Goal: Transaction & Acquisition: Purchase product/service

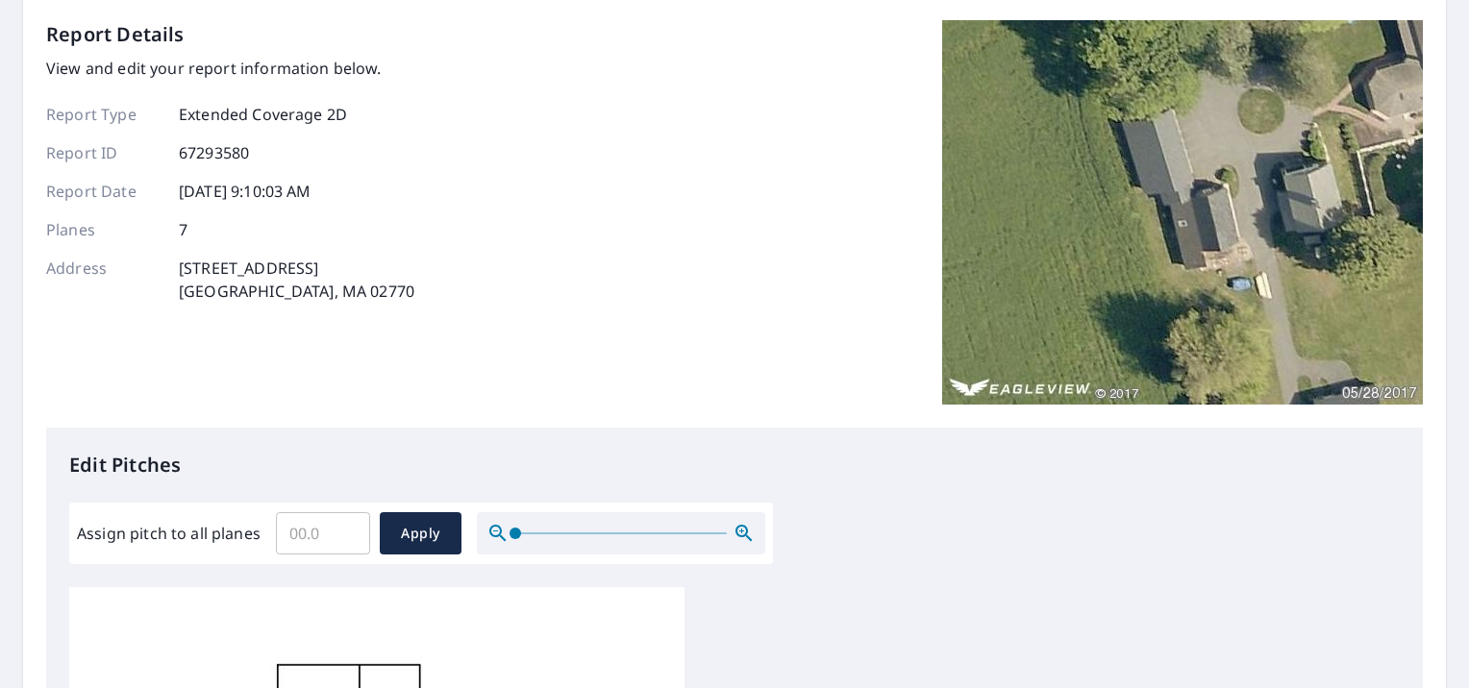
scroll to position [192, 0]
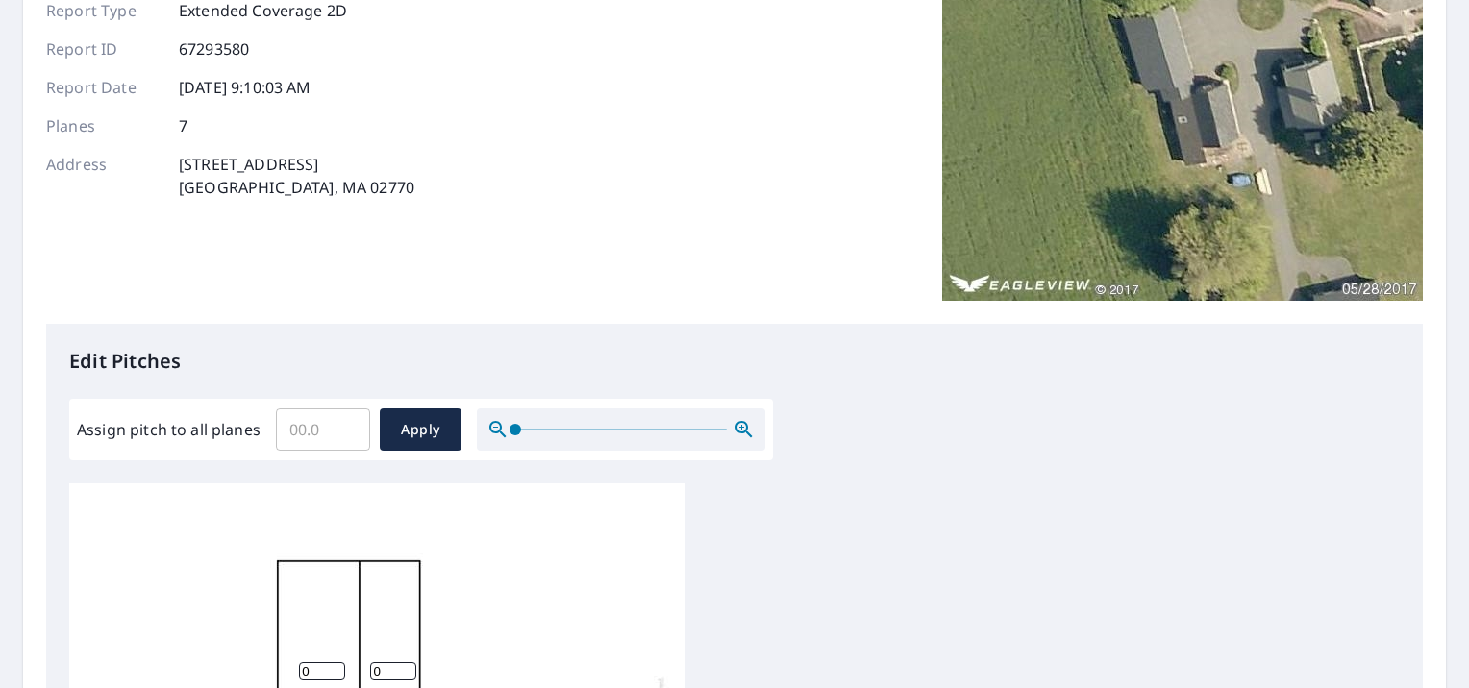
click at [309, 420] on input "Assign pitch to all planes" at bounding box center [323, 430] width 94 height 54
type input "12"
click at [438, 421] on span "Apply" at bounding box center [420, 430] width 51 height 24
type input "12"
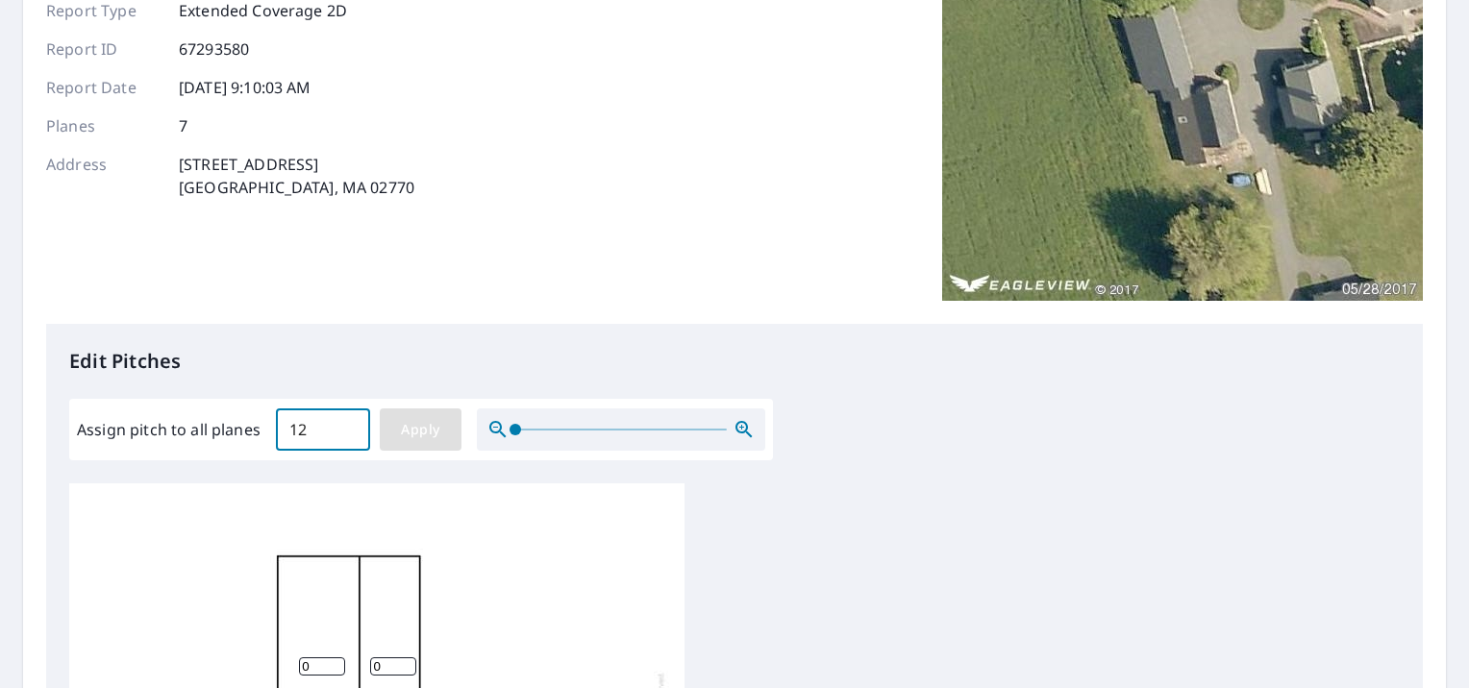
type input "12"
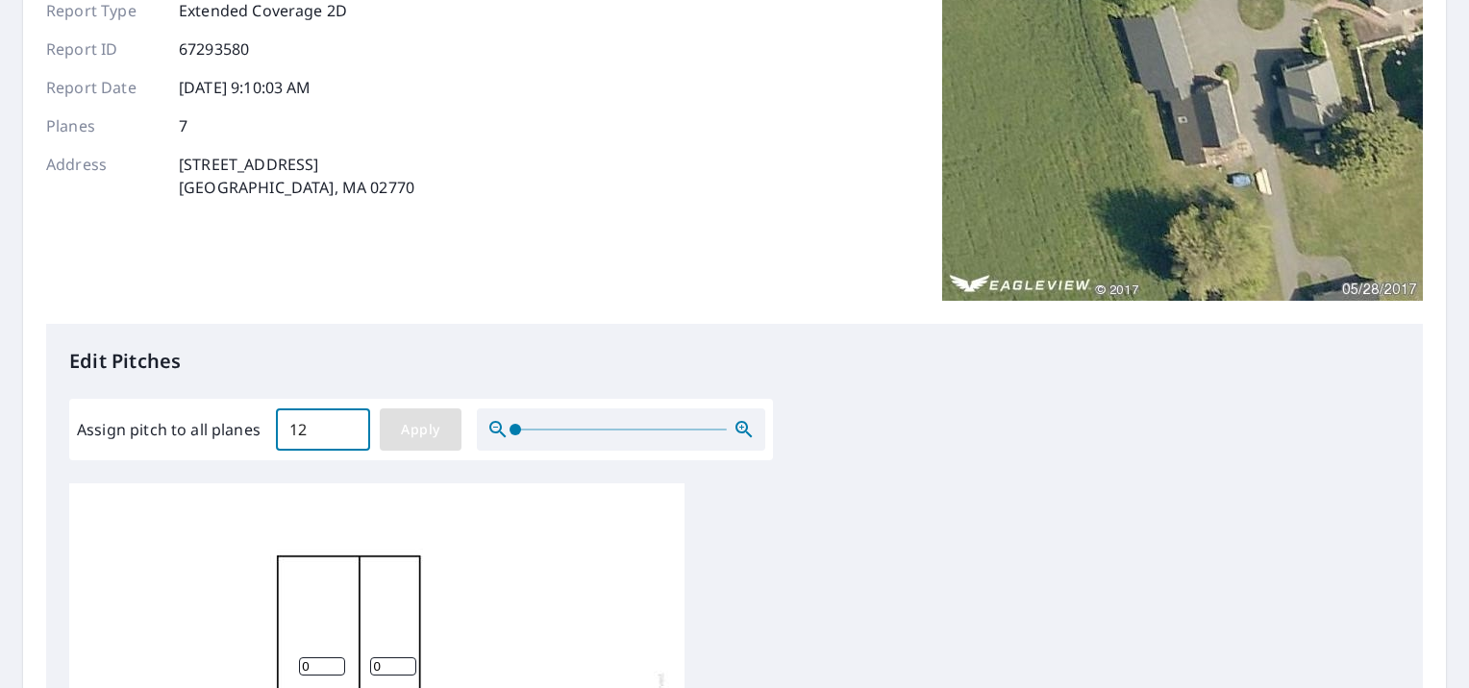
type input "12"
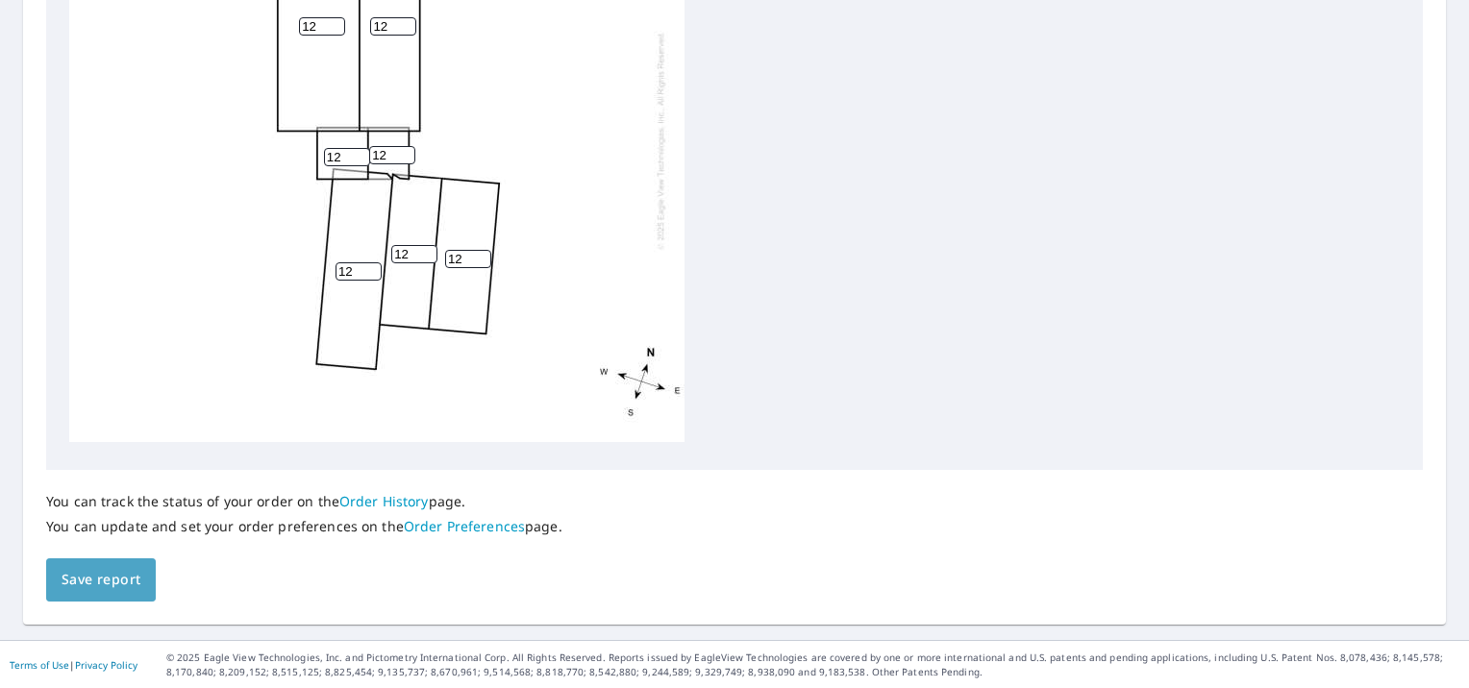
click at [119, 574] on span "Save report" at bounding box center [101, 580] width 79 height 24
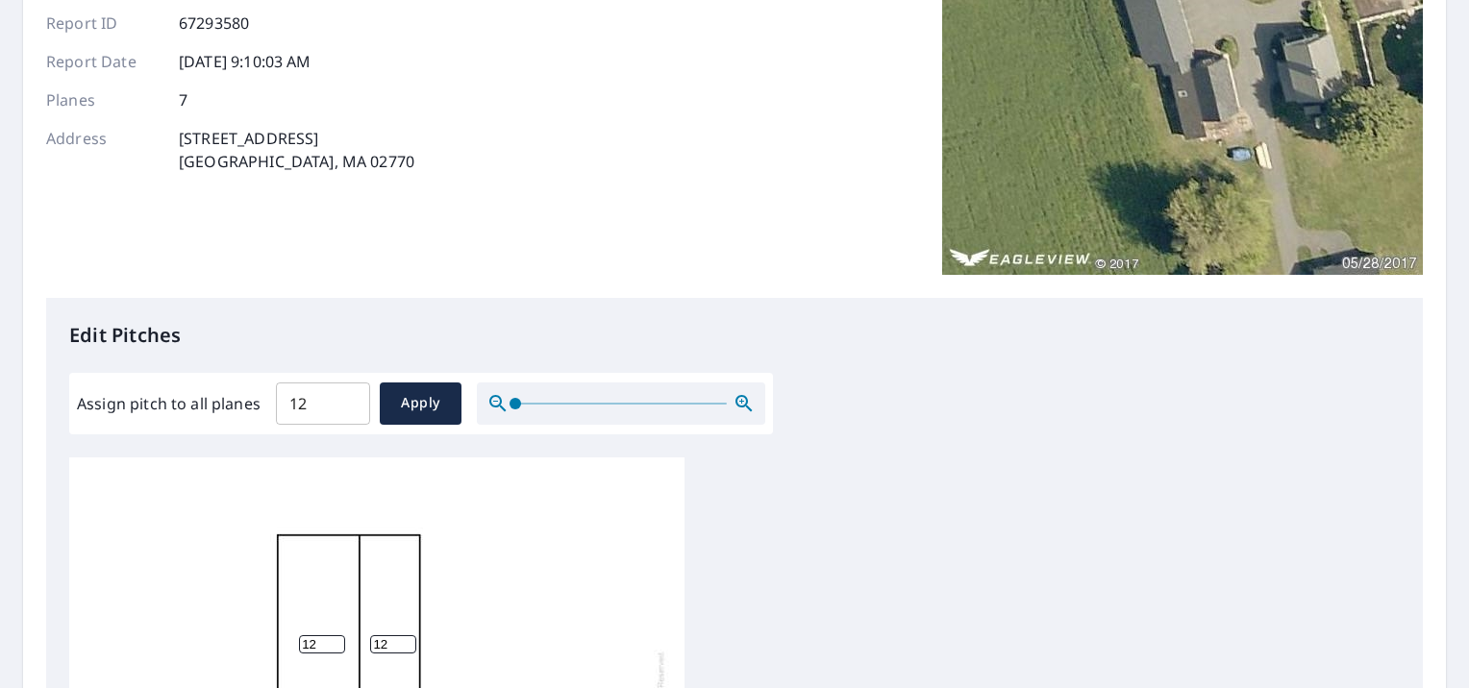
scroll to position [0, 0]
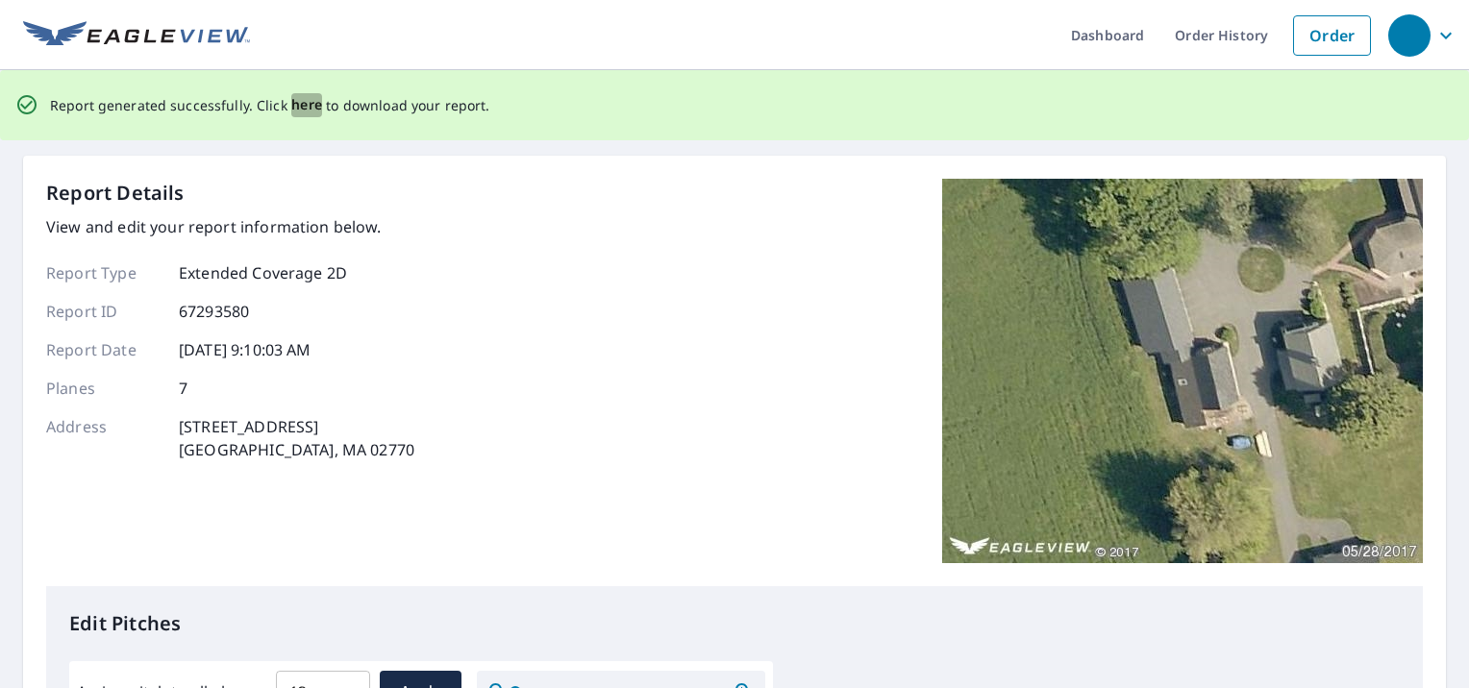
click at [291, 107] on span "here" at bounding box center [307, 105] width 32 height 24
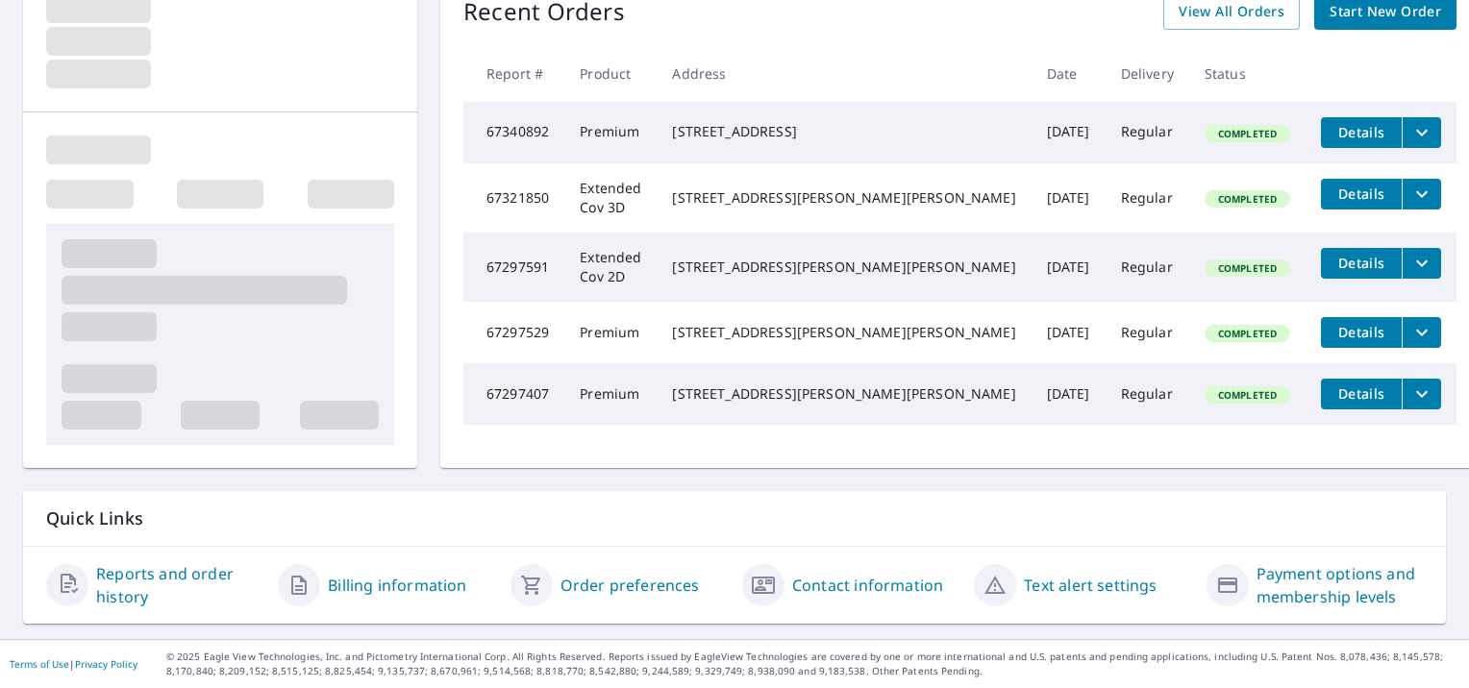
scroll to position [31, 0]
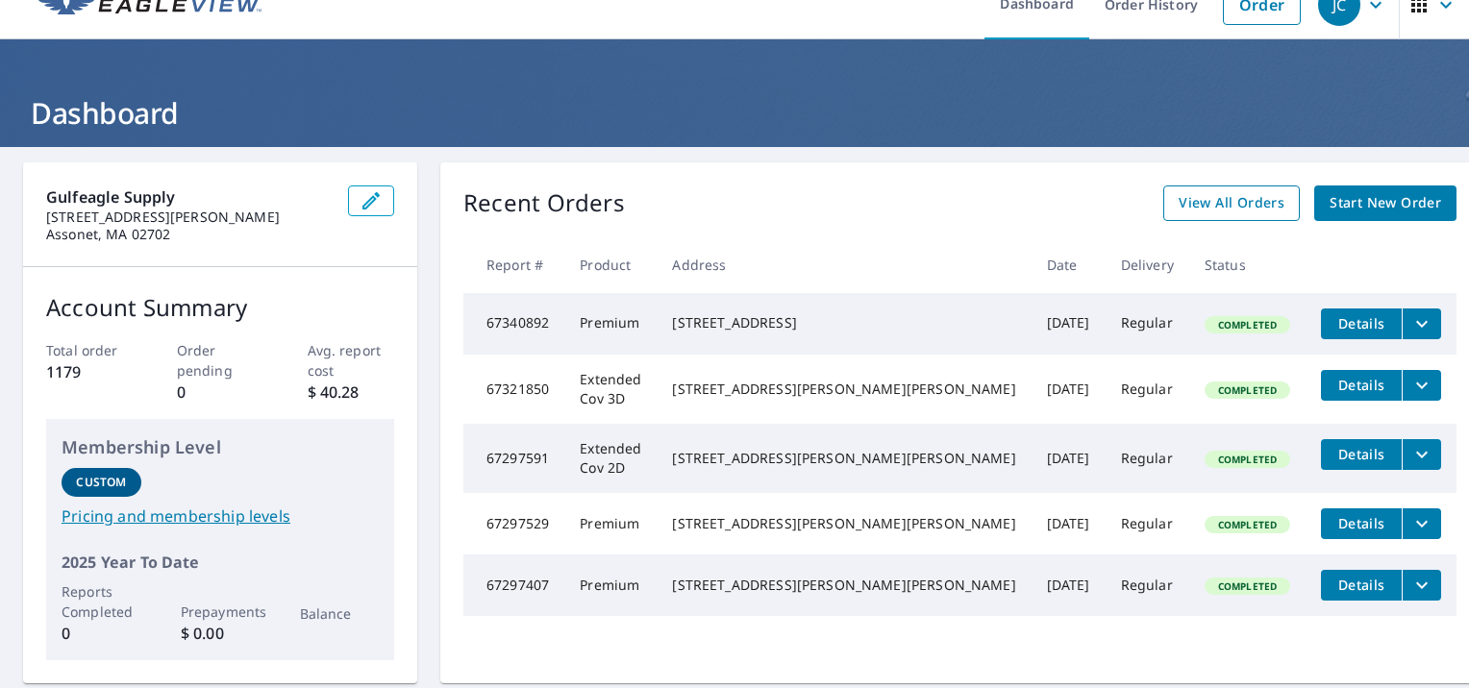
click at [1191, 198] on span "View All Orders" at bounding box center [1232, 203] width 106 height 24
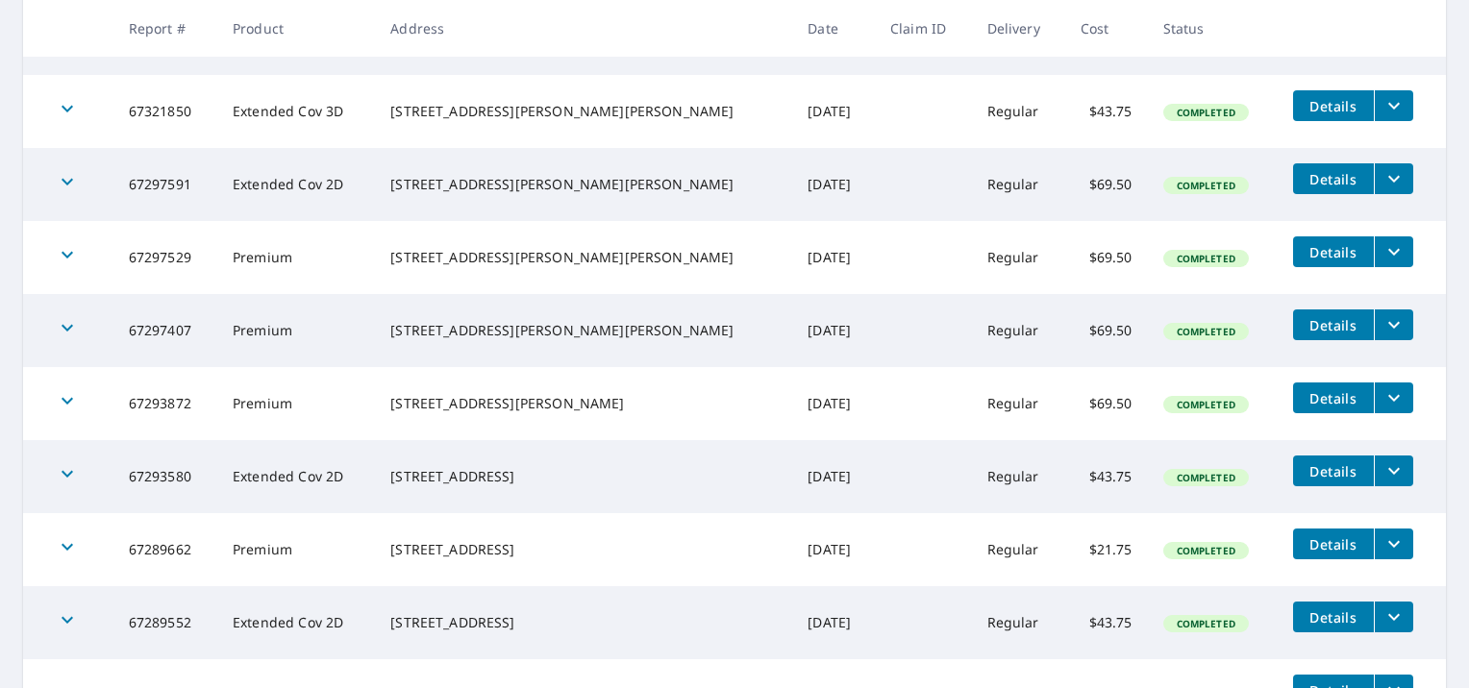
scroll to position [446, 0]
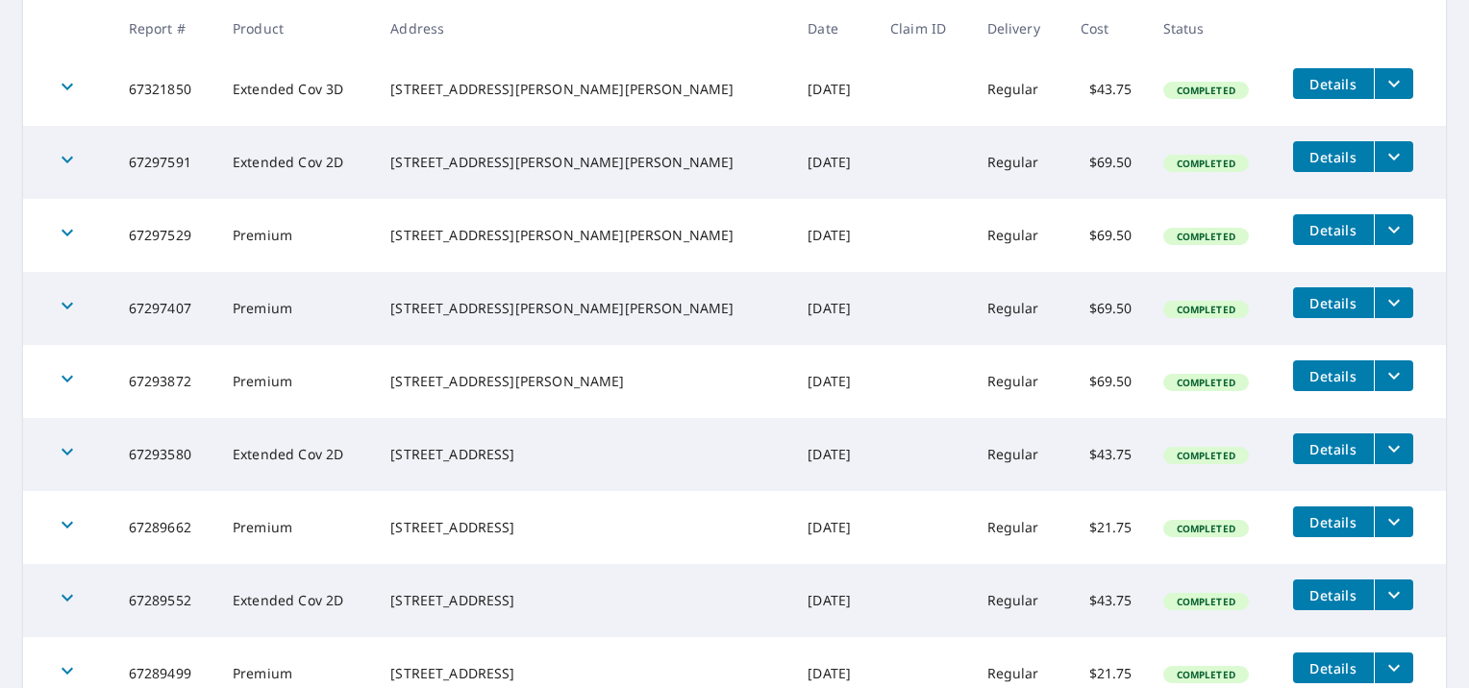
click at [1383, 446] on icon "filesDropdownBtn-67293580" at bounding box center [1394, 449] width 23 height 23
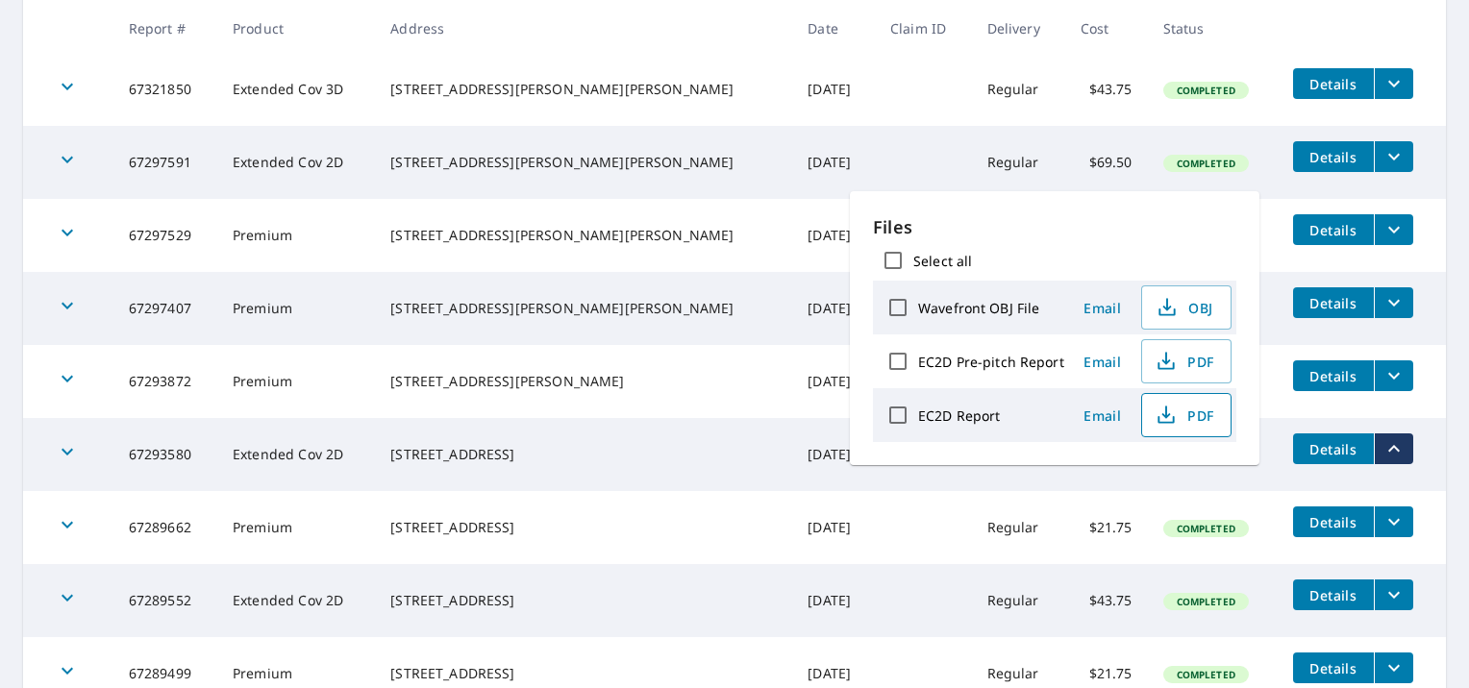
click at [1188, 405] on span "PDF" at bounding box center [1185, 415] width 62 height 23
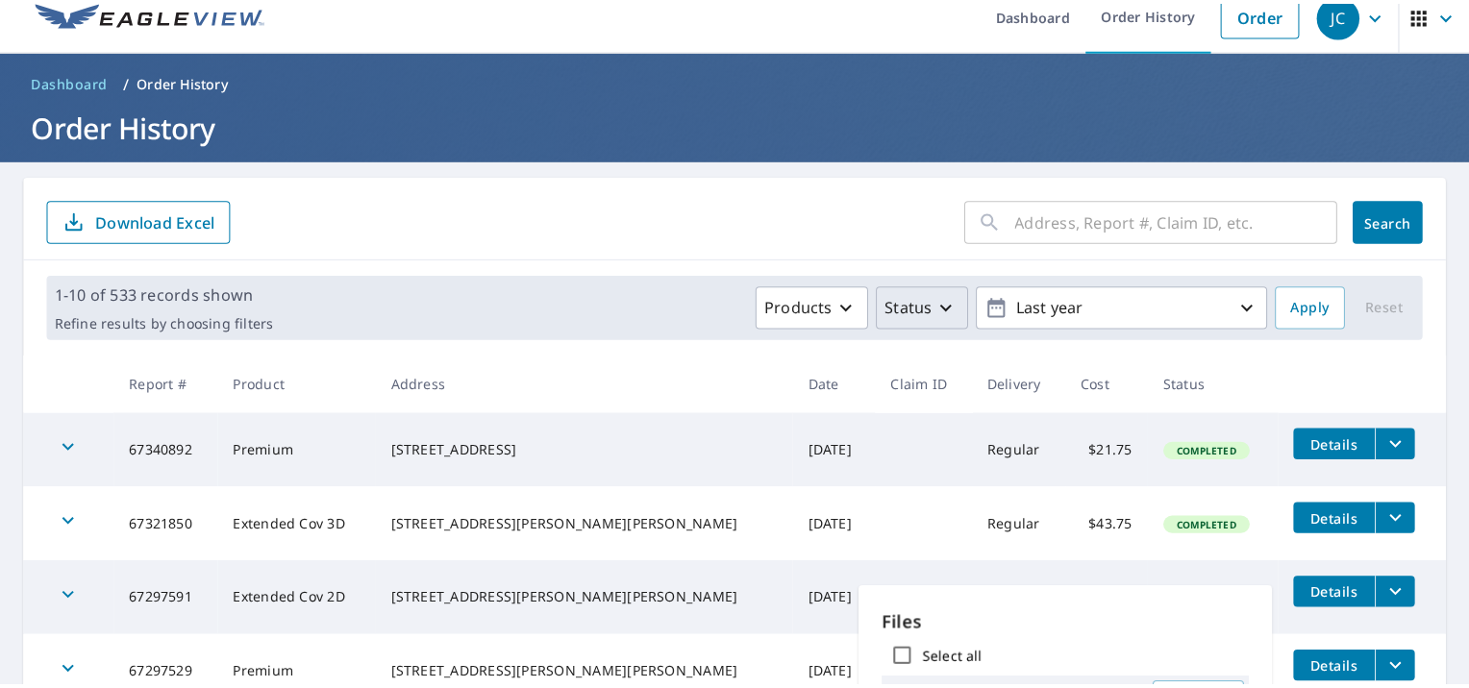
scroll to position [0, 0]
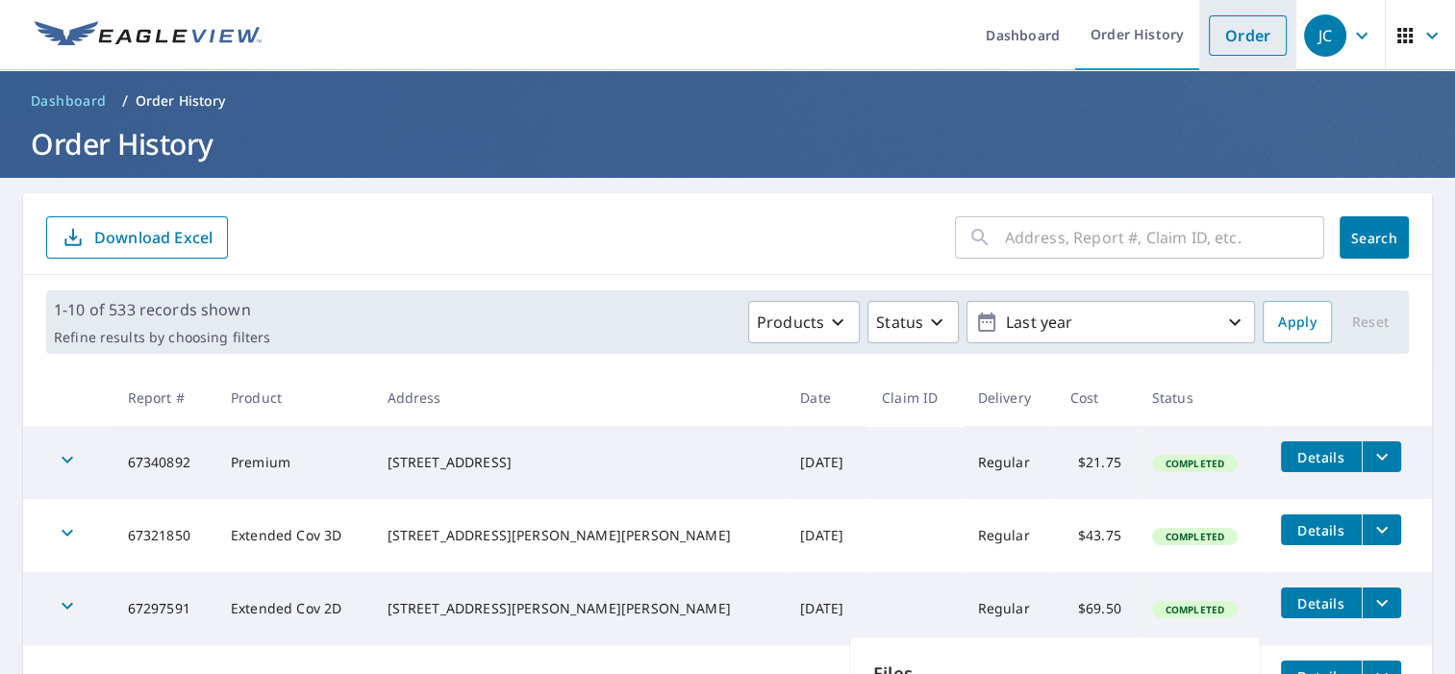
click at [1233, 38] on link "Order" at bounding box center [1248, 35] width 78 height 40
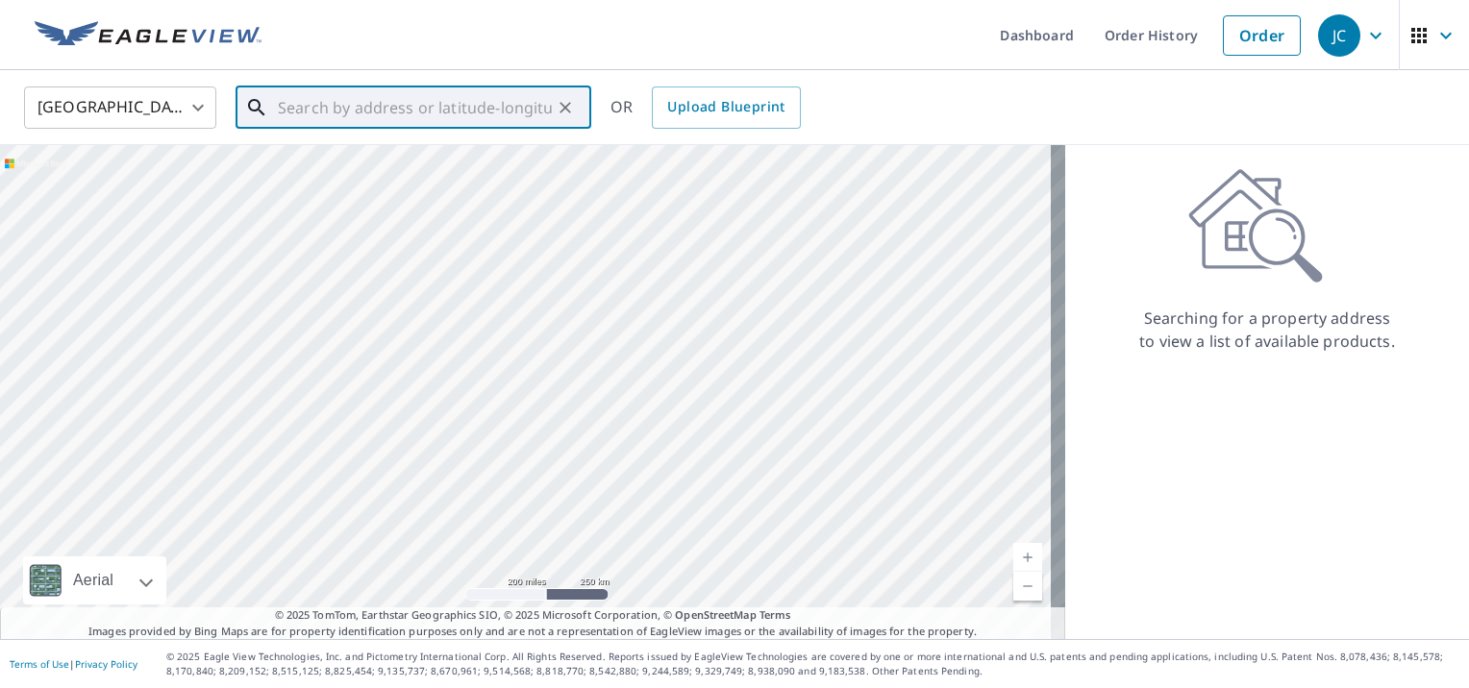
click at [302, 120] on input "text" at bounding box center [415, 108] width 274 height 54
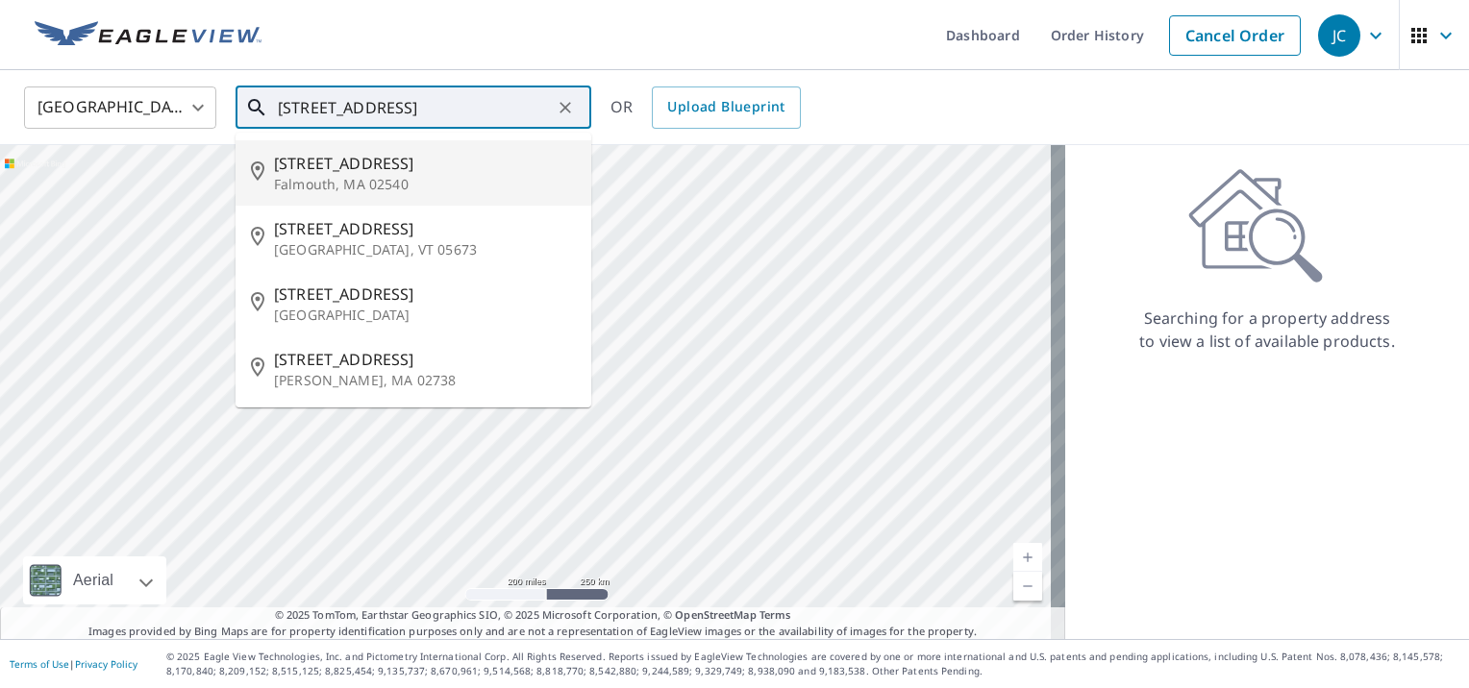
click at [309, 159] on span "77 Barnabas Rd" at bounding box center [425, 163] width 302 height 23
type input "77 Barnabas Rd Falmouth, MA 02540"
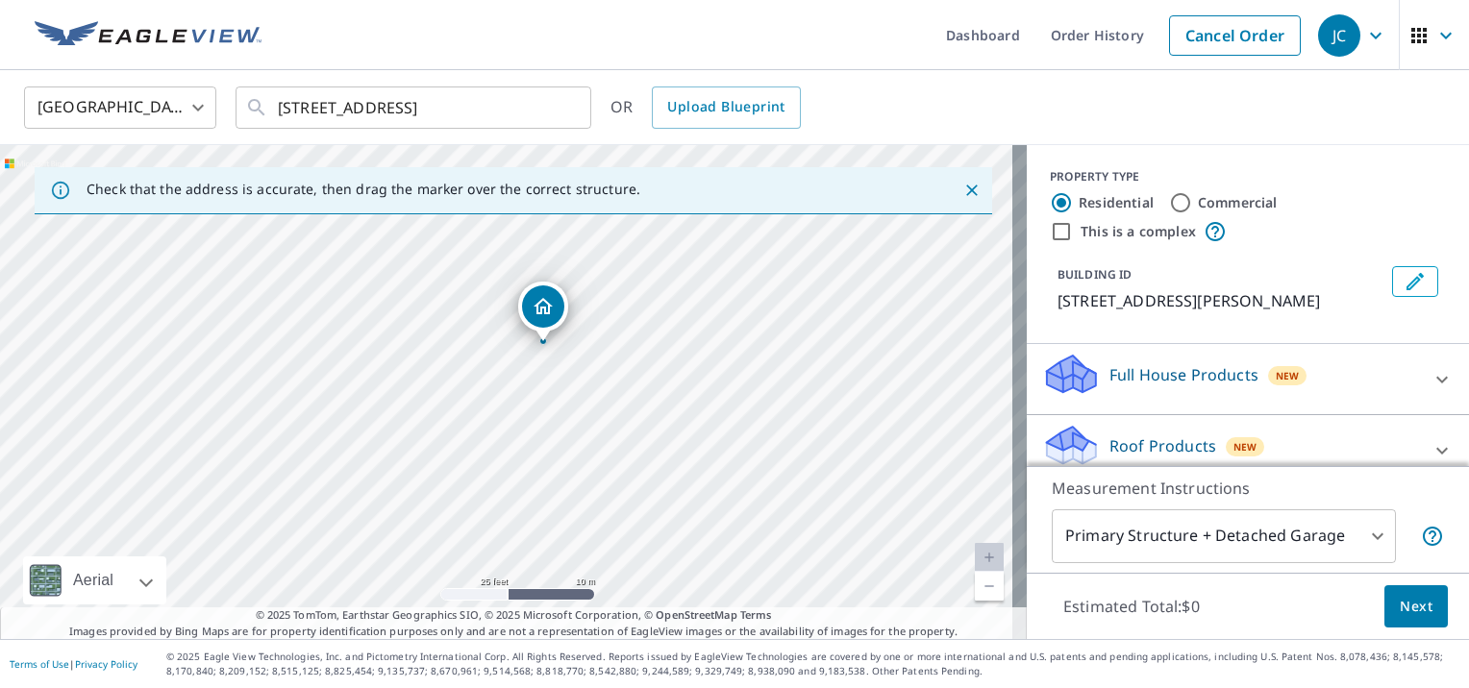
click at [500, 388] on div "77 Barnabas Rd Falmouth, MA 02540" at bounding box center [513, 392] width 1027 height 494
click at [527, 422] on div "77 Barnabas Rd Falmouth, MA 02540" at bounding box center [513, 392] width 1027 height 494
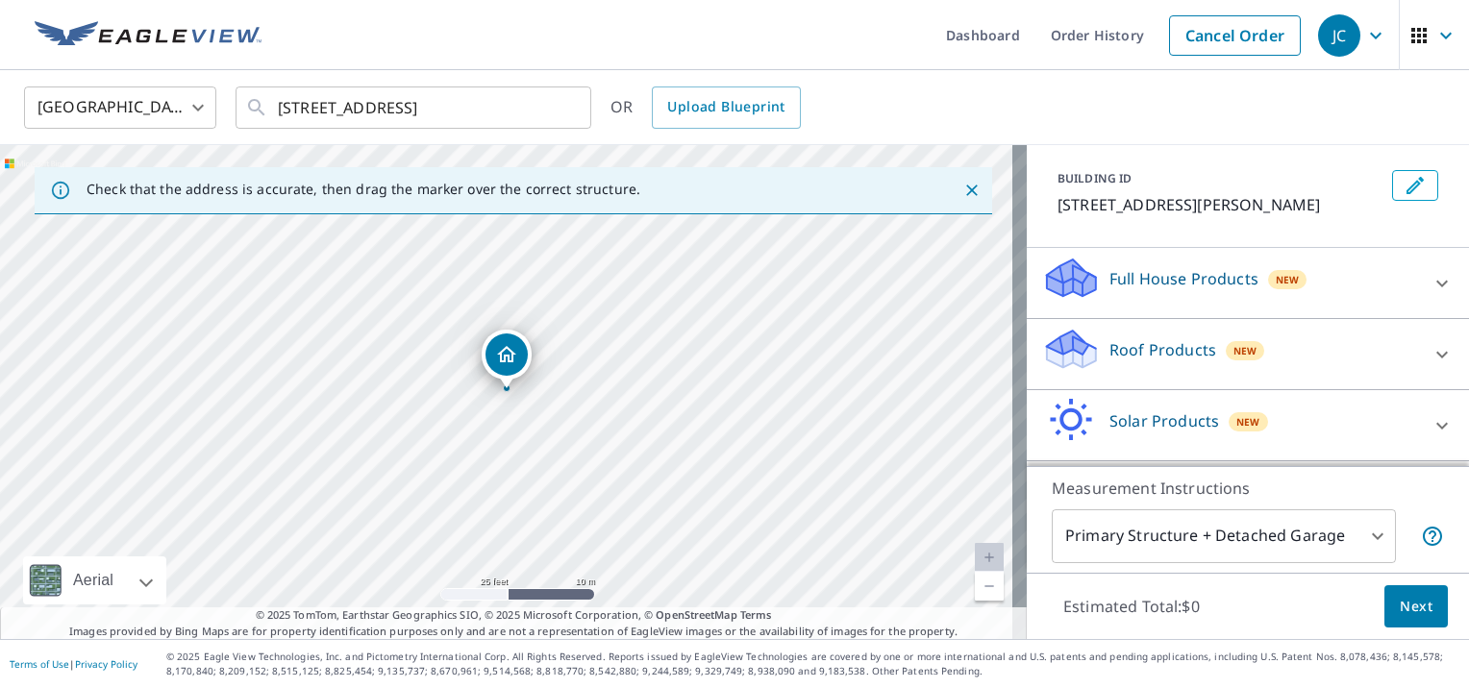
click at [1431, 354] on icon at bounding box center [1442, 354] width 23 height 23
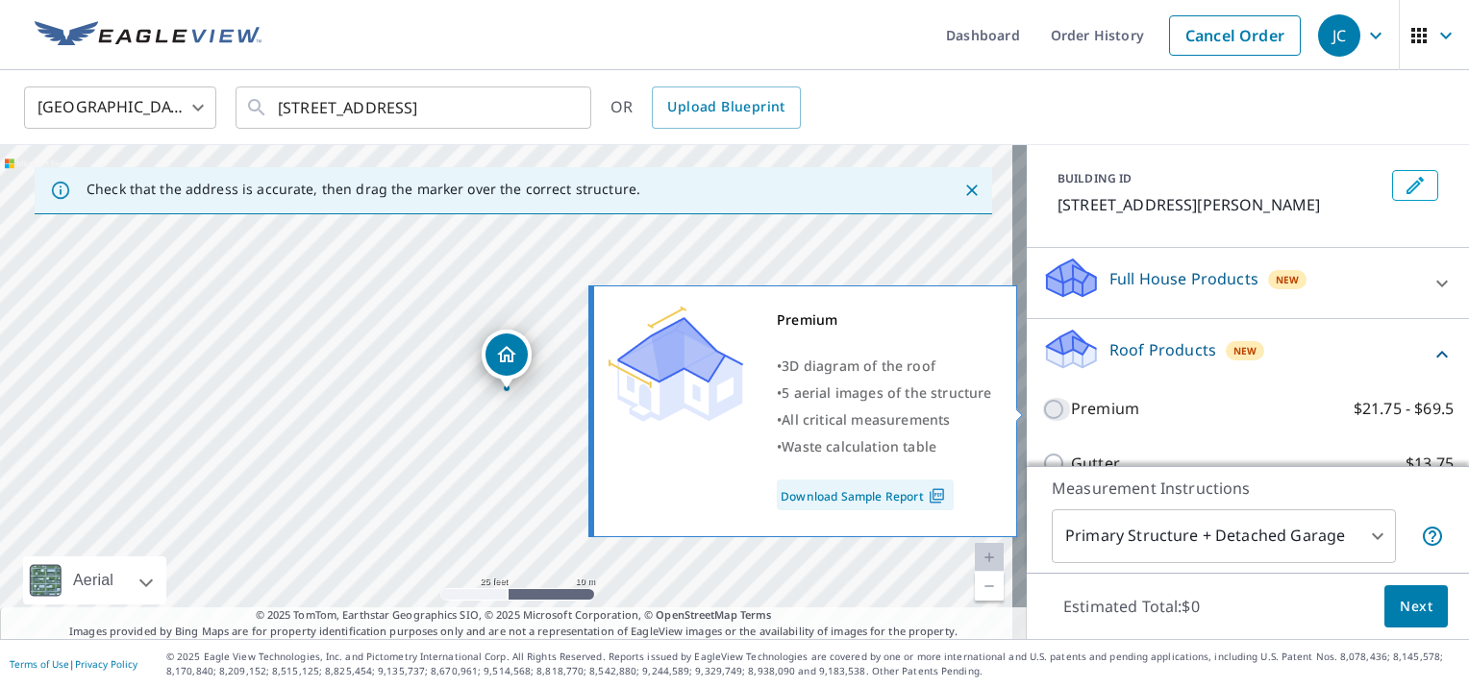
click at [1052, 408] on input "Premium $21.75 - $69.5" at bounding box center [1056, 409] width 29 height 23
checkbox input "true"
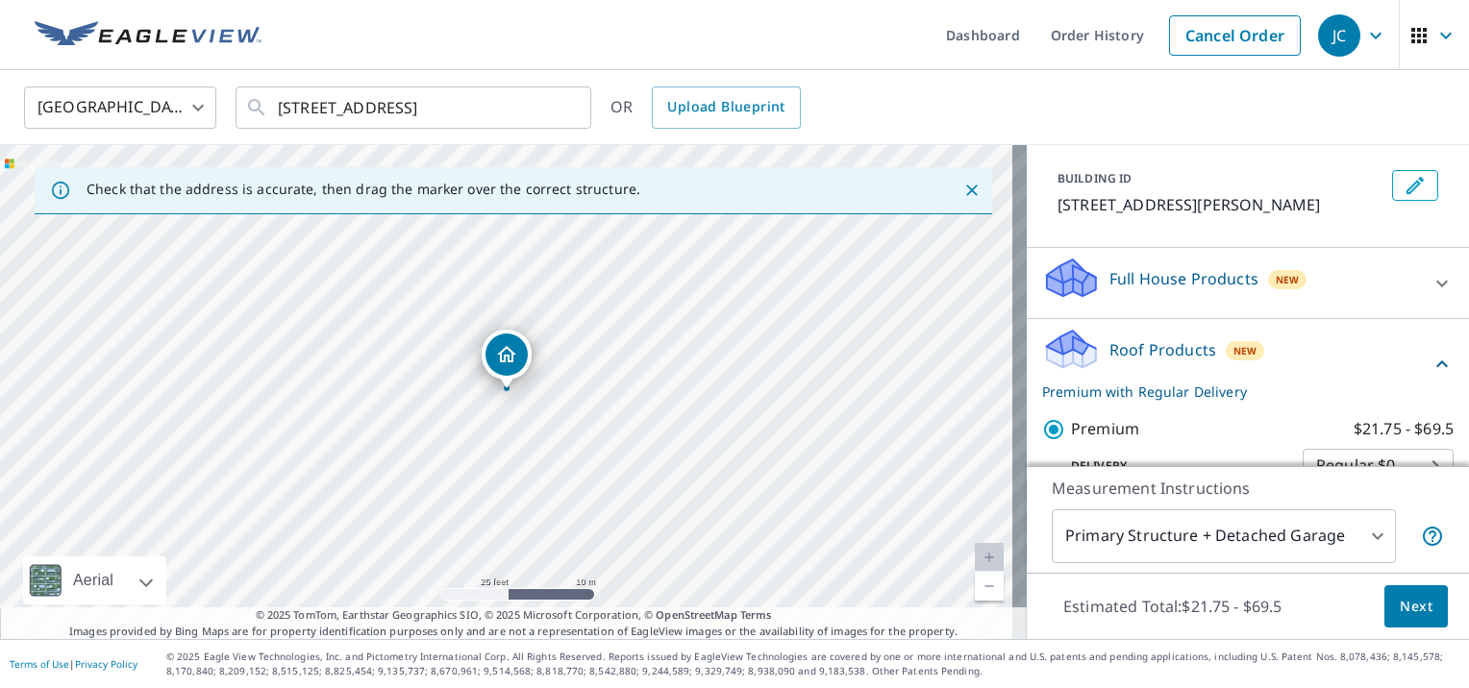
click at [1400, 611] on span "Next" at bounding box center [1416, 607] width 33 height 24
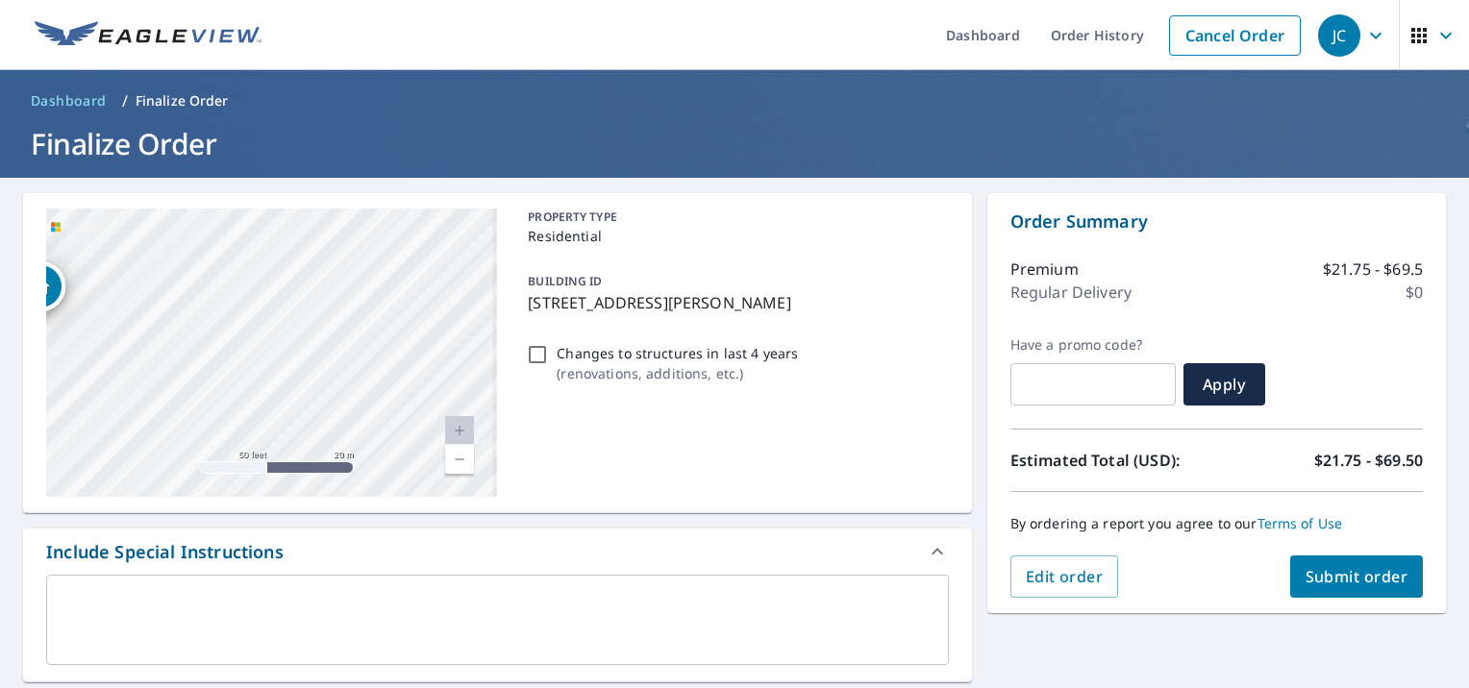
click at [316, 359] on div "77 Barnabas Rd Falmouth, MA 02540" at bounding box center [271, 353] width 451 height 288
checkbox input "true"
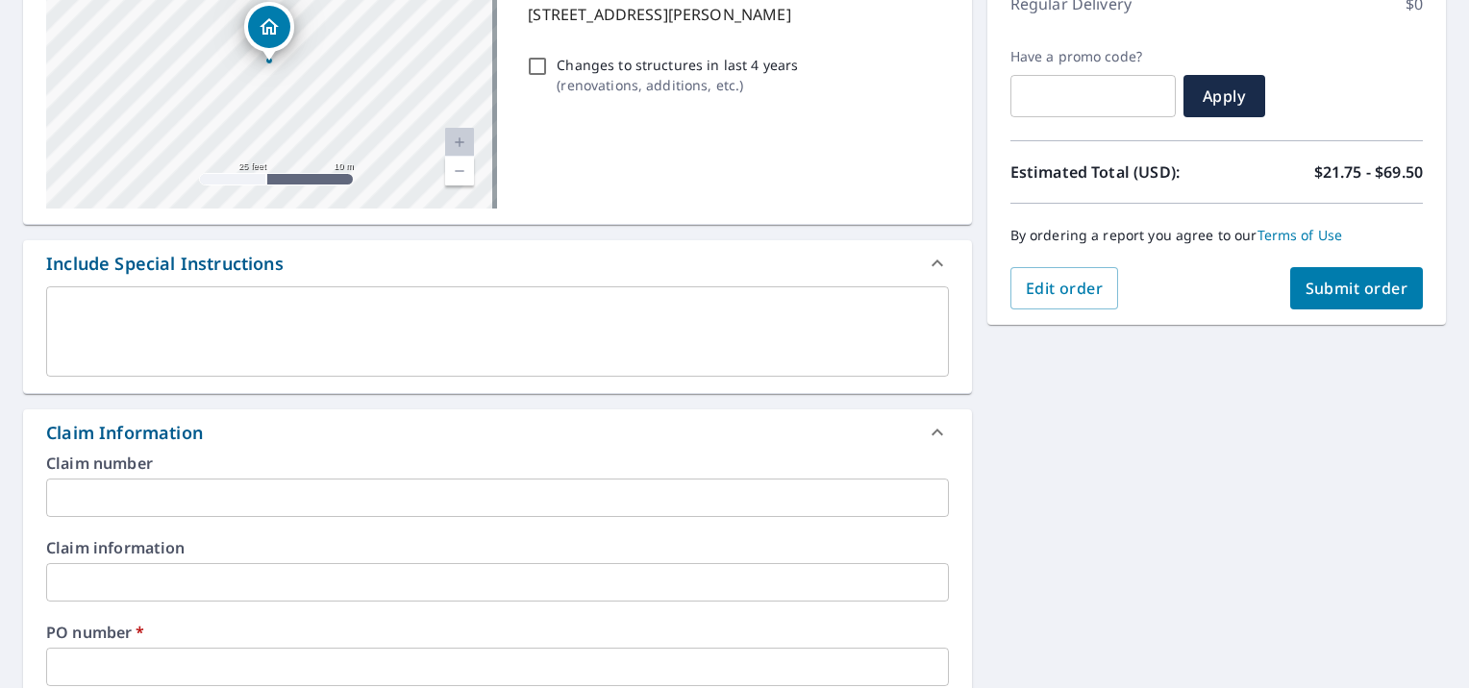
scroll to position [385, 0]
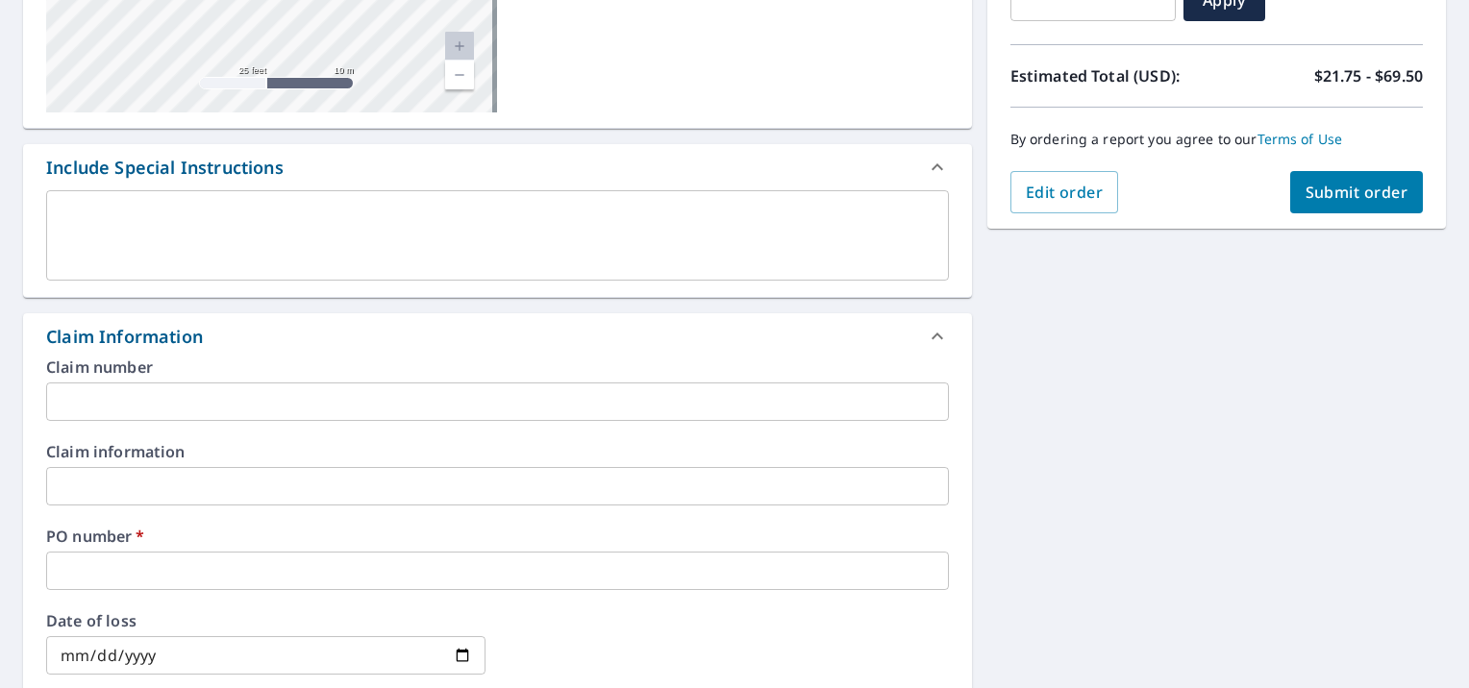
click at [91, 567] on input "text" at bounding box center [497, 571] width 903 height 38
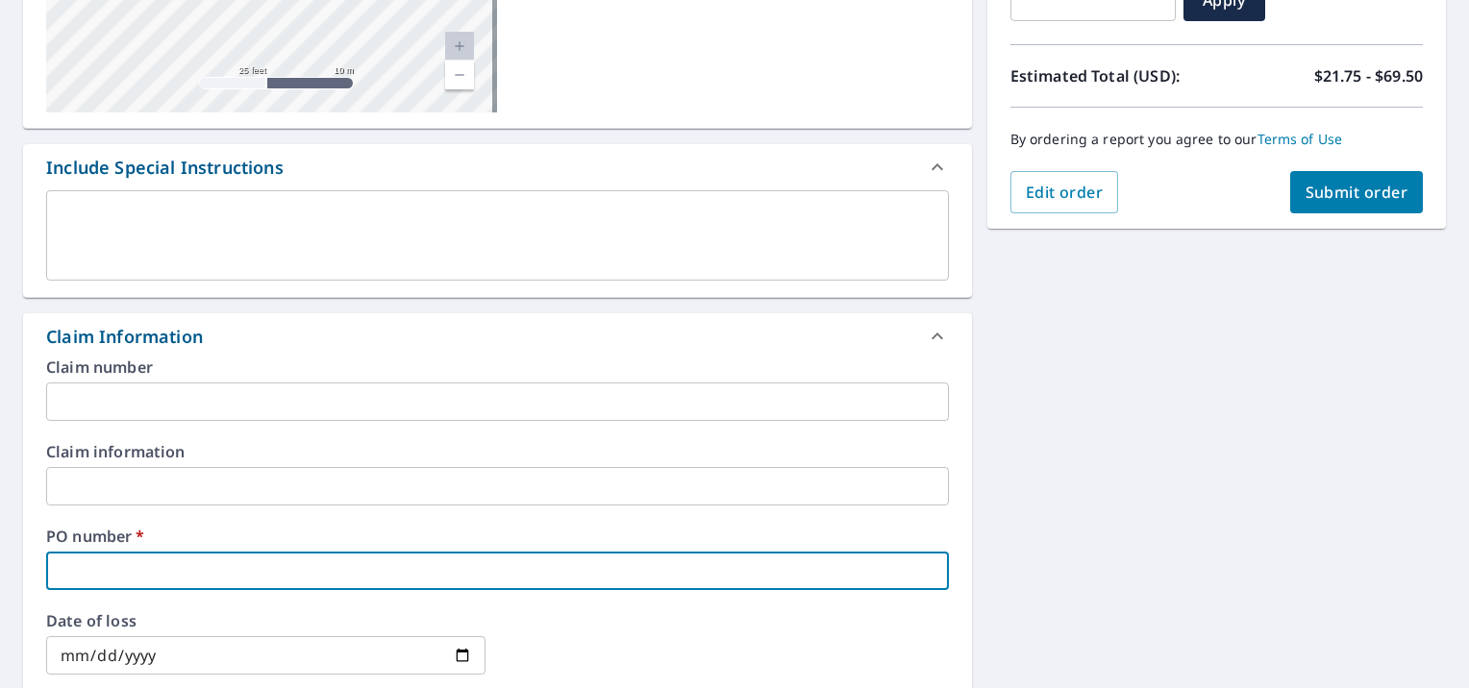
paste input "P000285934"
type input "P000285934"
checkbox input "true"
type input "P000285934"
click at [1364, 200] on span "Submit order" at bounding box center [1357, 192] width 103 height 21
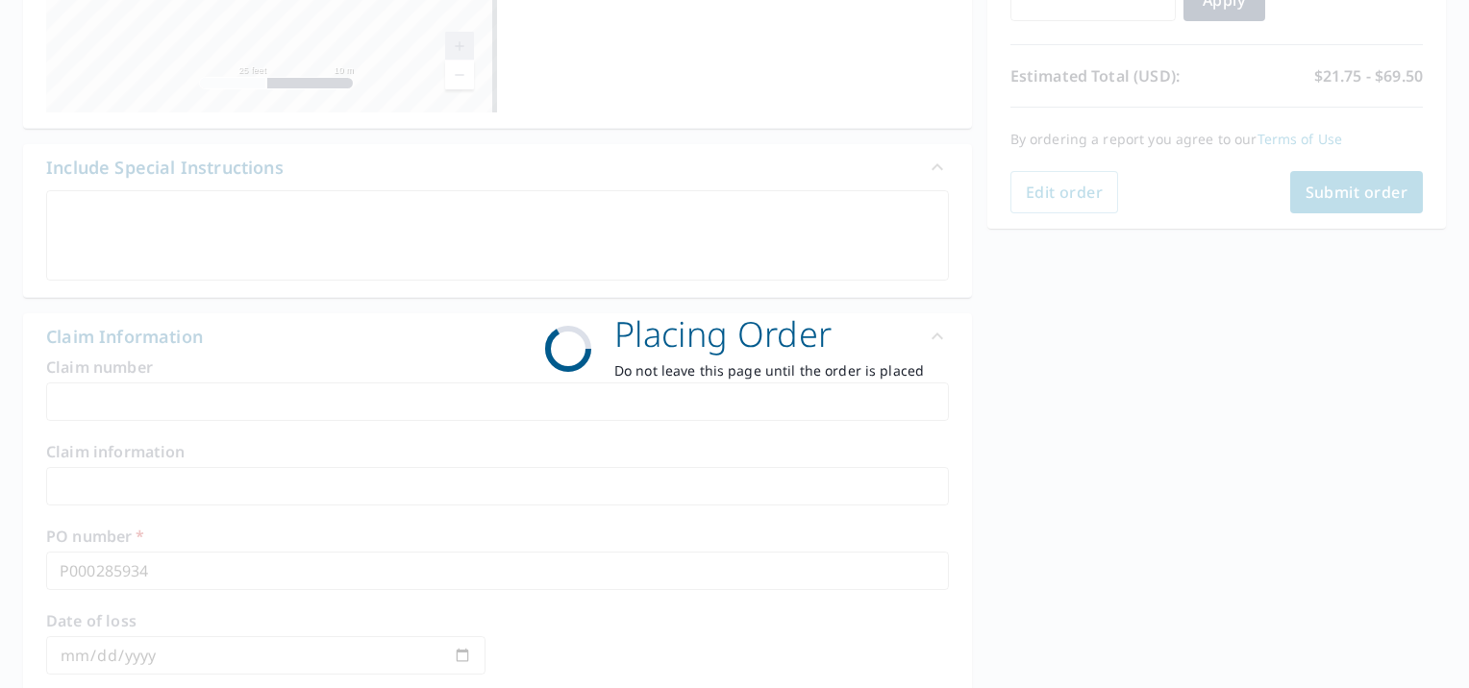
checkbox input "true"
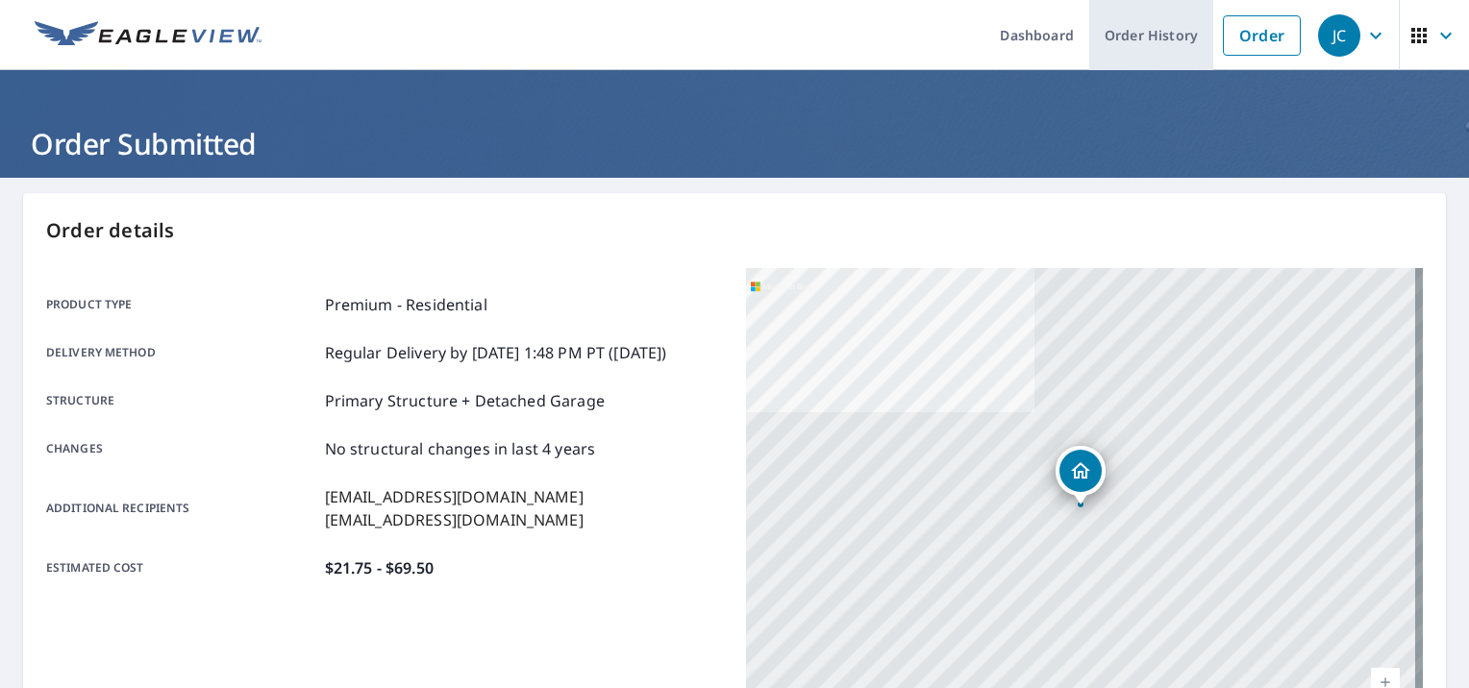
drag, startPoint x: 1230, startPoint y: 42, endPoint x: 1168, endPoint y: 54, distance: 62.6
click at [1230, 42] on link "Order" at bounding box center [1262, 35] width 78 height 40
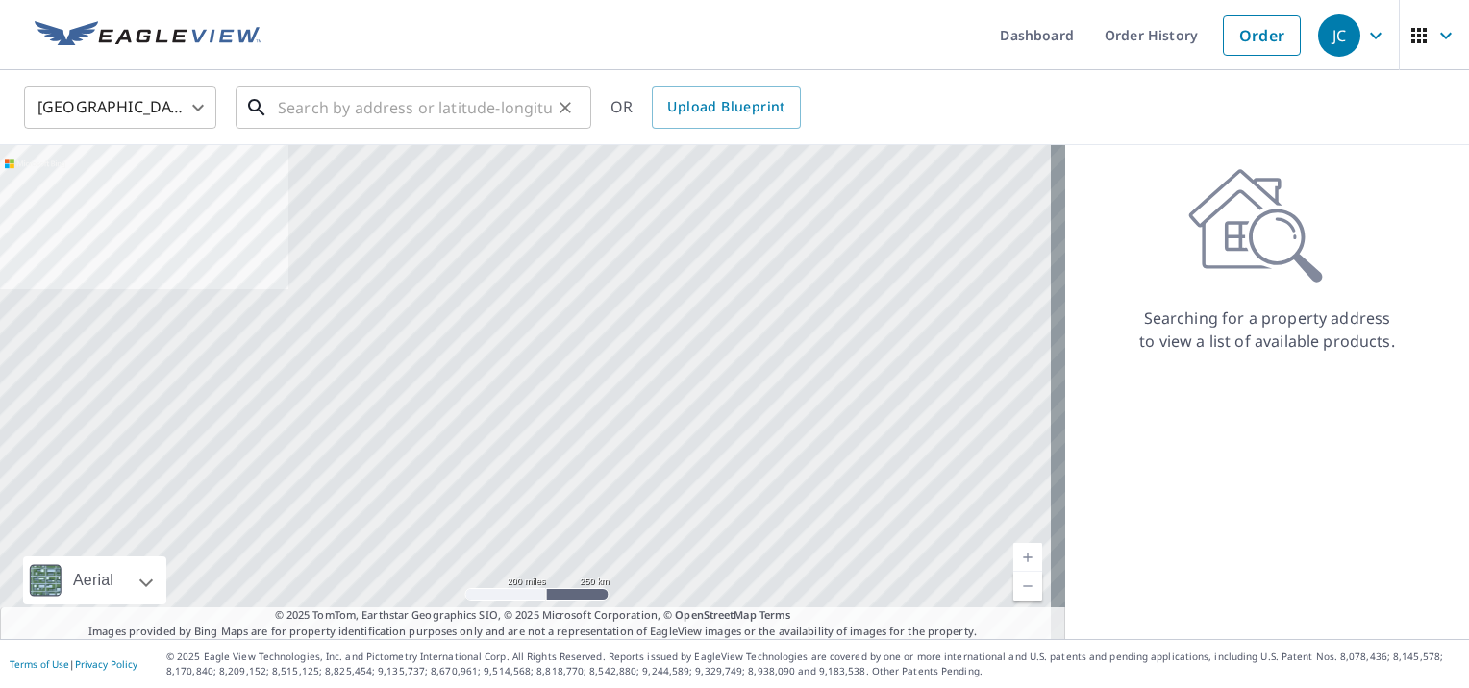
click at [312, 109] on input "text" at bounding box center [415, 108] width 274 height 54
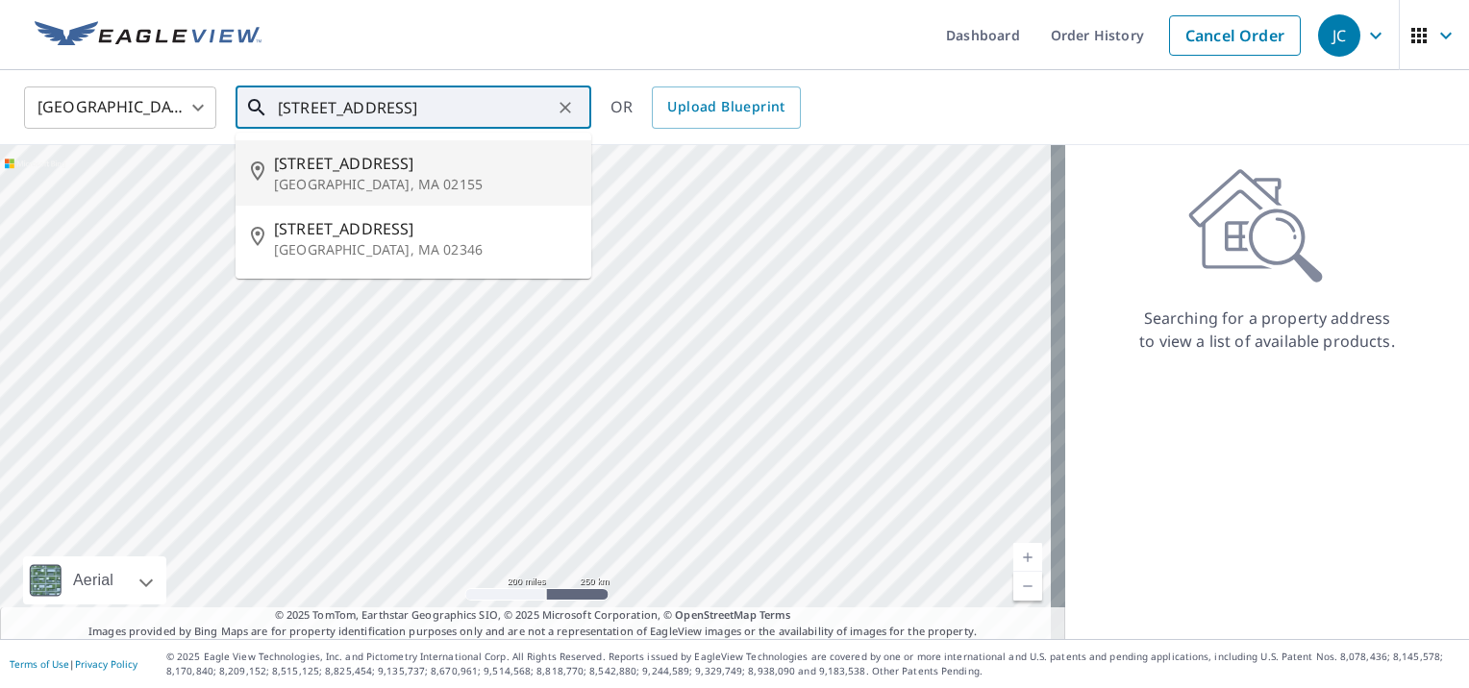
drag, startPoint x: 462, startPoint y: 108, endPoint x: 300, endPoint y: 107, distance: 161.5
click at [300, 107] on input "74 AVENUE A WAREHAM" at bounding box center [415, 108] width 274 height 54
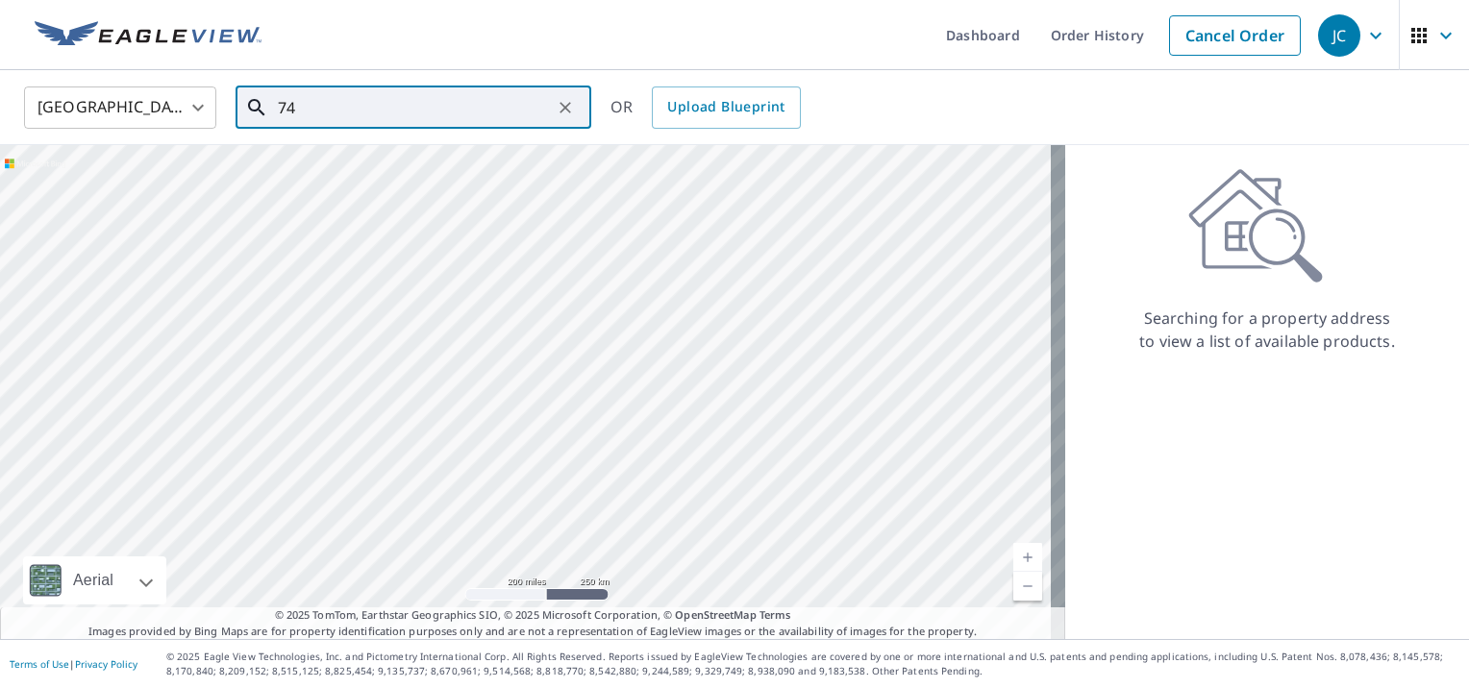
type input "7"
click at [274, 112] on div "AVENUE A WARHAM MA ​" at bounding box center [414, 108] width 356 height 42
click at [273, 105] on div "AVENUE A WARHAM MA ​" at bounding box center [414, 108] width 356 height 42
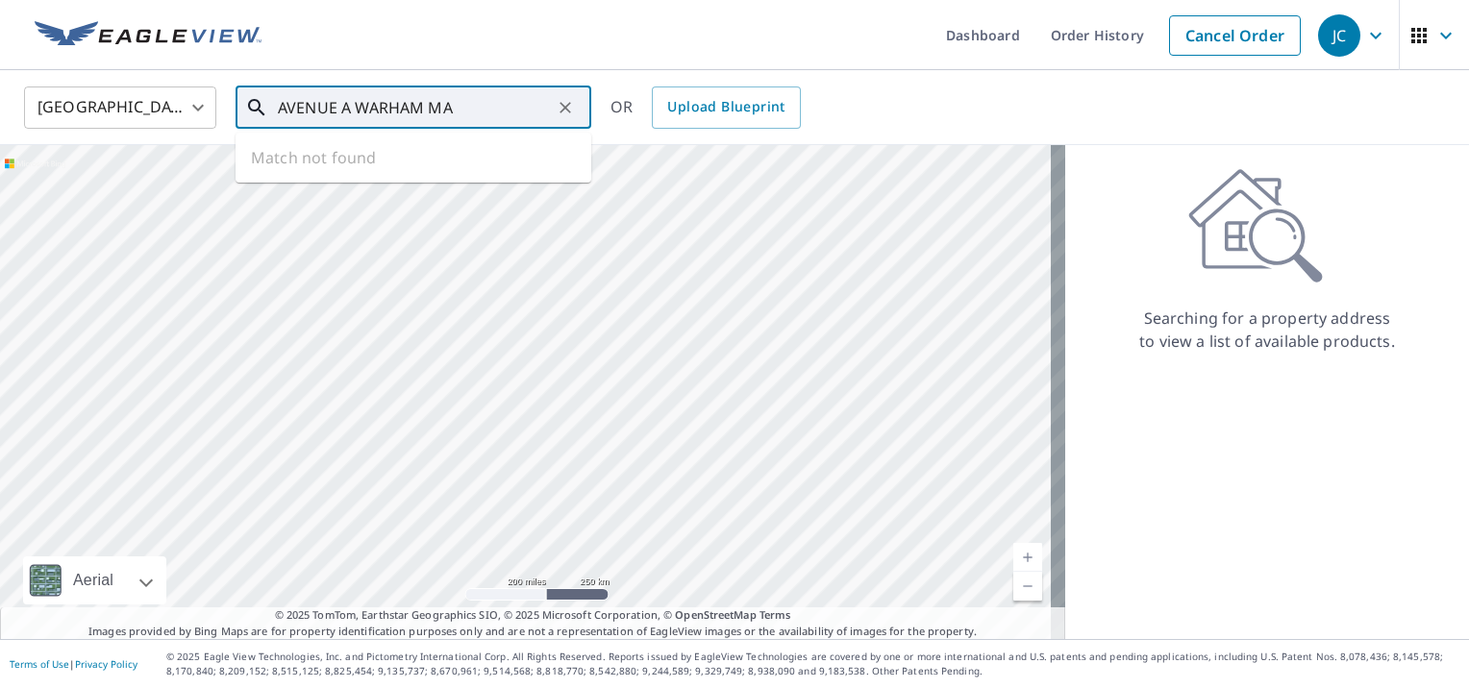
click at [273, 105] on div "AVENUE A WARHAM MA ​" at bounding box center [414, 108] width 356 height 42
click at [300, 108] on input "AVENUE A WARHAM MA" at bounding box center [415, 108] width 274 height 54
click at [279, 107] on input "AVENUE A WARHAM MA" at bounding box center [415, 108] width 274 height 54
type input "74 AVENUE A WARHAM MA"
drag, startPoint x: 985, startPoint y: 56, endPoint x: 968, endPoint y: 64, distance: 18.5
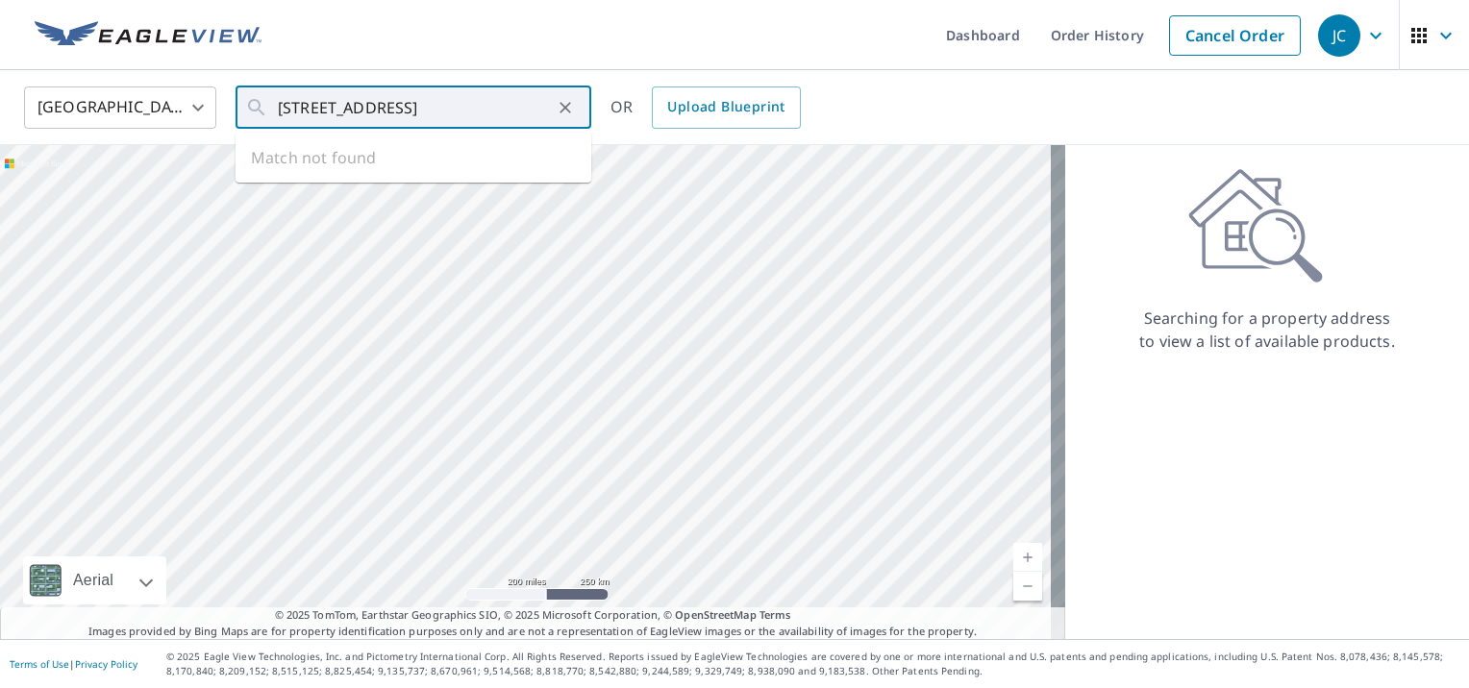
click at [985, 56] on link "Dashboard" at bounding box center [983, 35] width 105 height 70
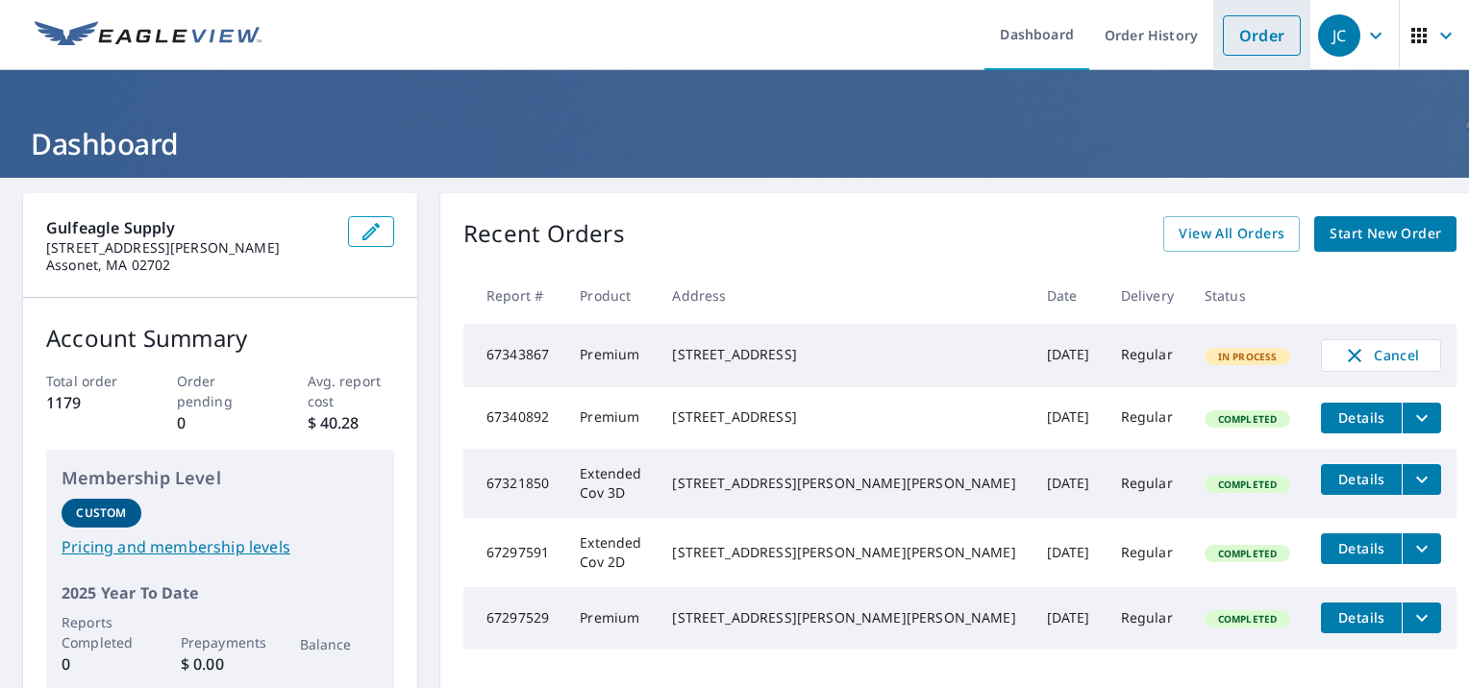
click at [1243, 44] on link "Order" at bounding box center [1262, 35] width 78 height 40
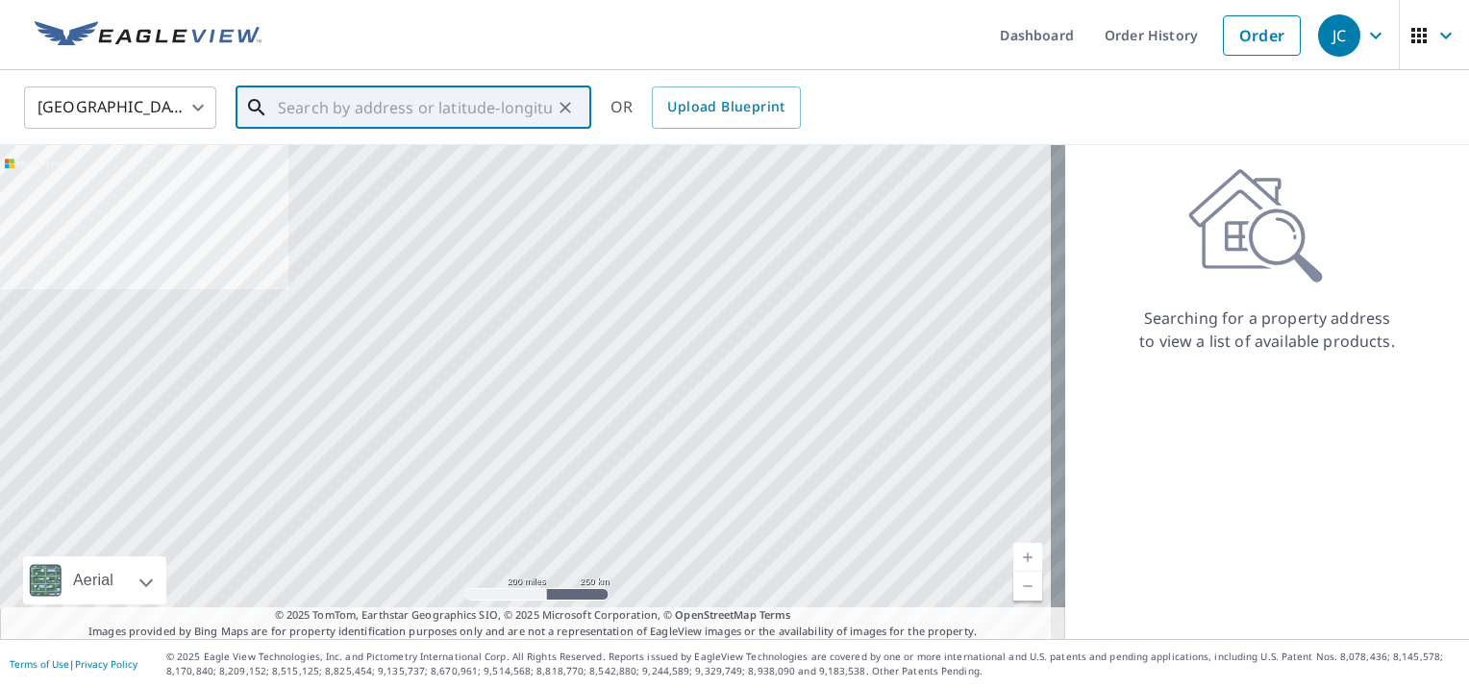
click at [355, 108] on input "text" at bounding box center [415, 108] width 274 height 54
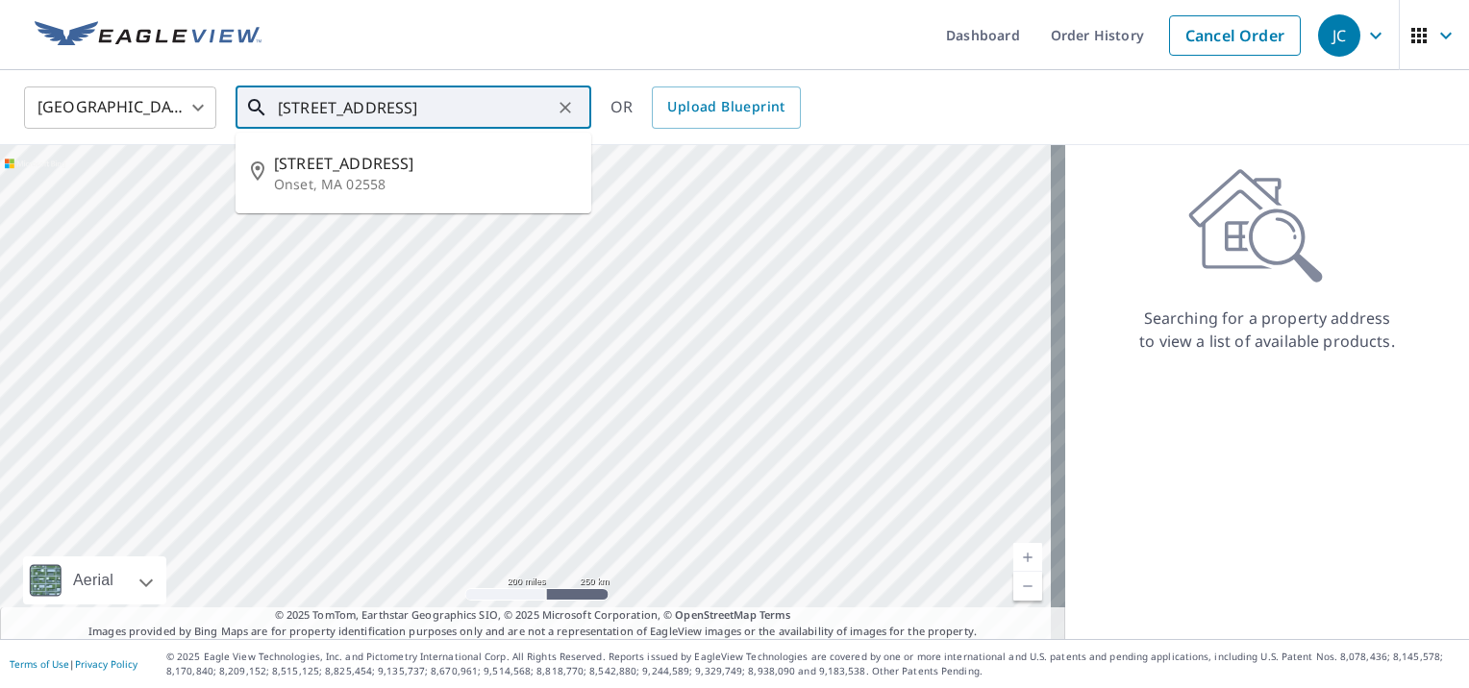
type input "74 AVENUE A WAREHAM ,MA"
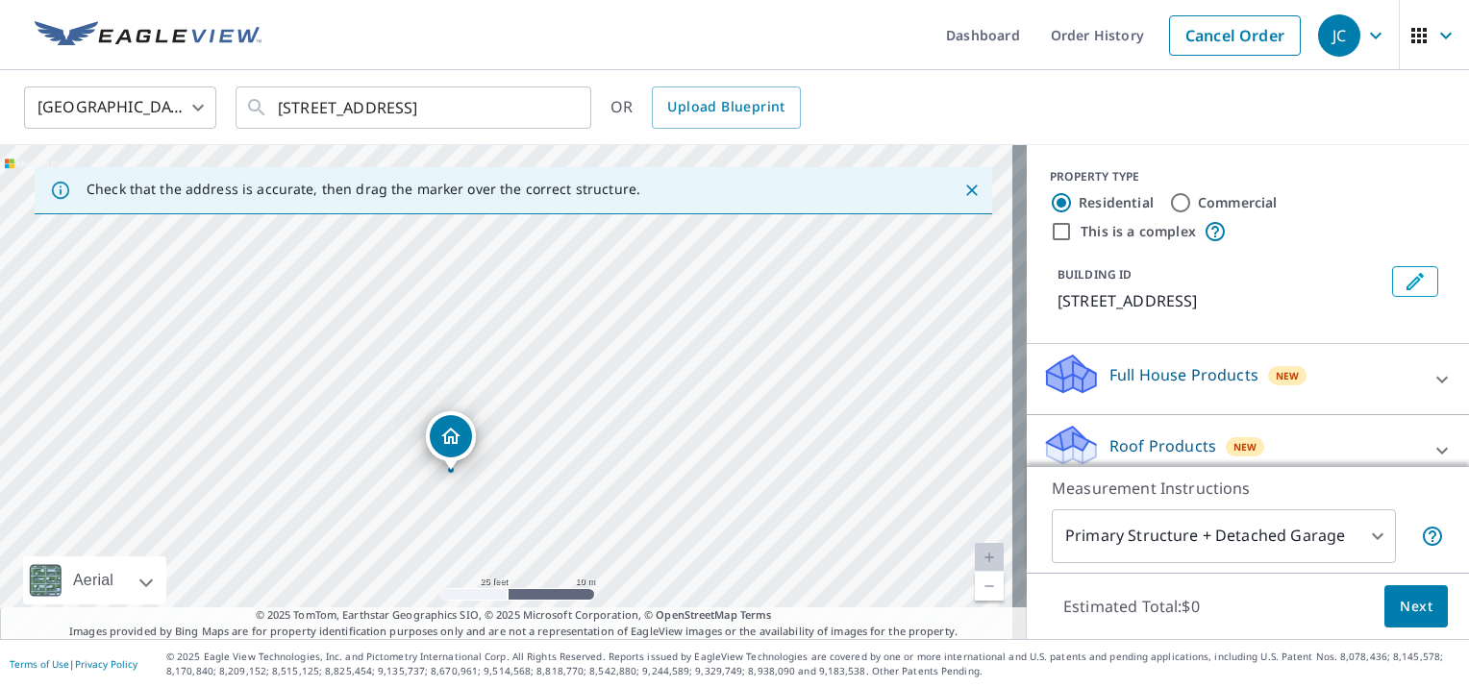
drag, startPoint x: 555, startPoint y: 374, endPoint x: 516, endPoint y: 472, distance: 105.4
click at [516, 472] on div "74 Avenue A Wareham, MA 02571" at bounding box center [513, 392] width 1027 height 494
drag, startPoint x: 460, startPoint y: 442, endPoint x: 516, endPoint y: 335, distance: 121.7
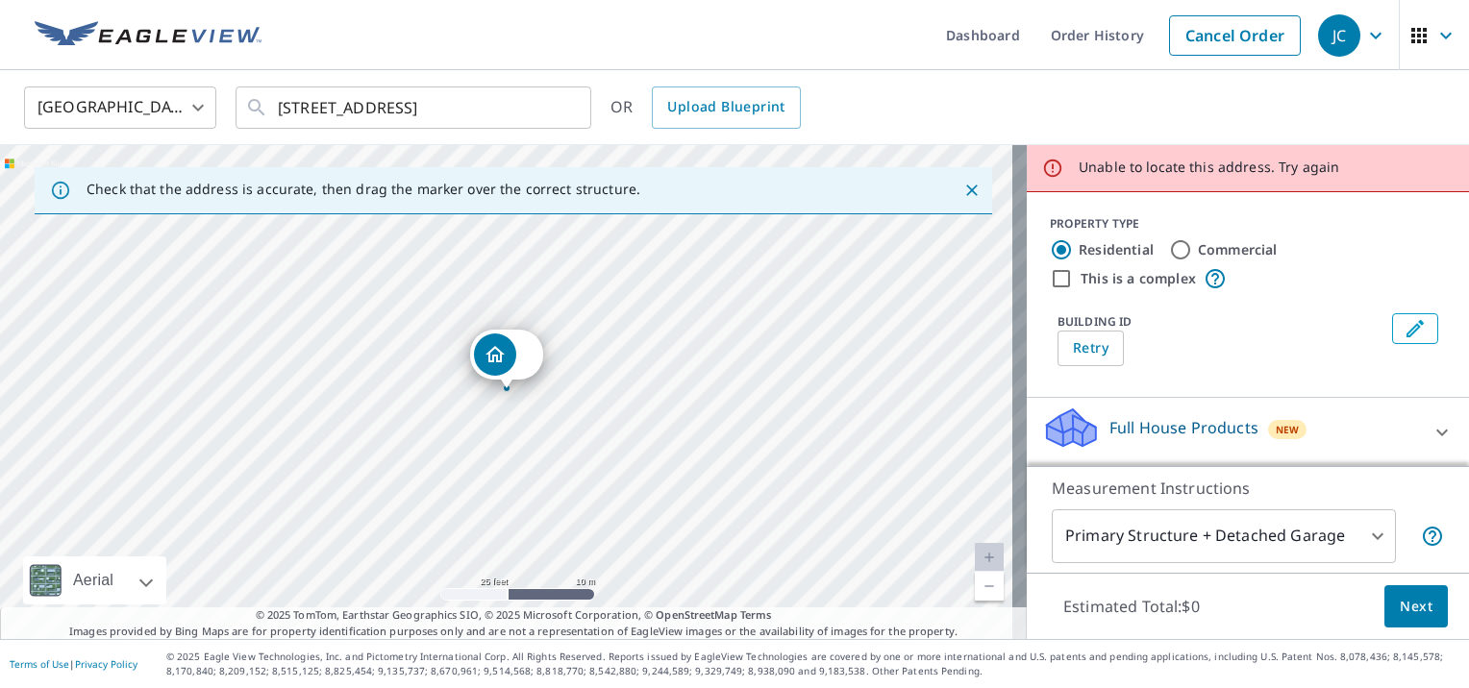
click at [504, 383] on div "Dropped pin, building 1, Residential property, ERROR_LOADING_ADDRESS ," at bounding box center [506, 378] width 25 height 19
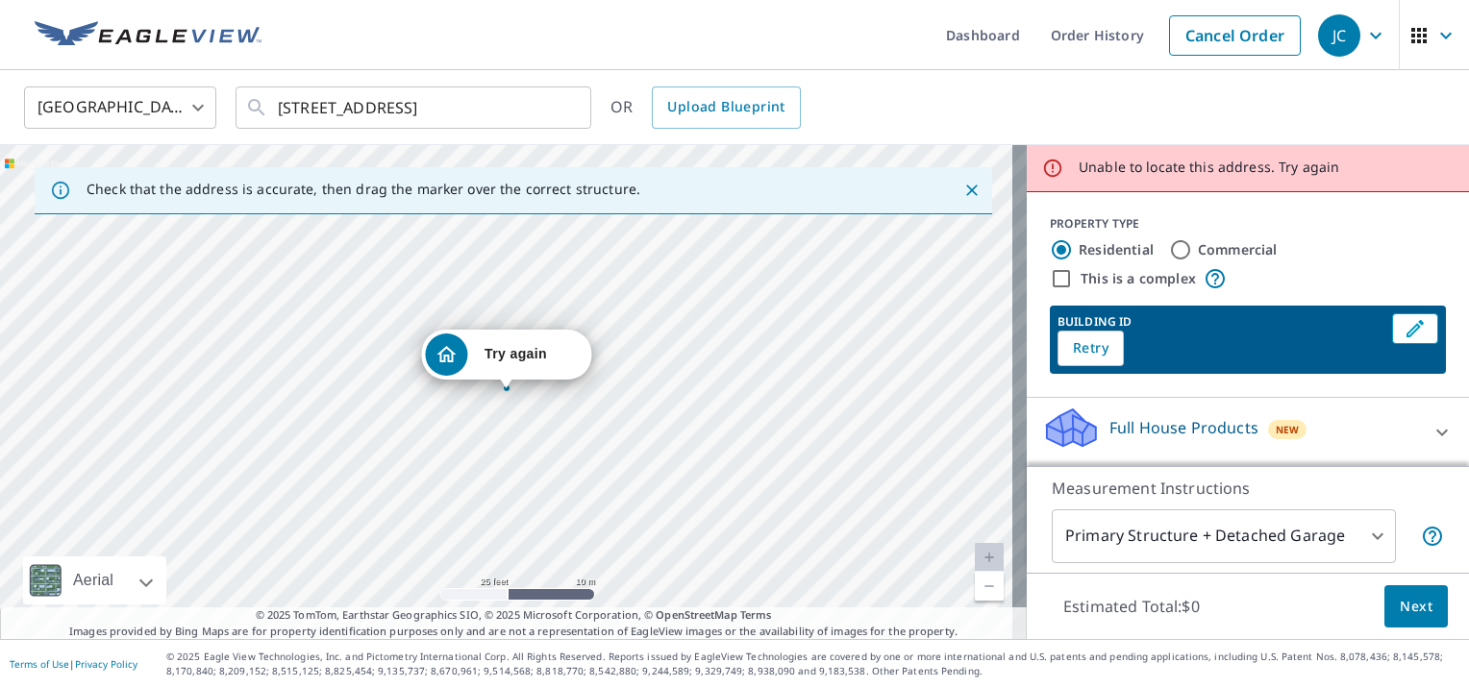
drag, startPoint x: 495, startPoint y: 356, endPoint x: 485, endPoint y: 431, distance: 75.7
click at [485, 431] on div "Try again" at bounding box center [513, 392] width 1027 height 494
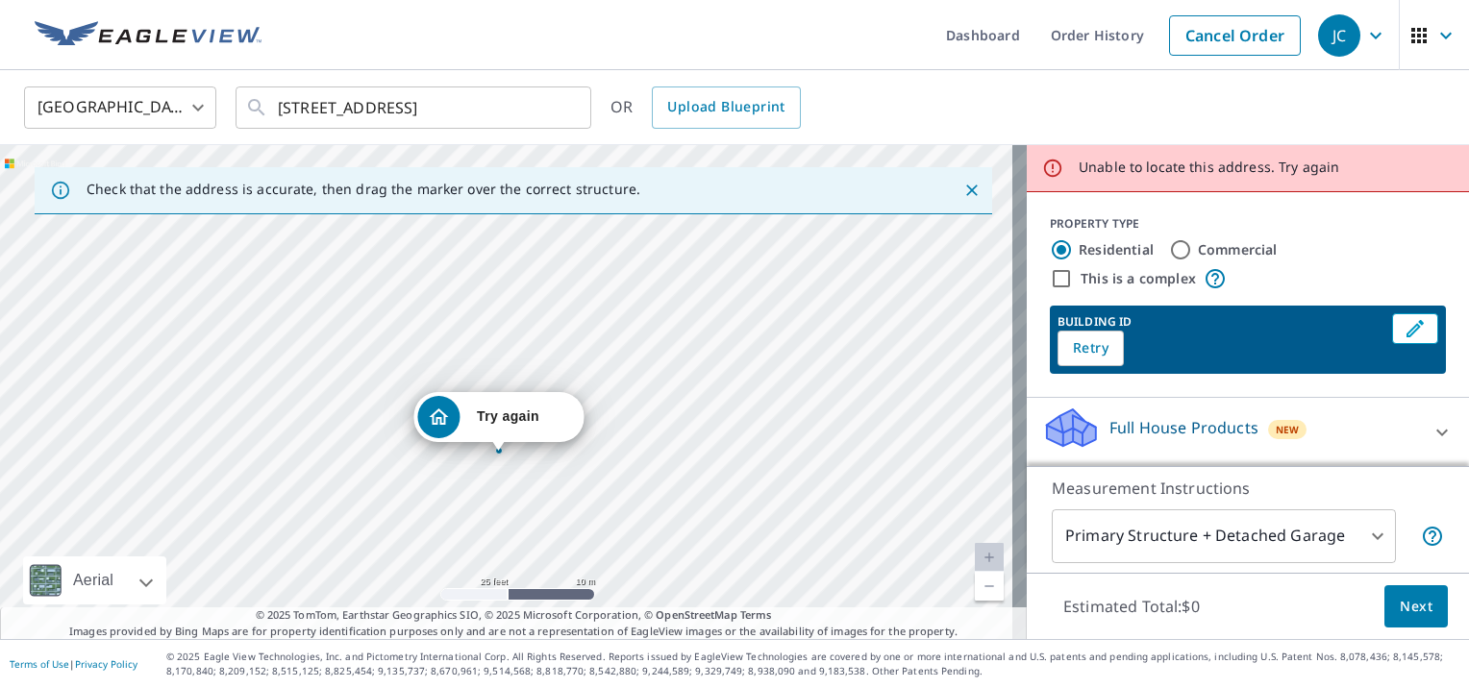
drag, startPoint x: 482, startPoint y: 403, endPoint x: 474, endPoint y: 465, distance: 63.0
click at [474, 465] on div "Try again" at bounding box center [513, 392] width 1027 height 494
click at [439, 419] on icon "Dropped pin, building 1, Residential property, ERROR_LOADING_ADDRESS ," at bounding box center [438, 417] width 23 height 23
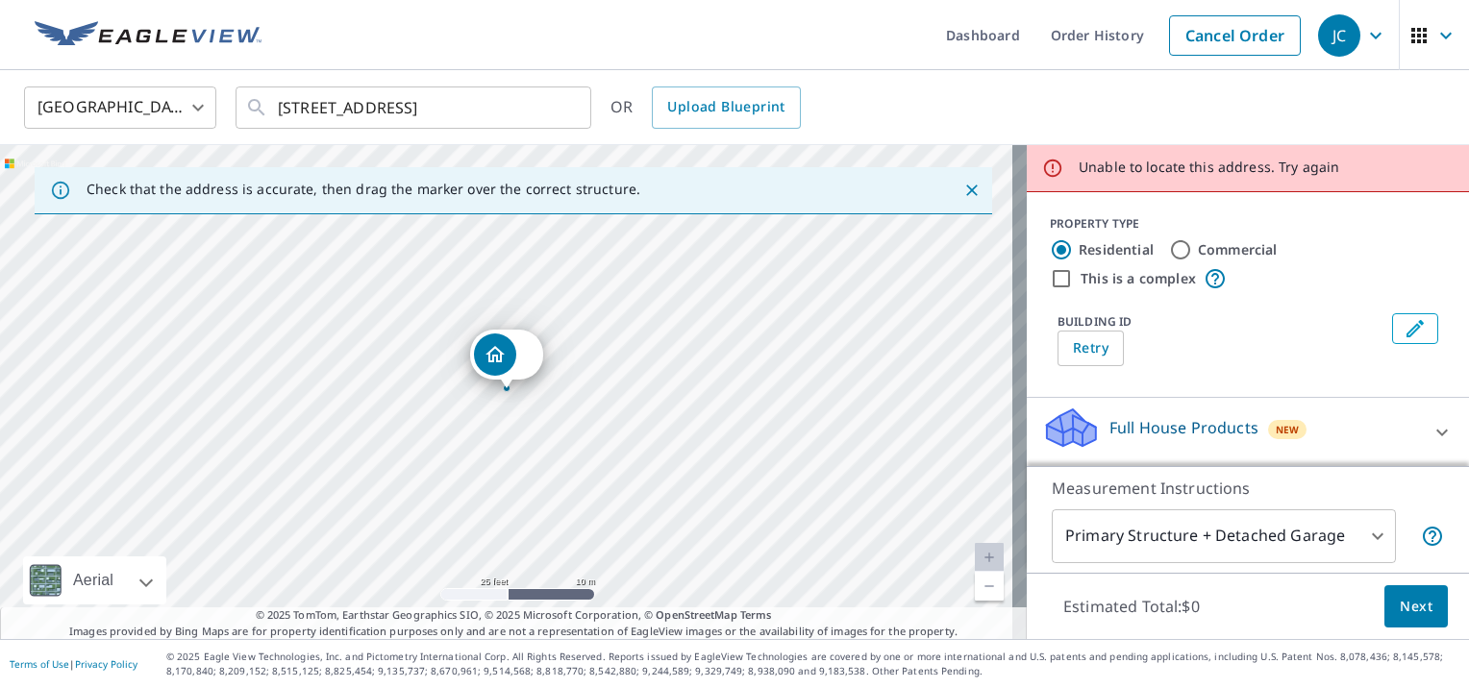
click at [494, 399] on div "Try again" at bounding box center [513, 392] width 1027 height 494
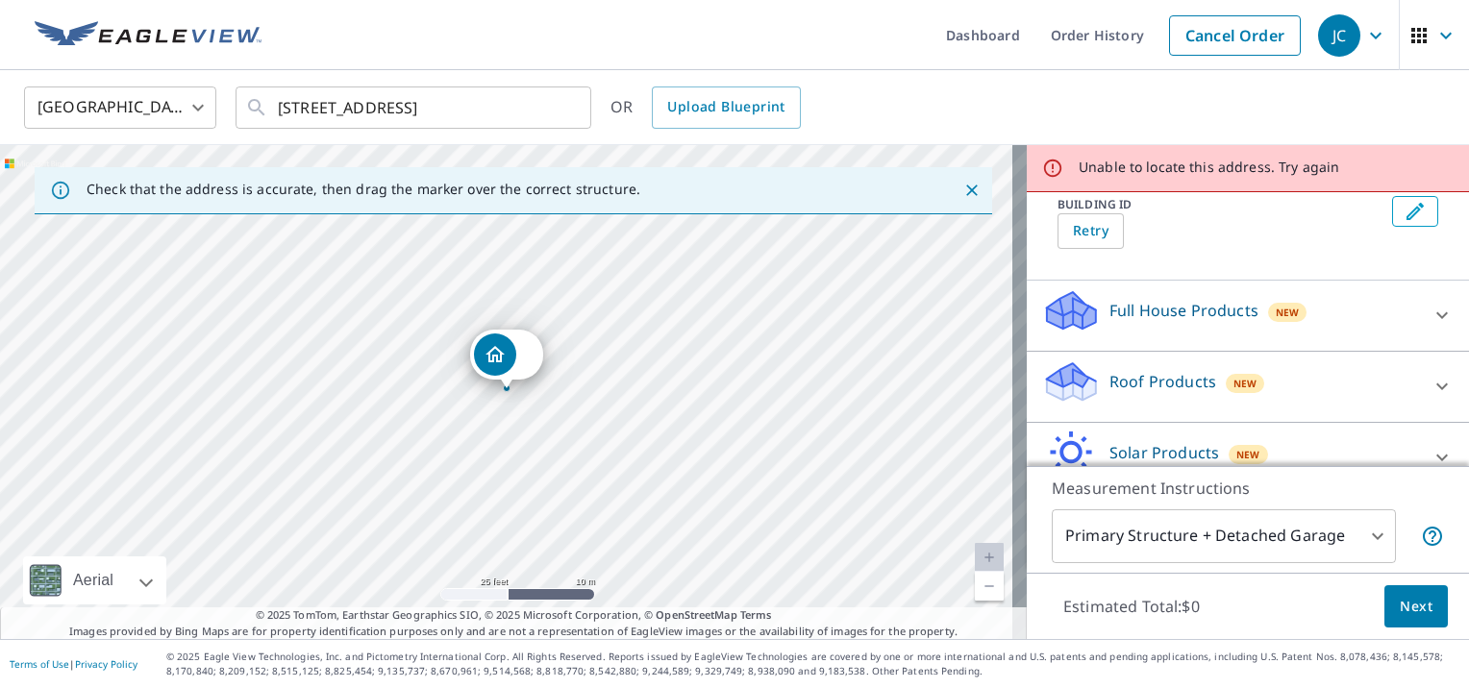
scroll to position [213, 0]
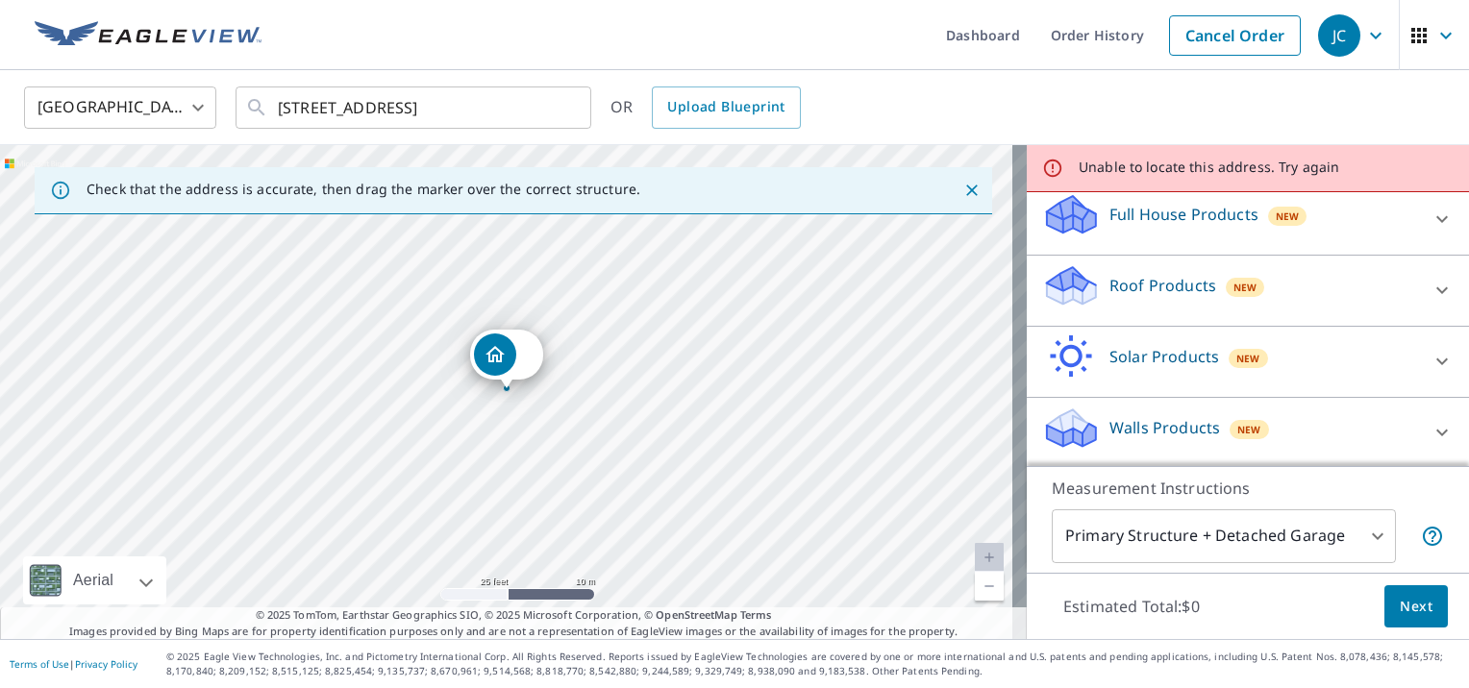
click at [1083, 289] on icon at bounding box center [1089, 292] width 13 height 22
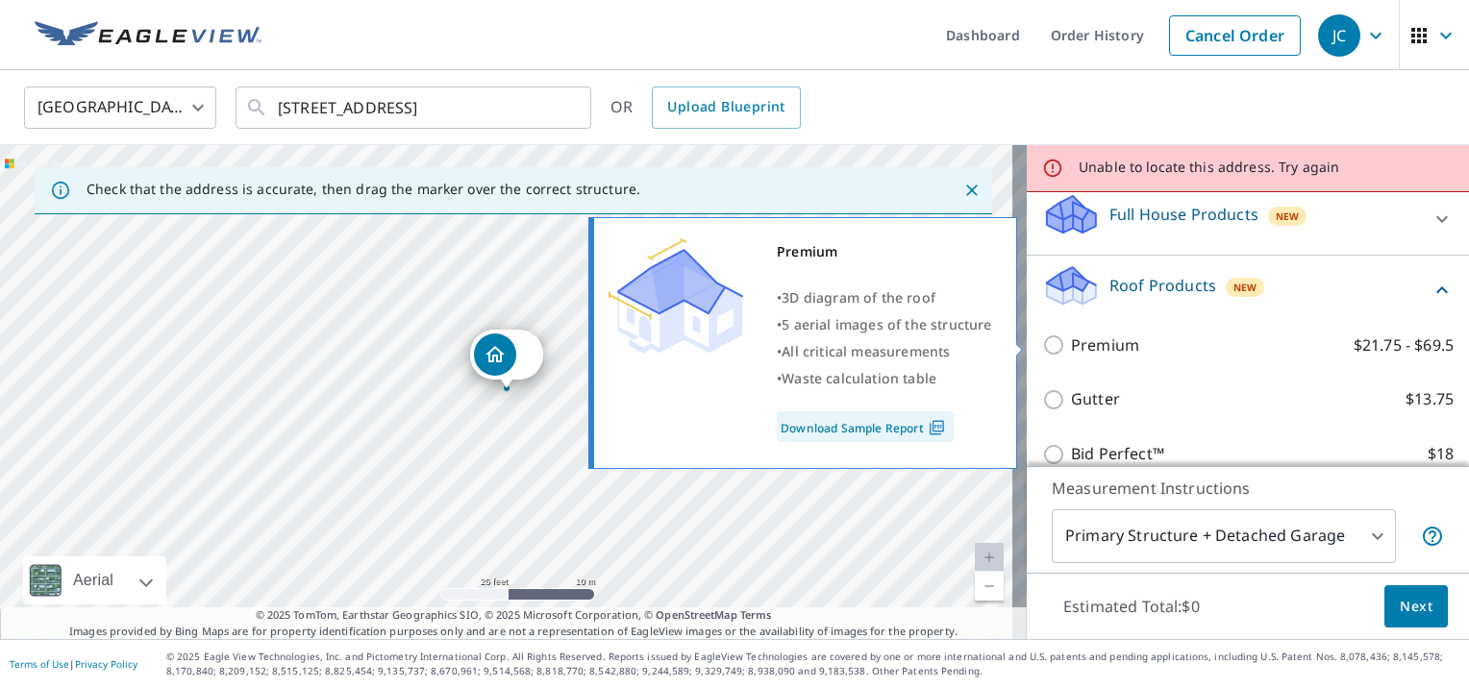
click at [1042, 346] on input "Premium $21.75 - $69.5" at bounding box center [1056, 345] width 29 height 23
checkbox input "true"
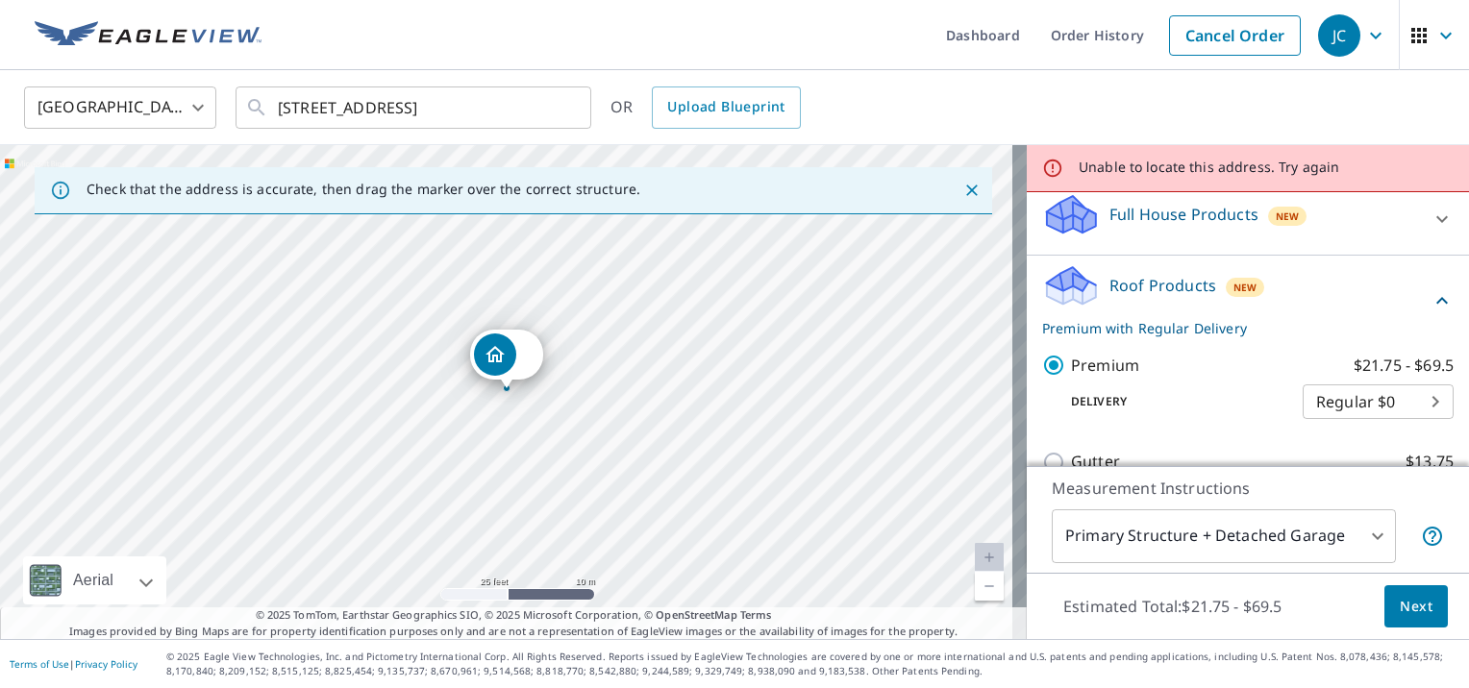
click at [1042, 163] on icon at bounding box center [1052, 168] width 21 height 21
click at [1267, 172] on p "Unable to locate this address. Try again" at bounding box center [1209, 167] width 261 height 17
drag, startPoint x: 477, startPoint y: 357, endPoint x: 447, endPoint y: 511, distance: 156.7
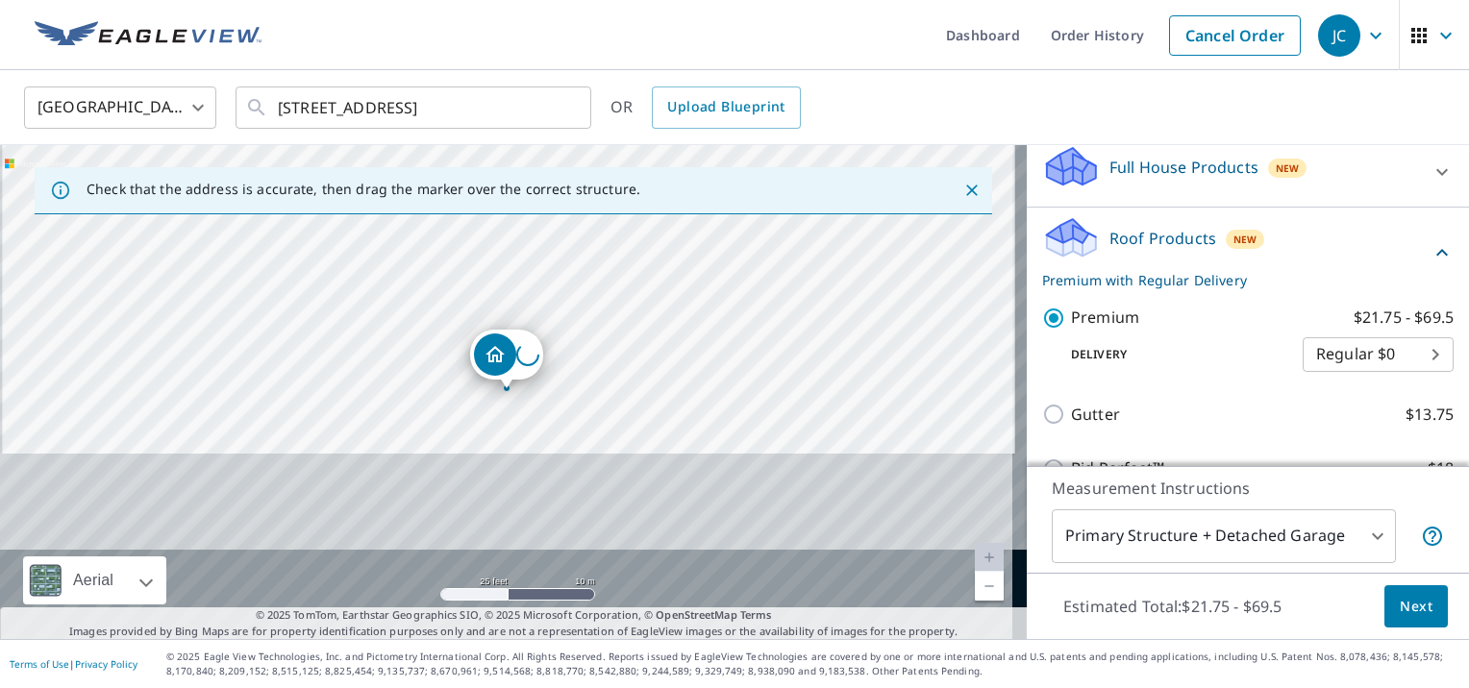
scroll to position [208, 0]
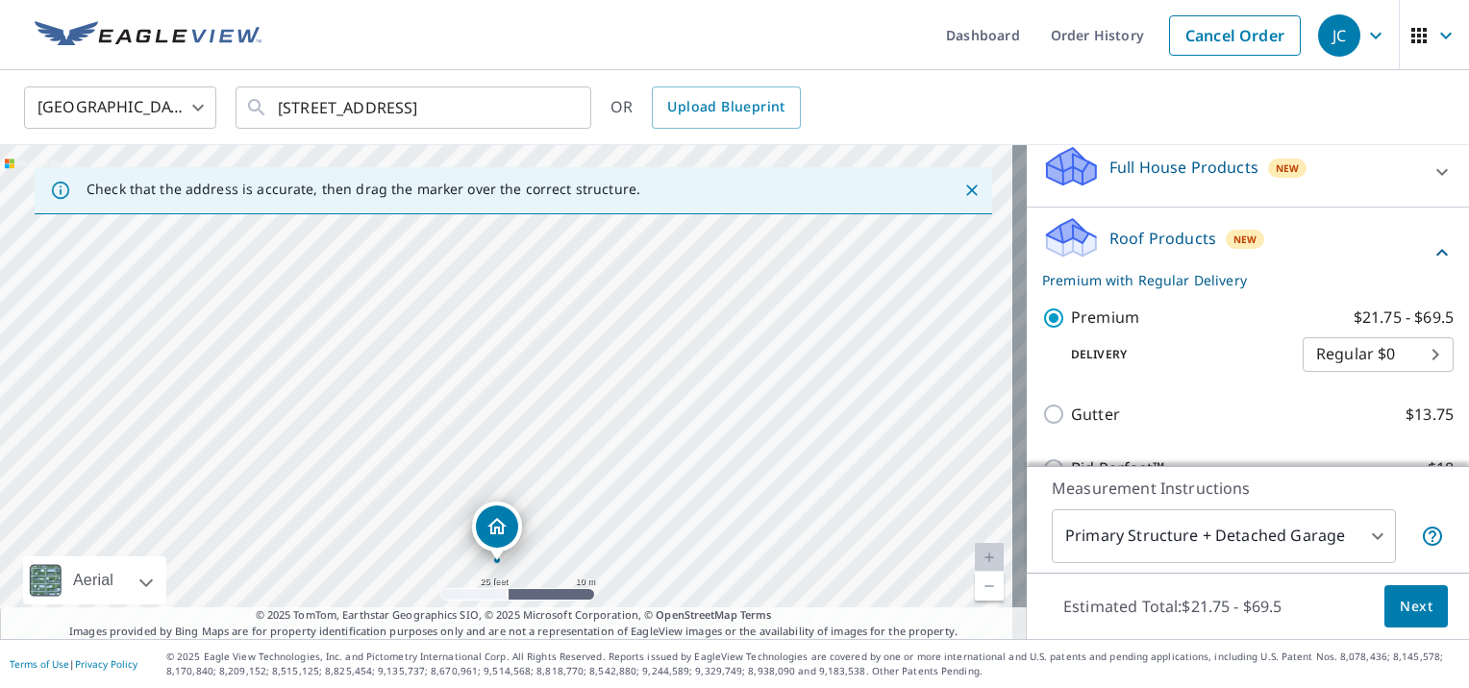
drag, startPoint x: 596, startPoint y: 358, endPoint x: 587, endPoint y: 530, distance: 172.4
click at [587, 530] on div "74 Avenue A St Wareham, MA 02571" at bounding box center [513, 392] width 1027 height 494
drag, startPoint x: 493, startPoint y: 538, endPoint x: 475, endPoint y: 369, distance: 170.2
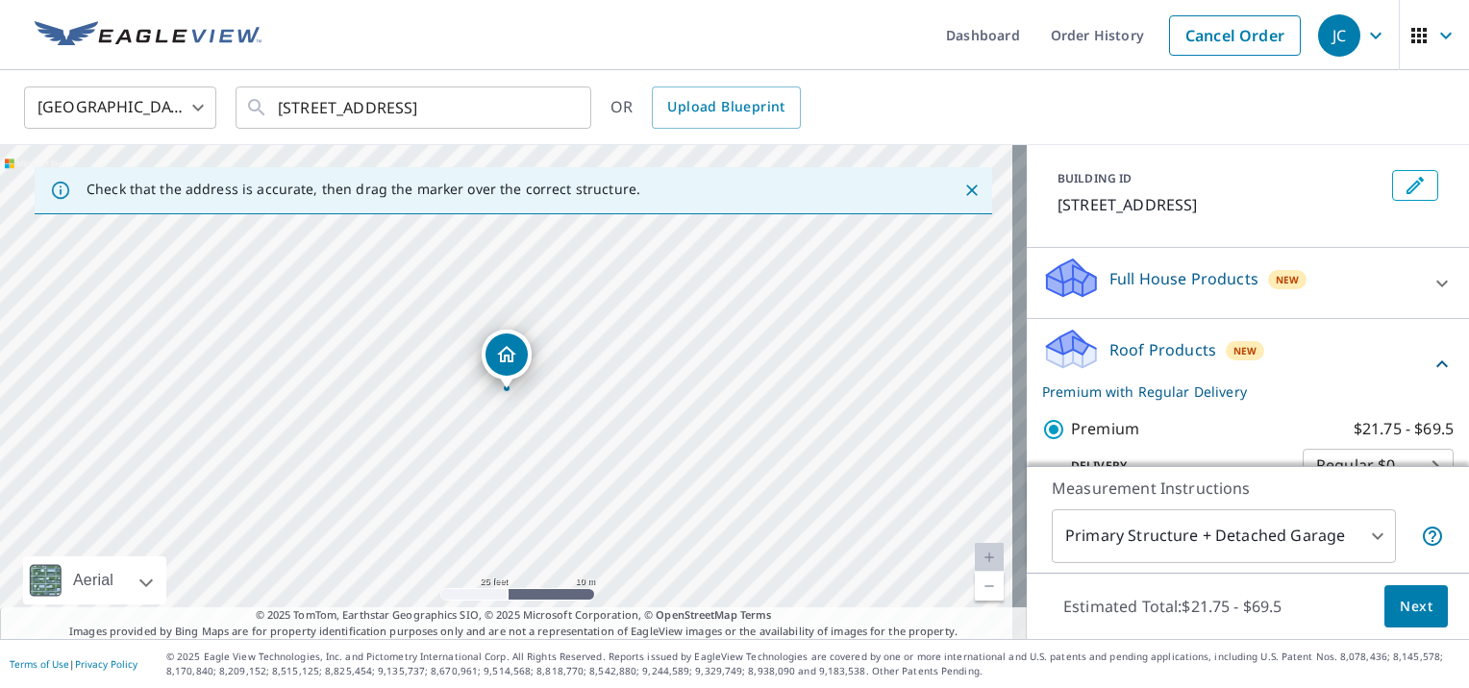
scroll to position [288, 0]
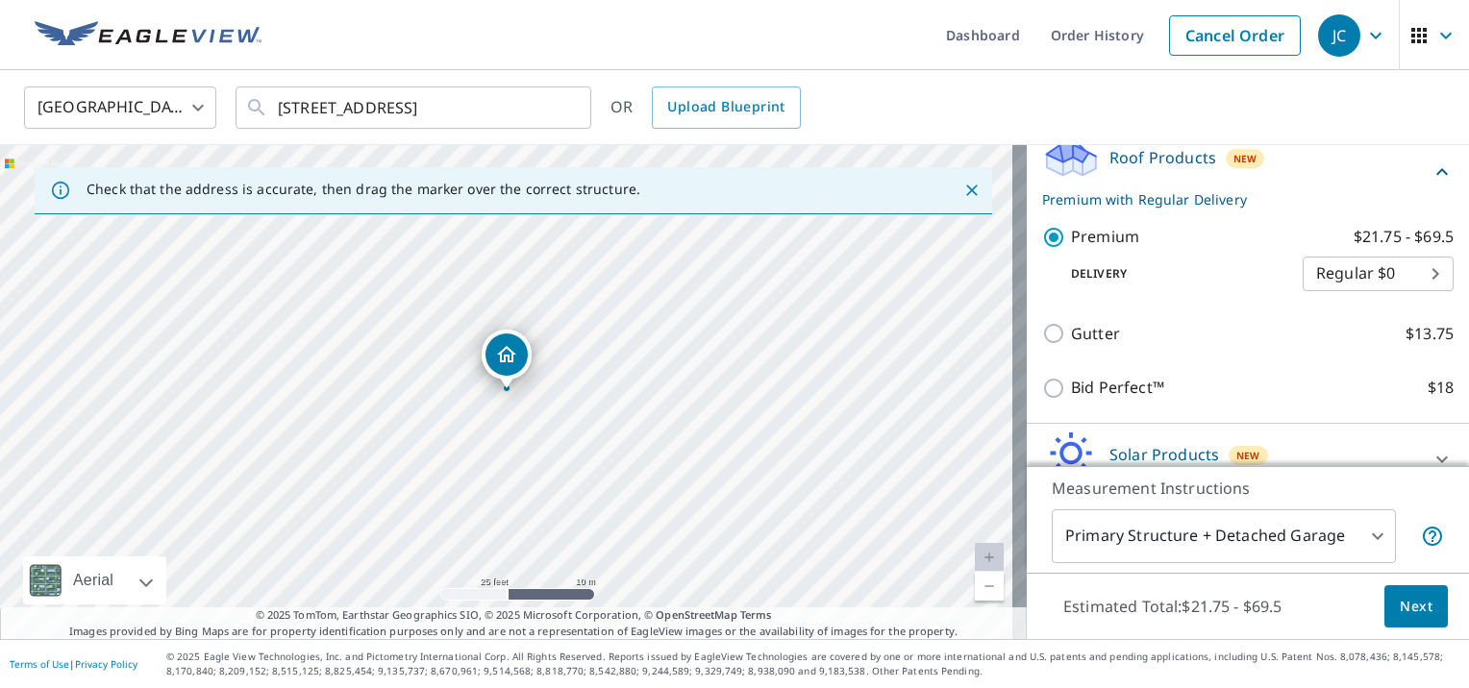
click at [1400, 595] on span "Next" at bounding box center [1416, 607] width 33 height 24
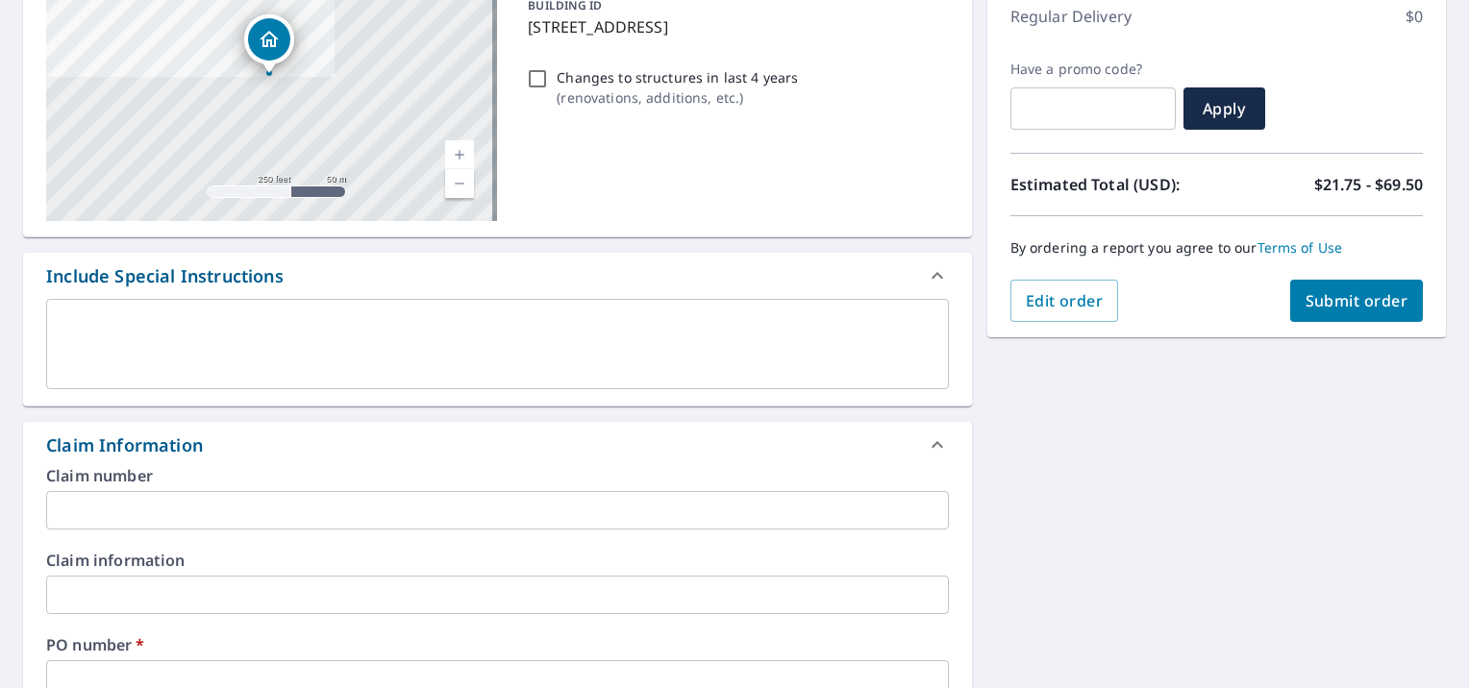
scroll to position [385, 0]
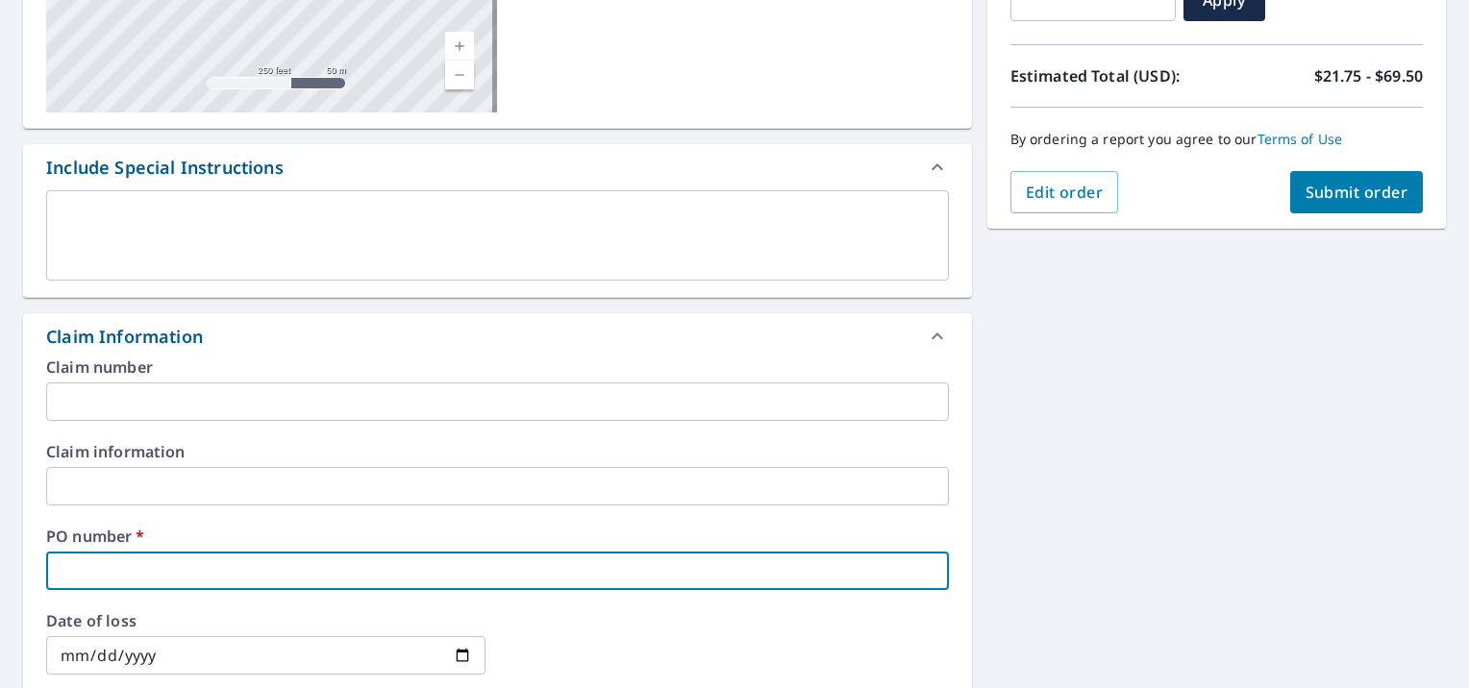
paste input "P000285937"
type input "P000285937"
checkbox input "true"
type input "P000285937"
click at [1362, 186] on span "Submit order" at bounding box center [1357, 192] width 103 height 21
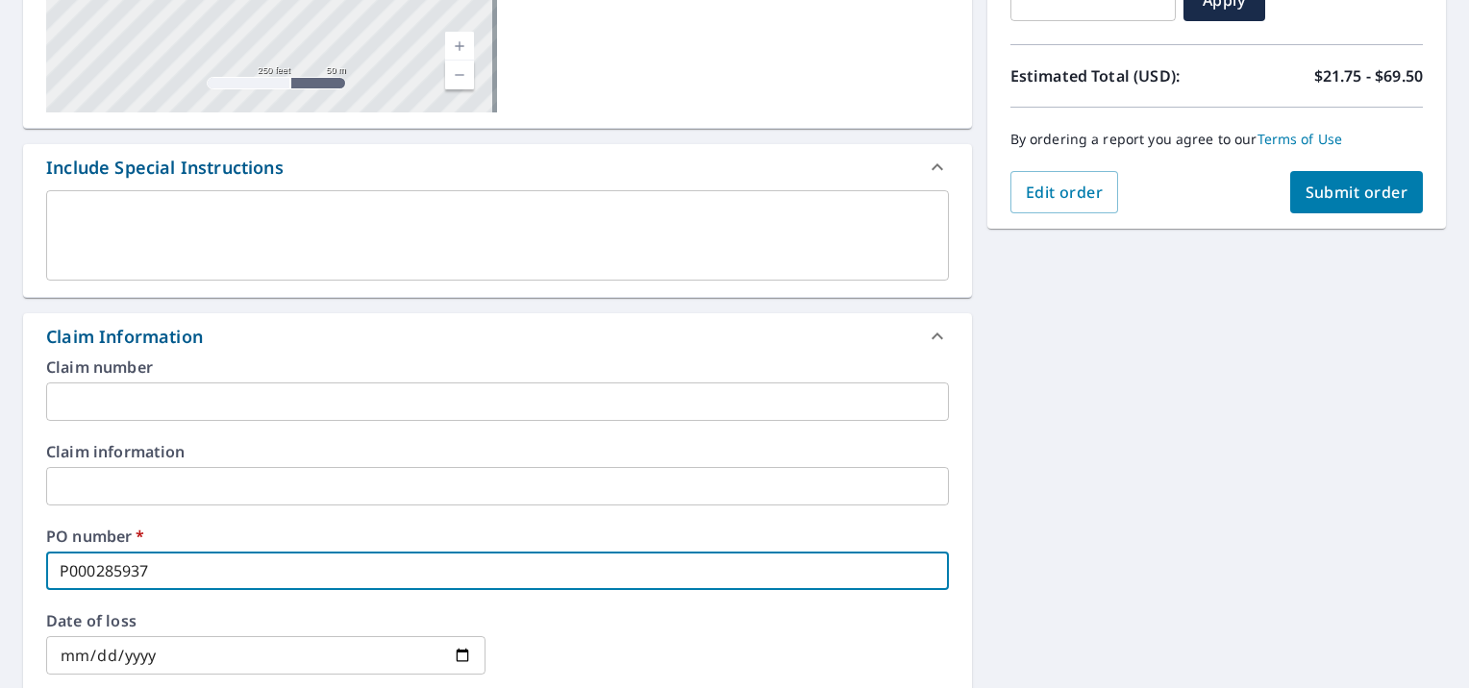
checkbox input "true"
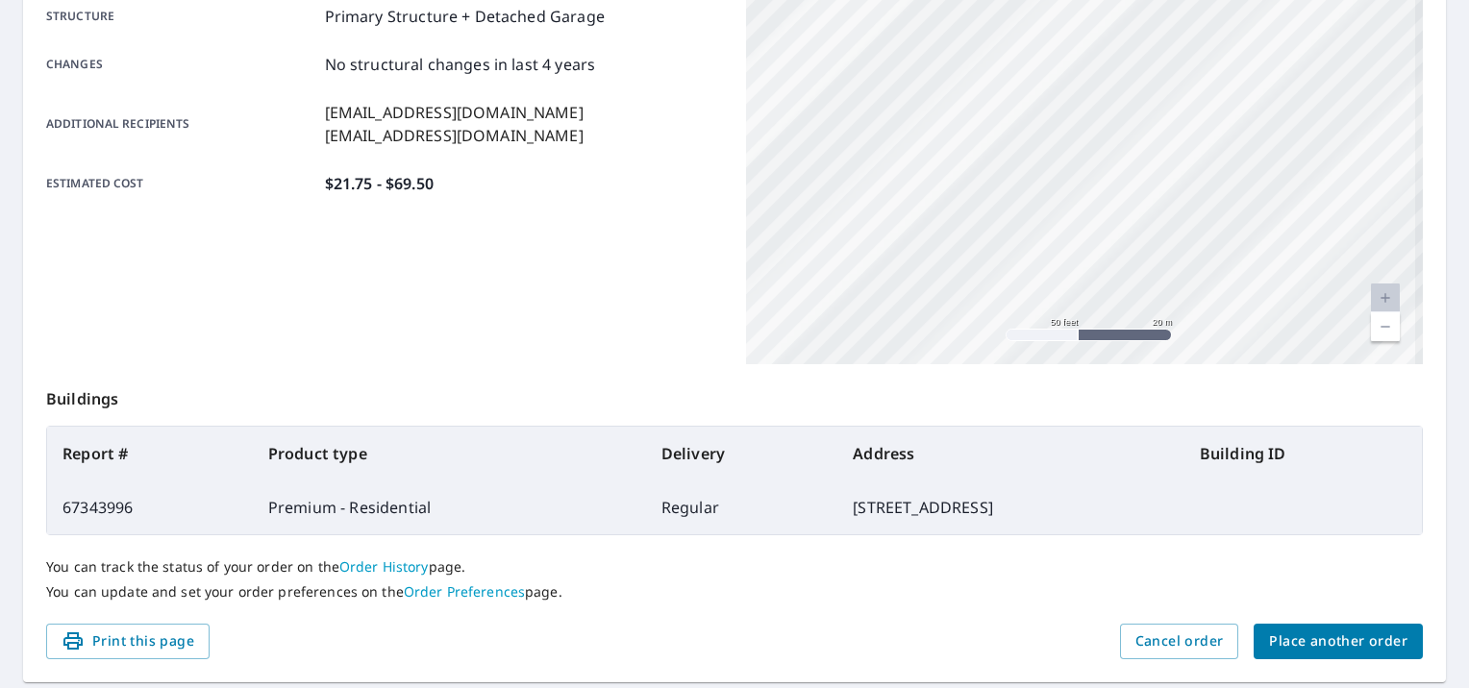
click at [1081, 212] on div "74 Avenue A St Wareham, MA 02571" at bounding box center [1084, 124] width 677 height 481
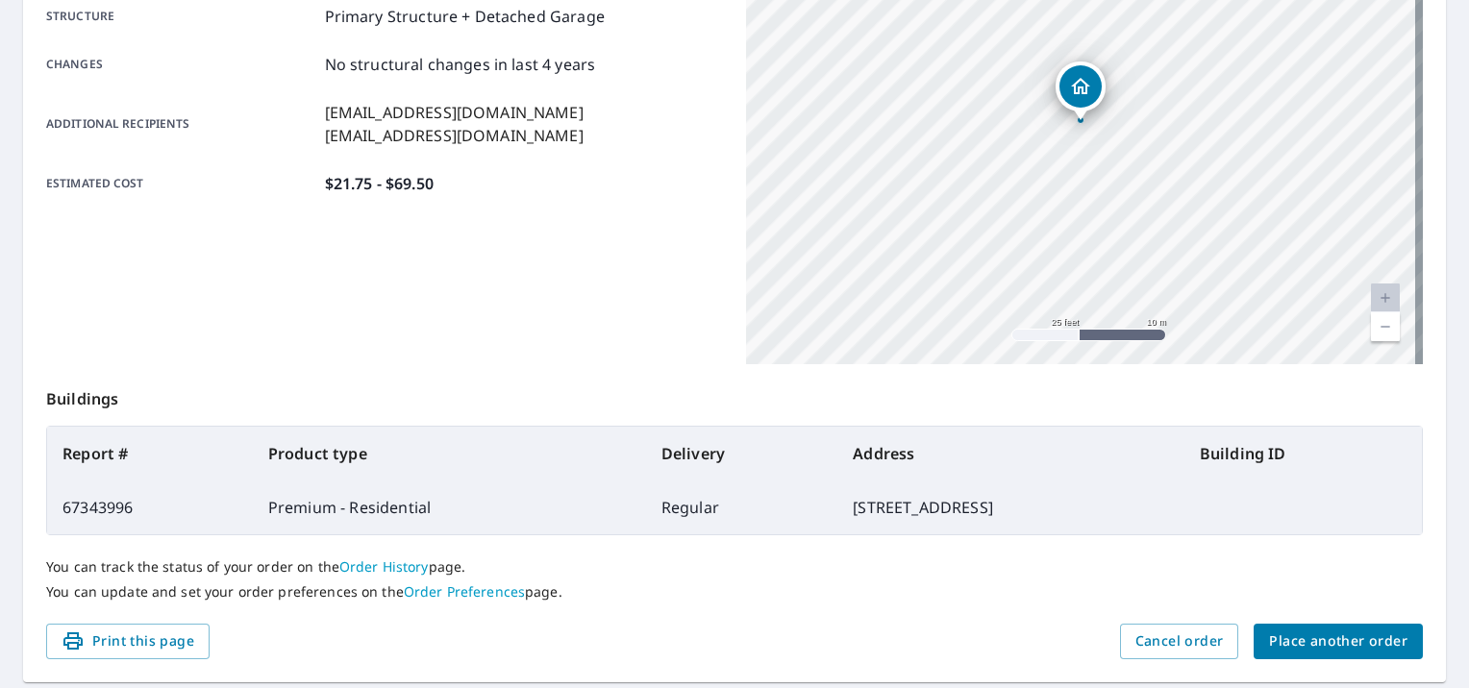
click at [1081, 212] on div "74 Avenue A St Wareham, MA 02571" at bounding box center [1084, 124] width 677 height 481
click at [1308, 645] on span "Place another order" at bounding box center [1338, 642] width 138 height 24
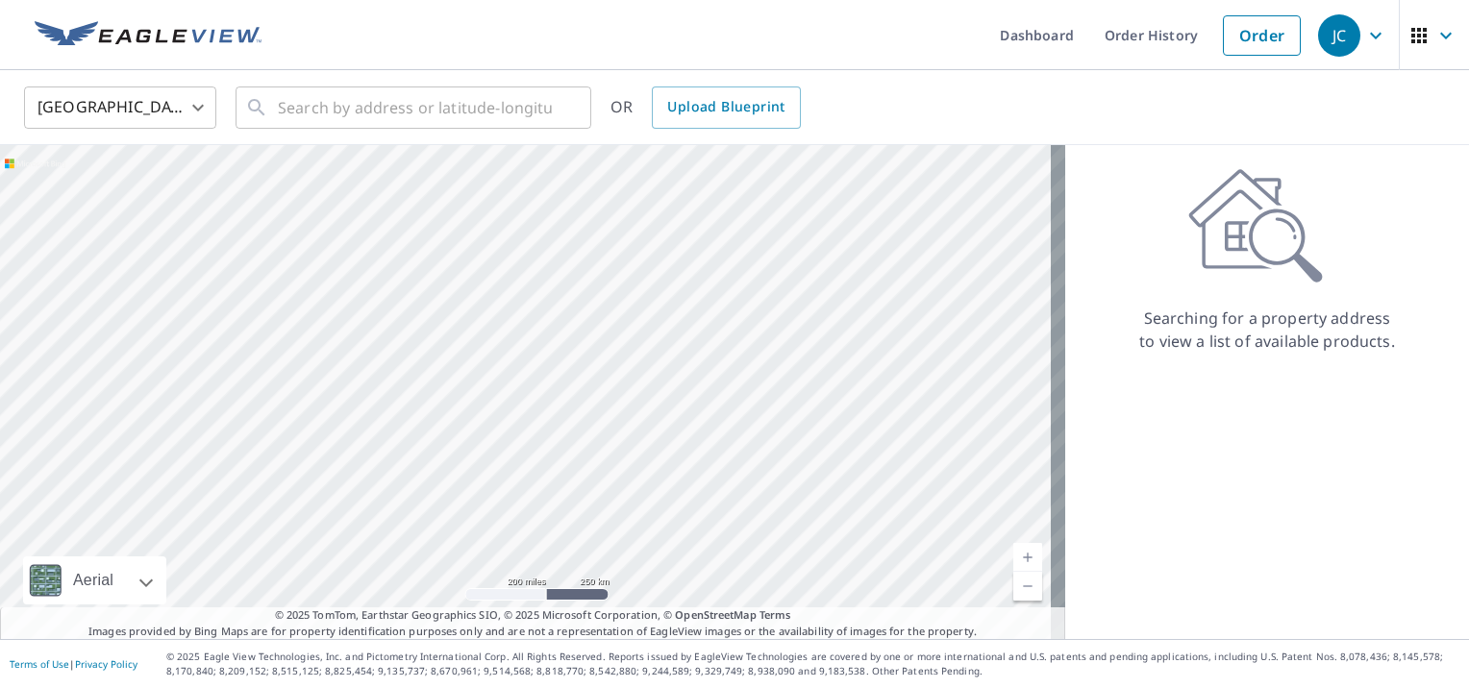
click at [811, 363] on div at bounding box center [532, 392] width 1065 height 494
click at [280, 115] on input "text" at bounding box center [415, 108] width 274 height 54
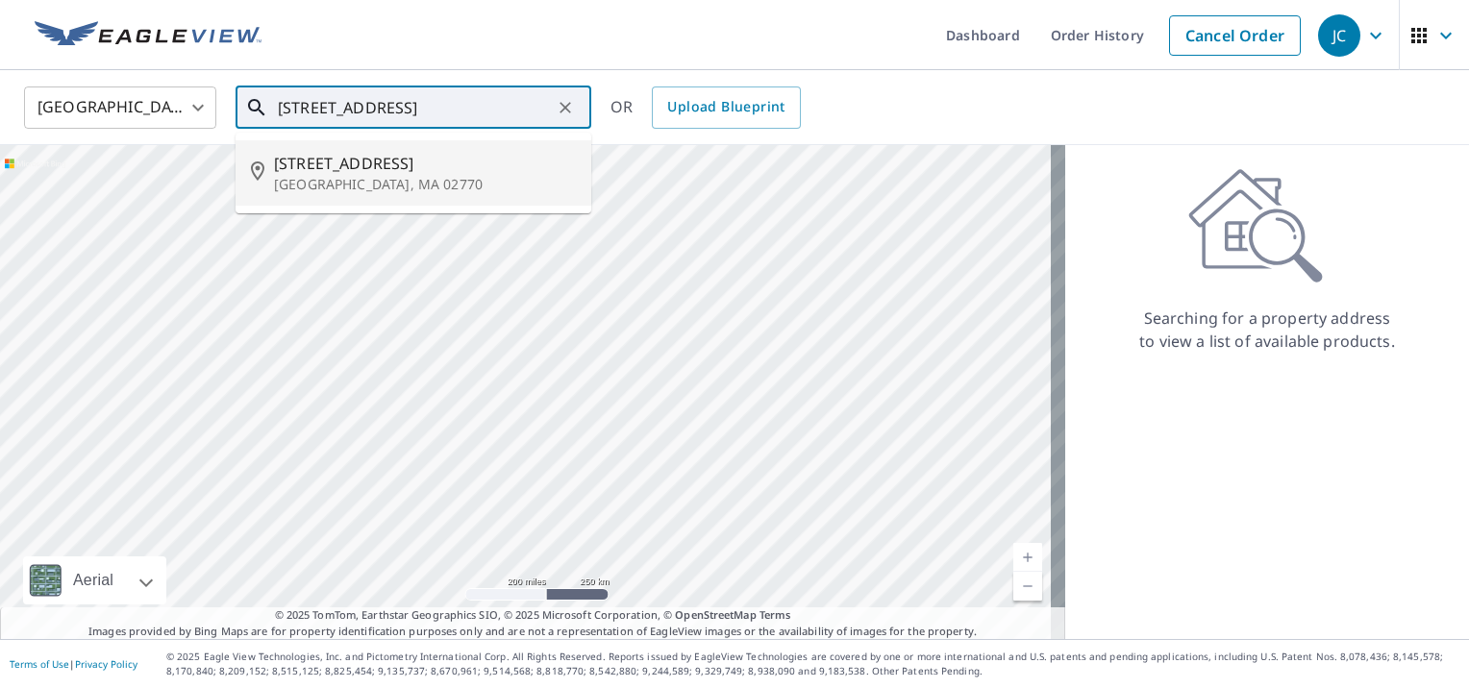
click at [311, 166] on span "232 New Bedford Rd" at bounding box center [425, 163] width 302 height 23
type input "232 New Bedford Rd Rochester, MA 02770"
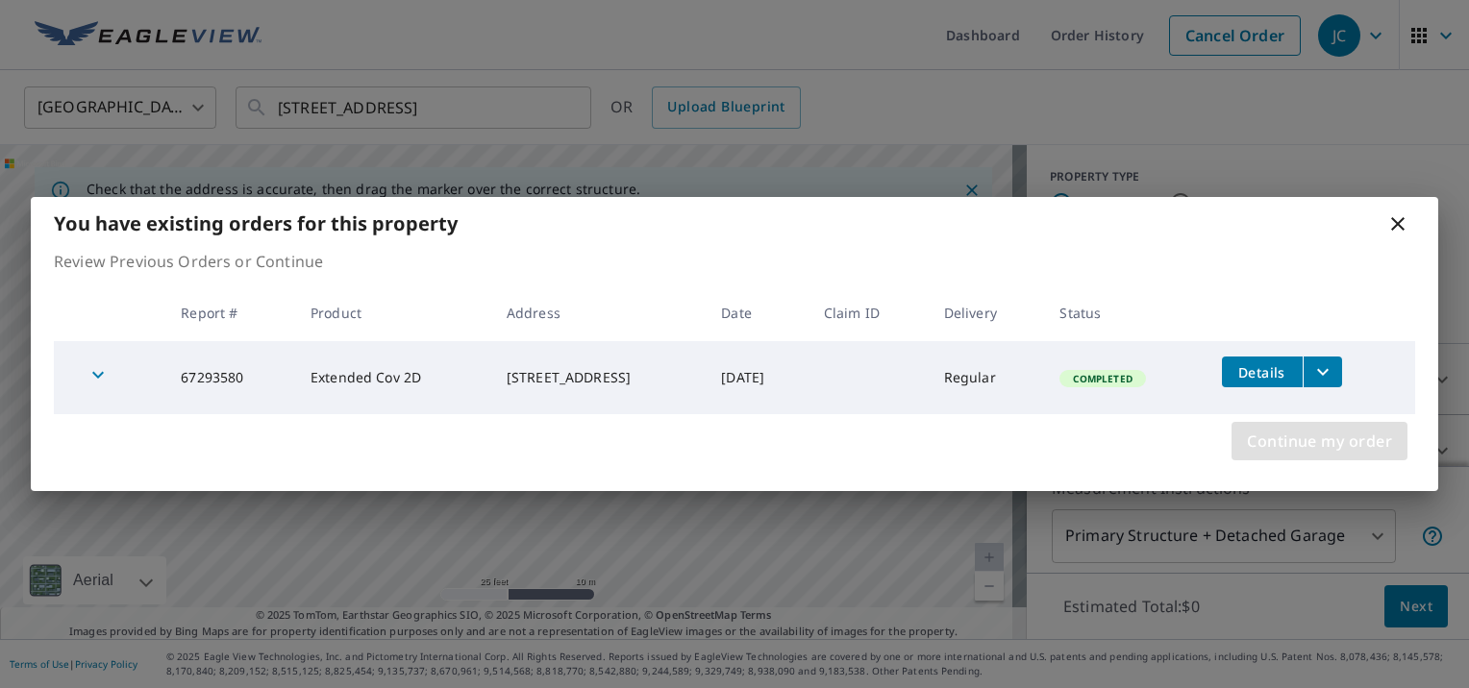
click at [1323, 441] on span "Continue my order" at bounding box center [1319, 441] width 145 height 27
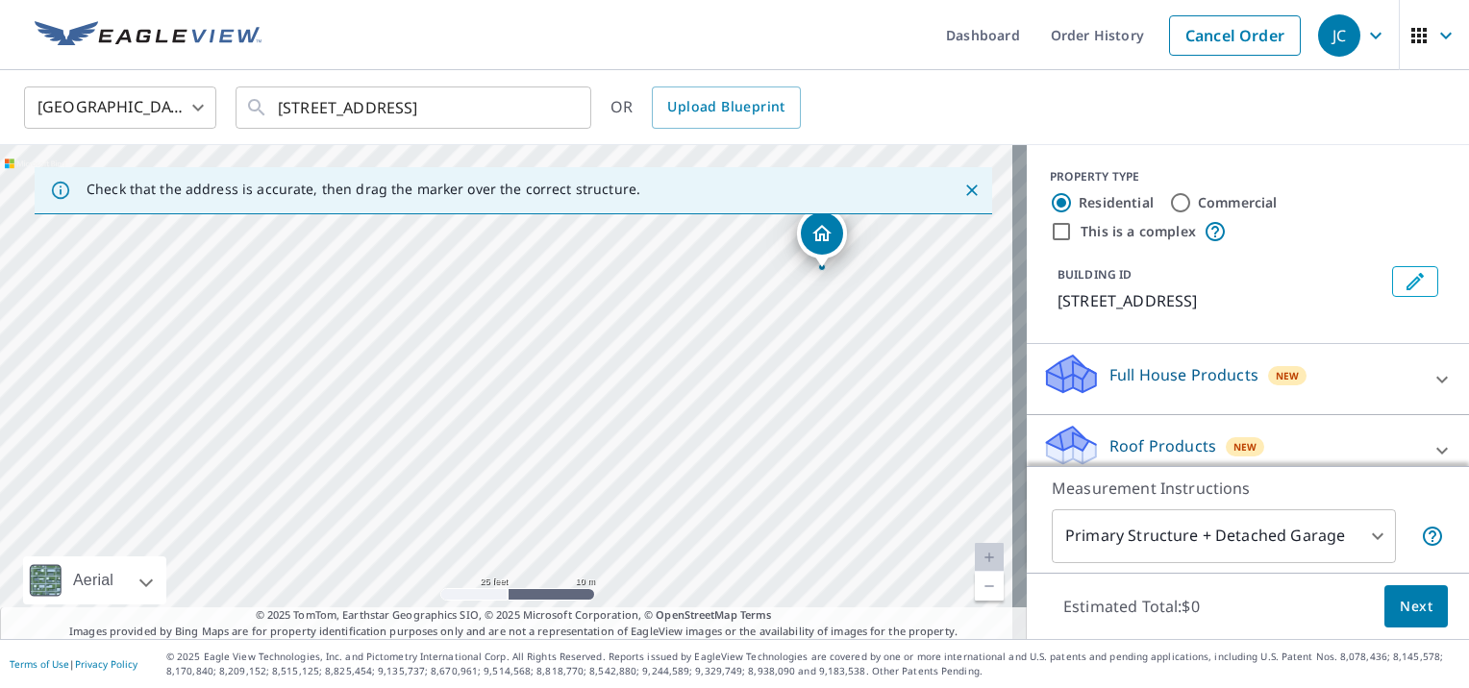
drag, startPoint x: 496, startPoint y: 365, endPoint x: 811, endPoint y: 243, distance: 337.3
drag, startPoint x: 398, startPoint y: 434, endPoint x: 336, endPoint y: 473, distance: 73.9
click at [336, 473] on div "232 New Bedford Rd Rochester, MA 02770" at bounding box center [513, 392] width 1027 height 494
drag, startPoint x: 443, startPoint y: 404, endPoint x: 466, endPoint y: 362, distance: 48.2
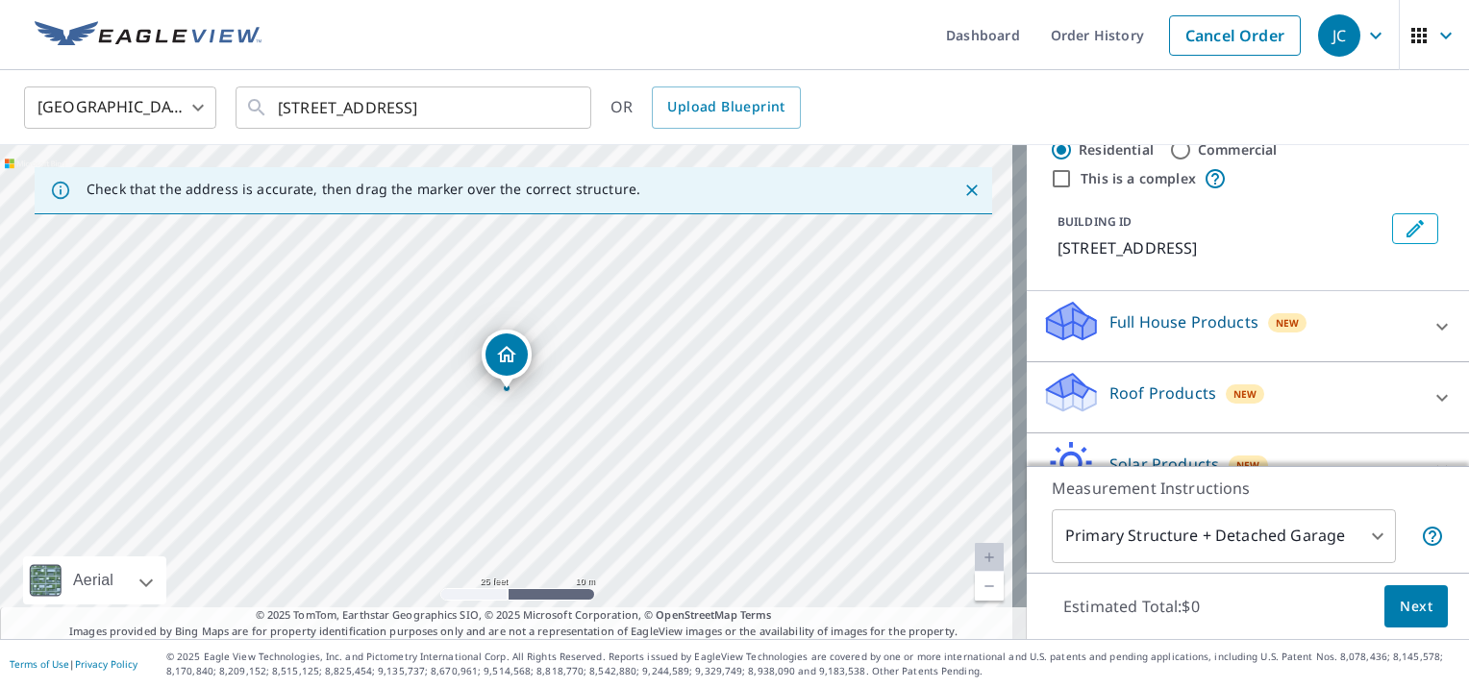
scroll to position [96, 0]
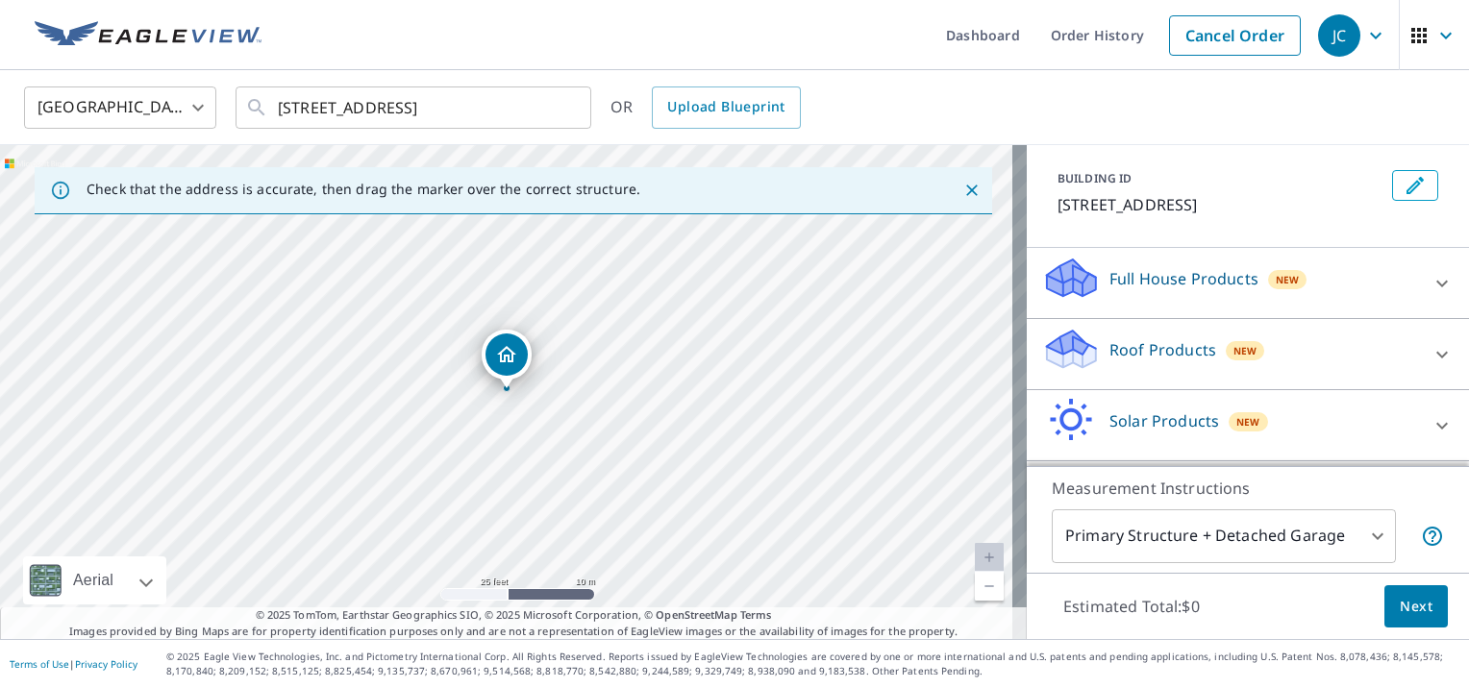
click at [1431, 366] on icon at bounding box center [1442, 354] width 23 height 23
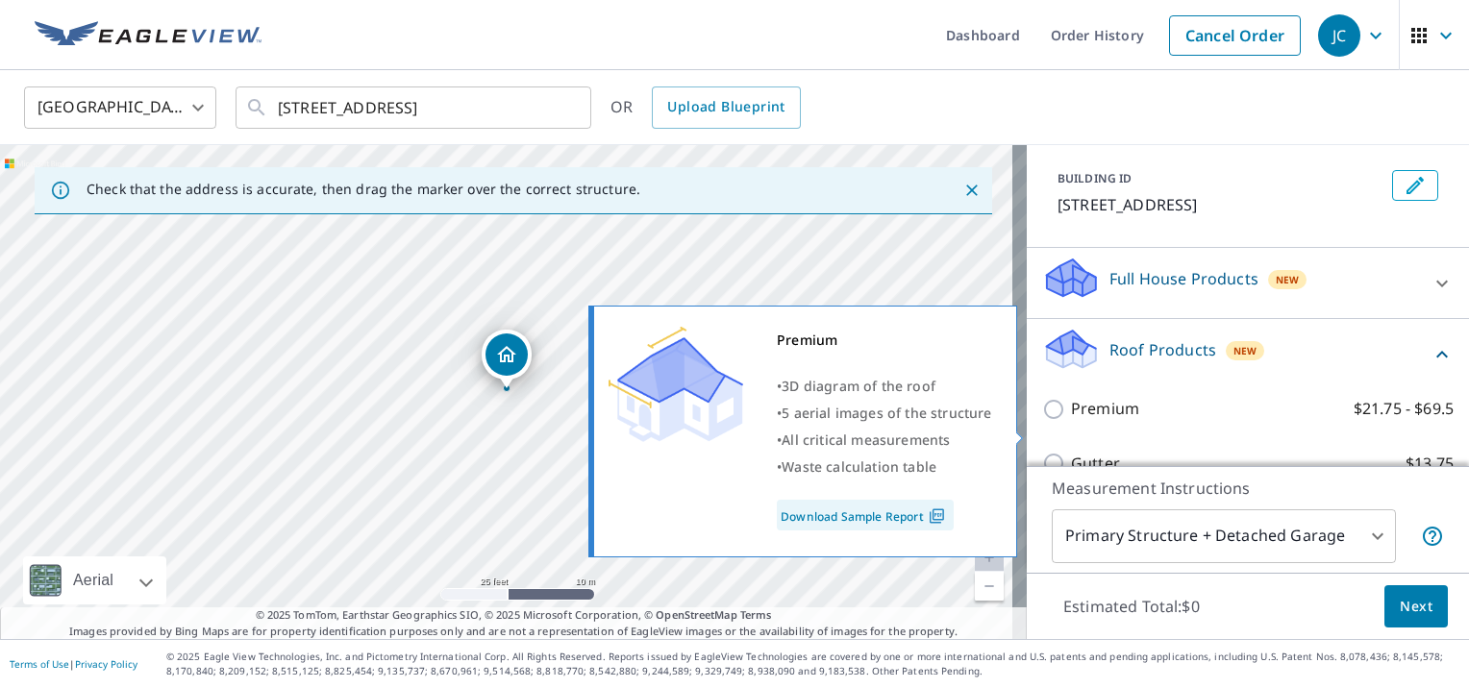
click at [1047, 421] on input "Premium $21.75 - $69.5" at bounding box center [1056, 409] width 29 height 23
checkbox input "true"
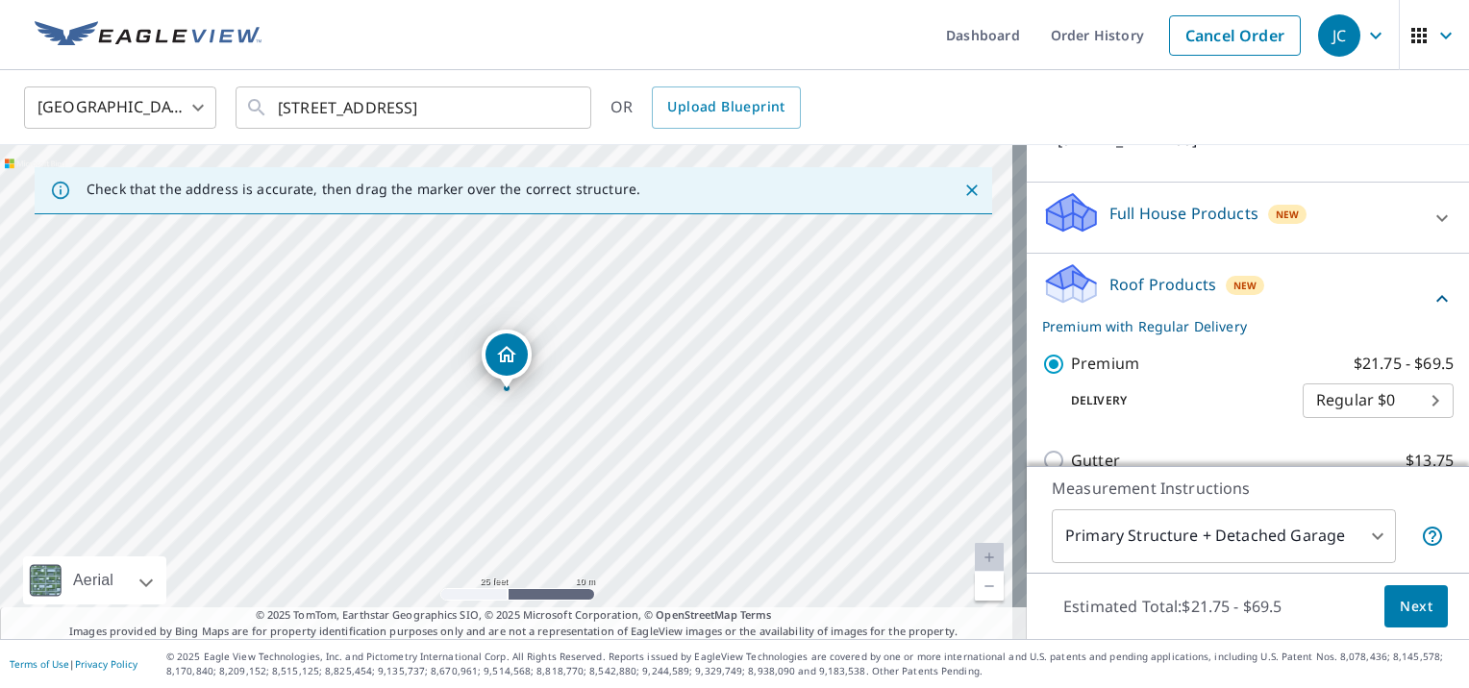
scroll to position [288, 0]
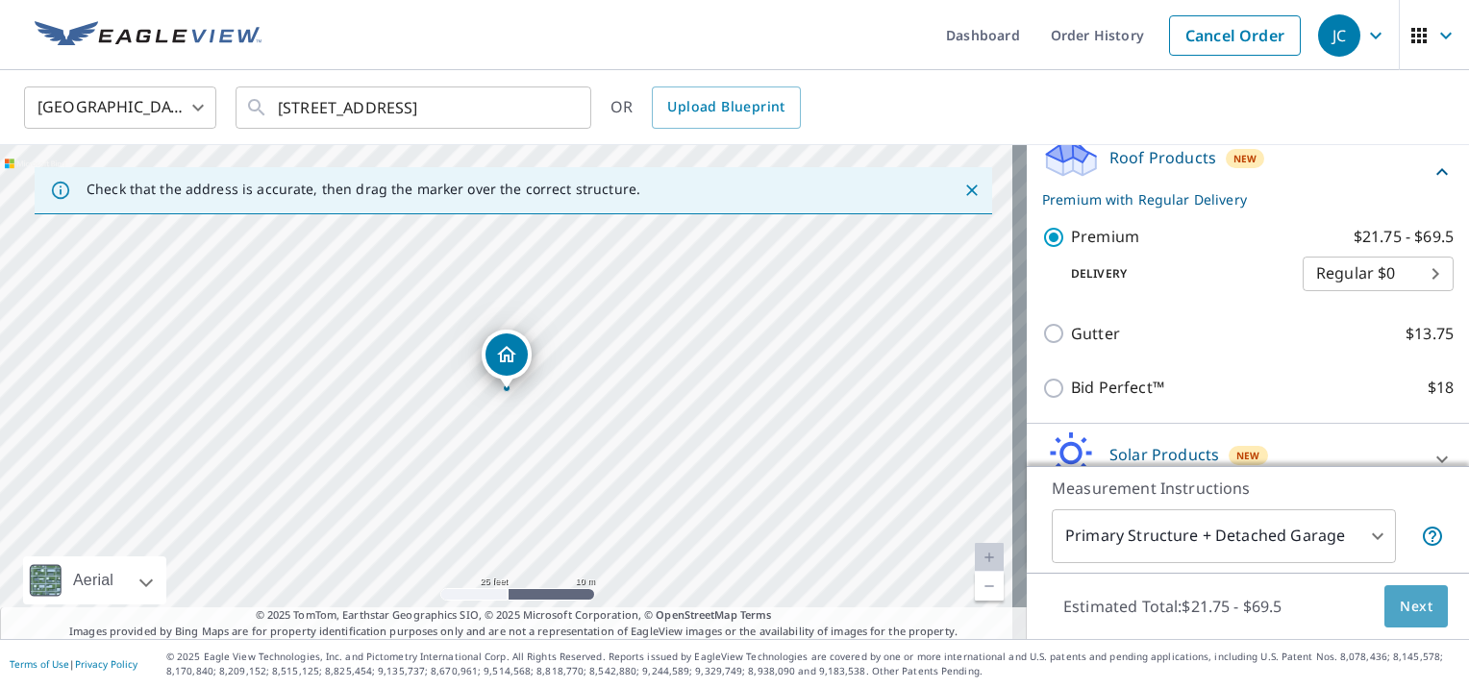
click at [1400, 608] on span "Next" at bounding box center [1416, 607] width 33 height 24
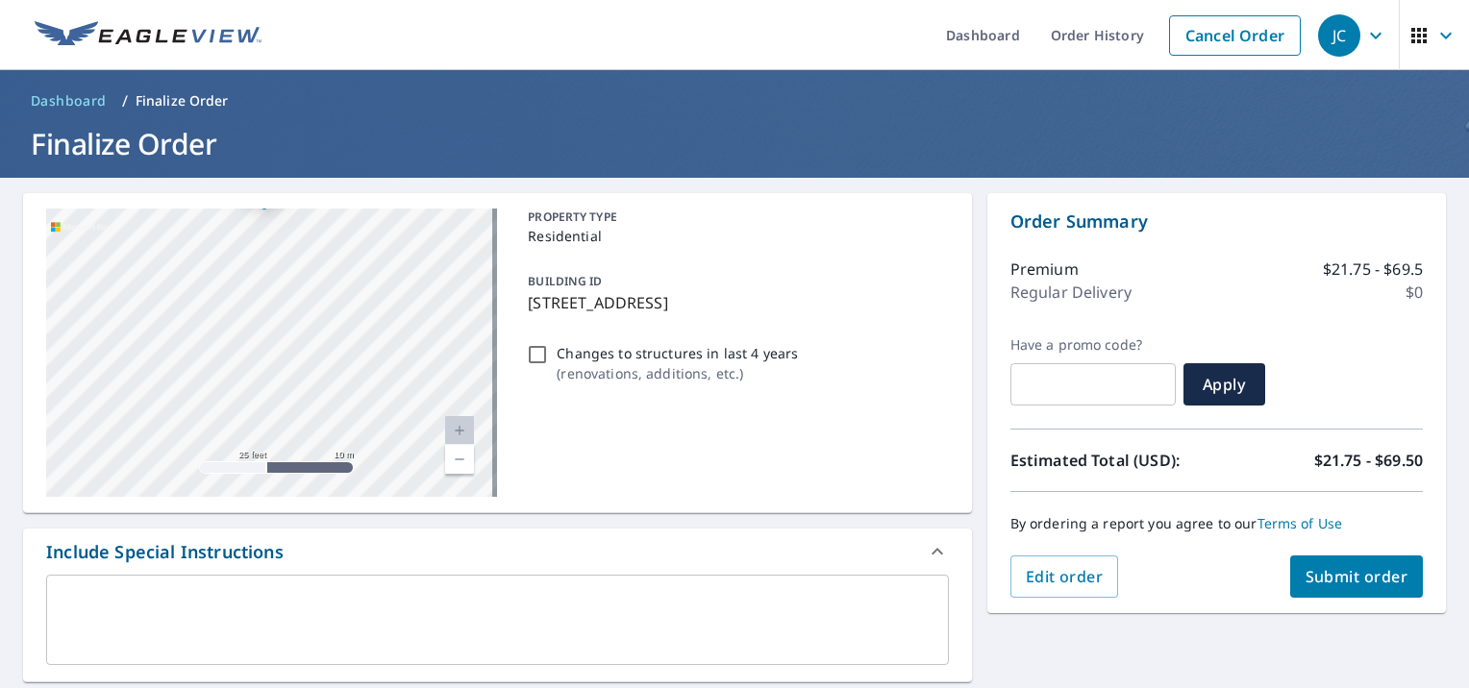
drag, startPoint x: 235, startPoint y: 310, endPoint x: 223, endPoint y: 601, distance: 291.6
click at [288, 318] on div "232 New Bedford Rd Rochester, MA 02770" at bounding box center [271, 353] width 451 height 288
click at [285, 281] on div "232 New Bedford Rd Rochester, MA 02770" at bounding box center [271, 353] width 451 height 288
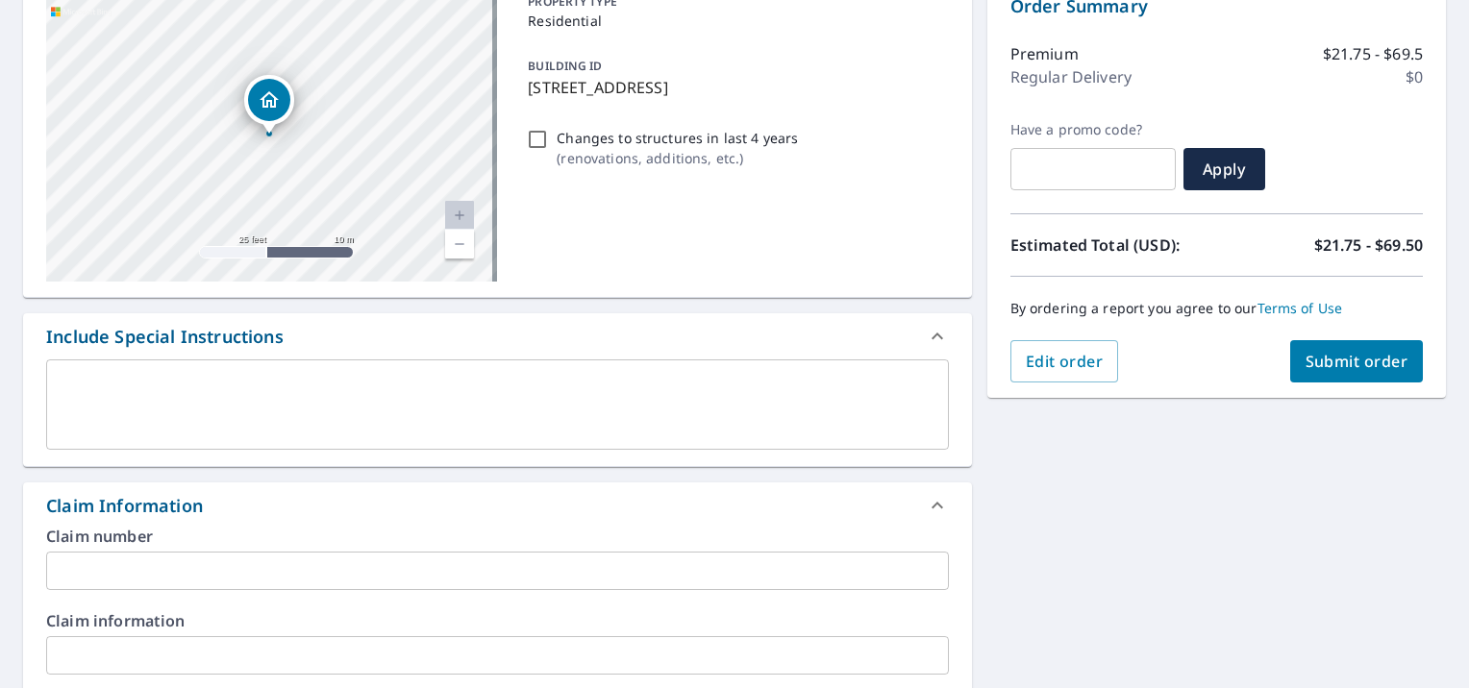
scroll to position [96, 0]
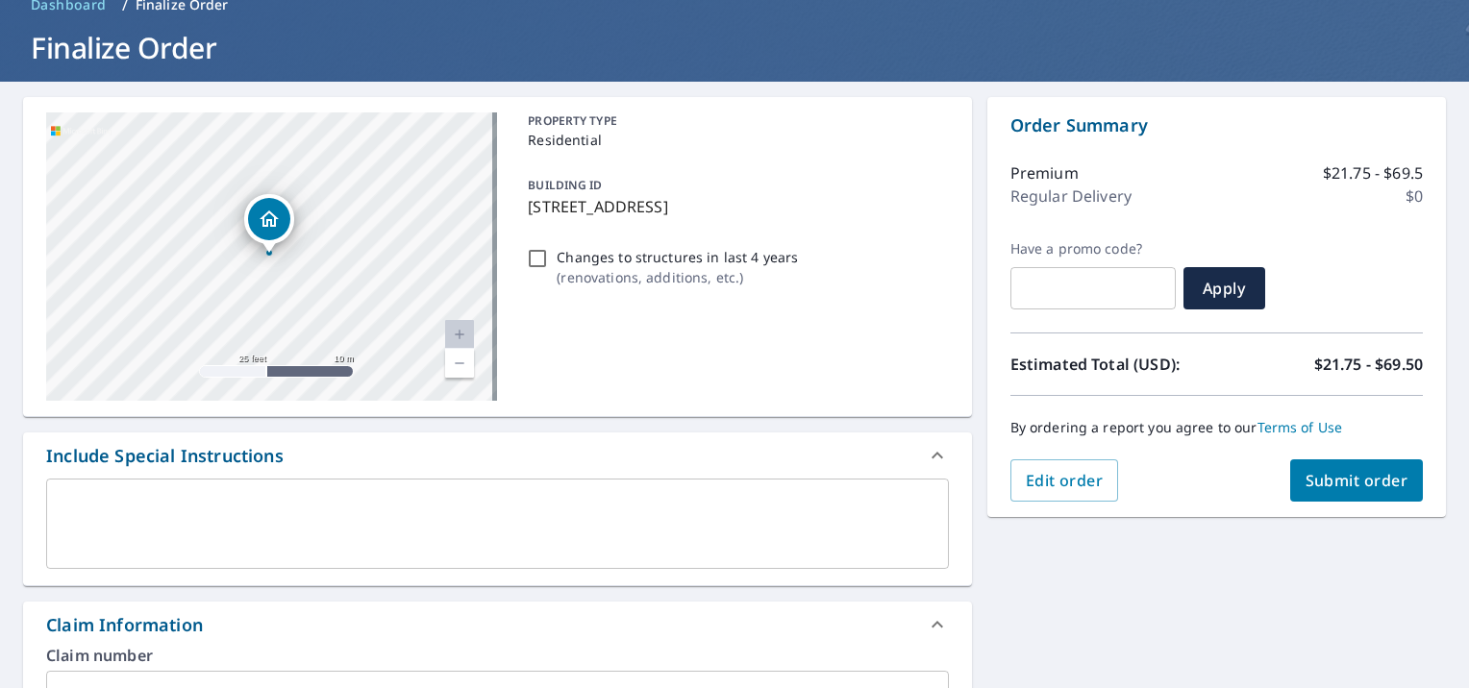
click at [1342, 488] on span "Submit order" at bounding box center [1357, 480] width 103 height 21
checkbox input "true"
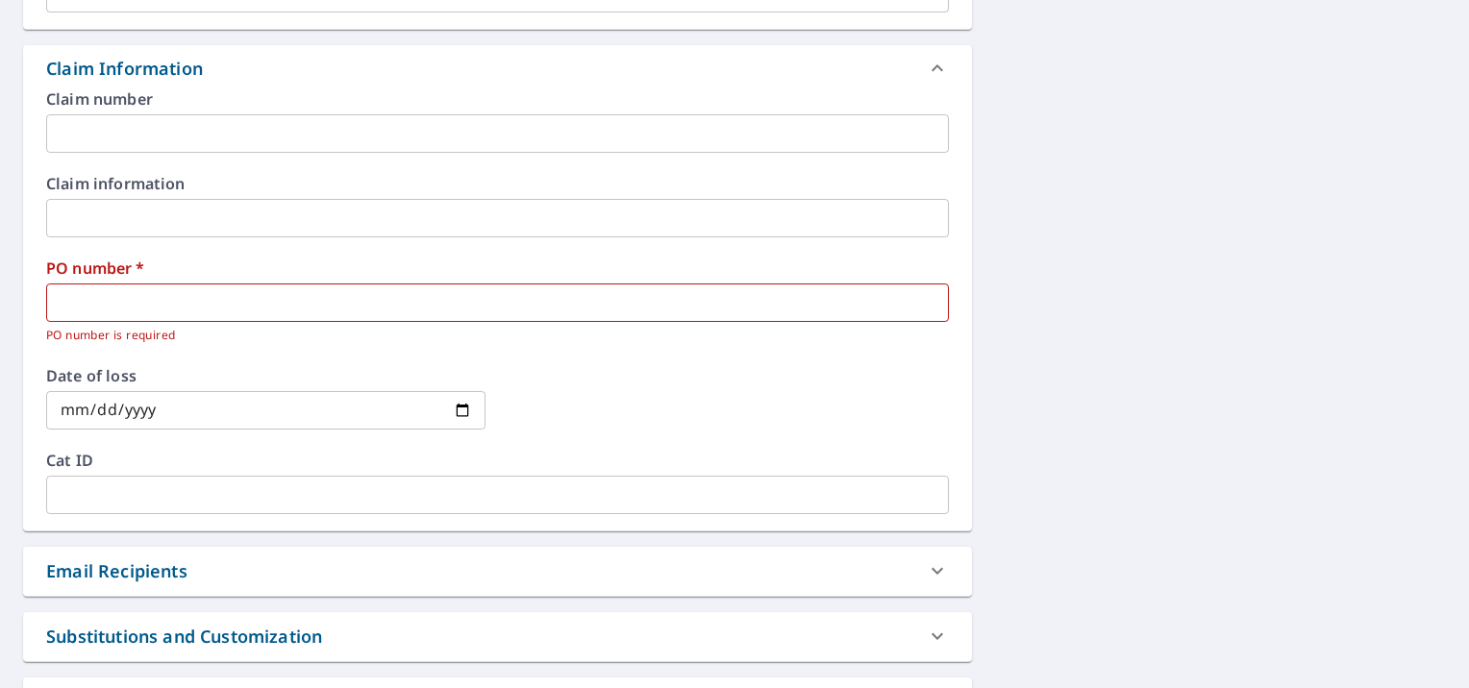
scroll to position [481, 0]
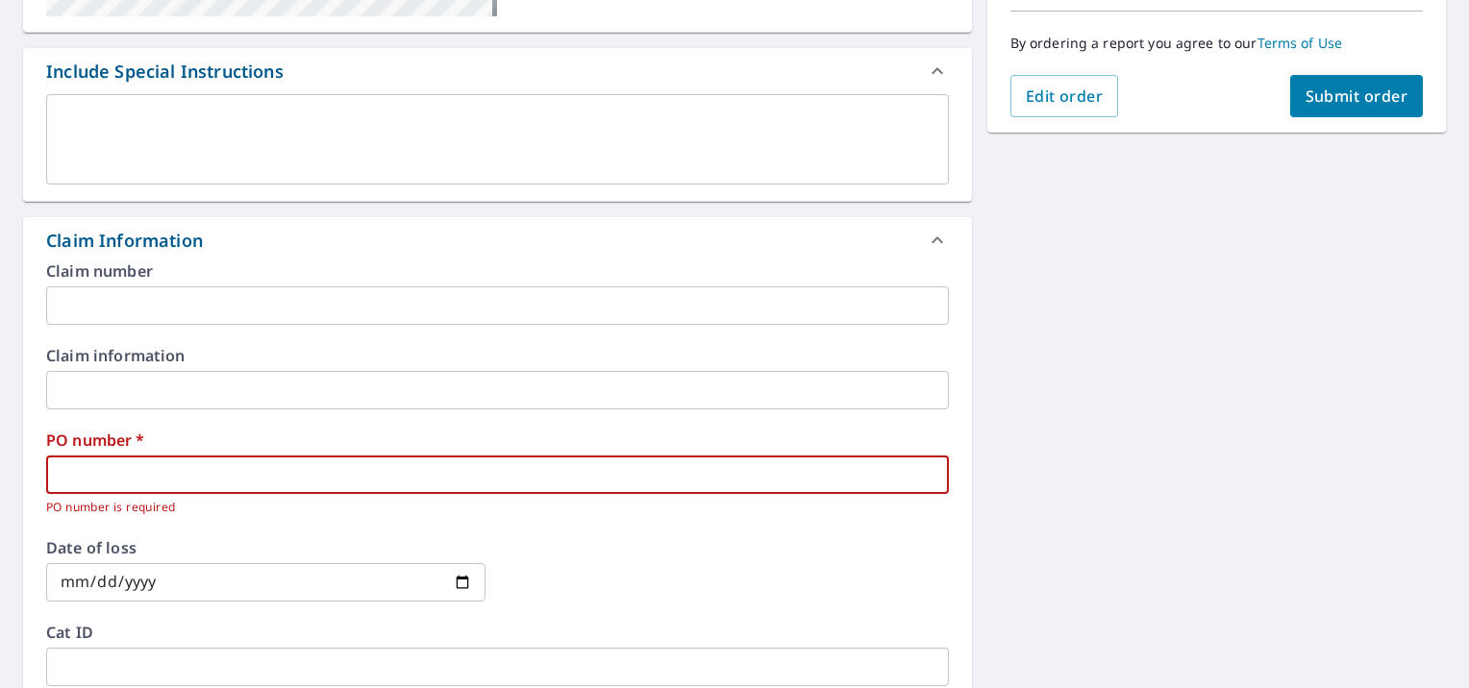
paste input "P000285955"
type input "P000285955"
checkbox input "true"
type input "P000285955"
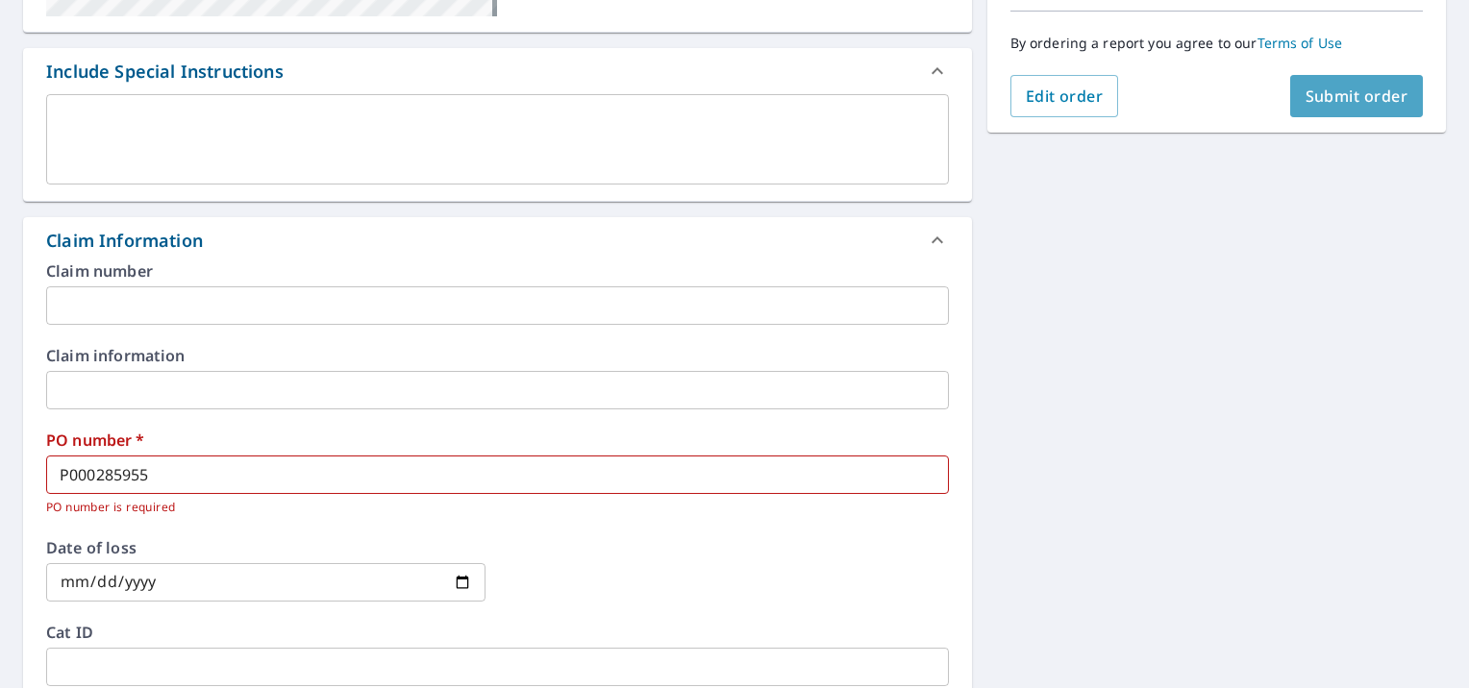
click at [1358, 94] on span "Submit order" at bounding box center [1357, 96] width 103 height 21
checkbox input "true"
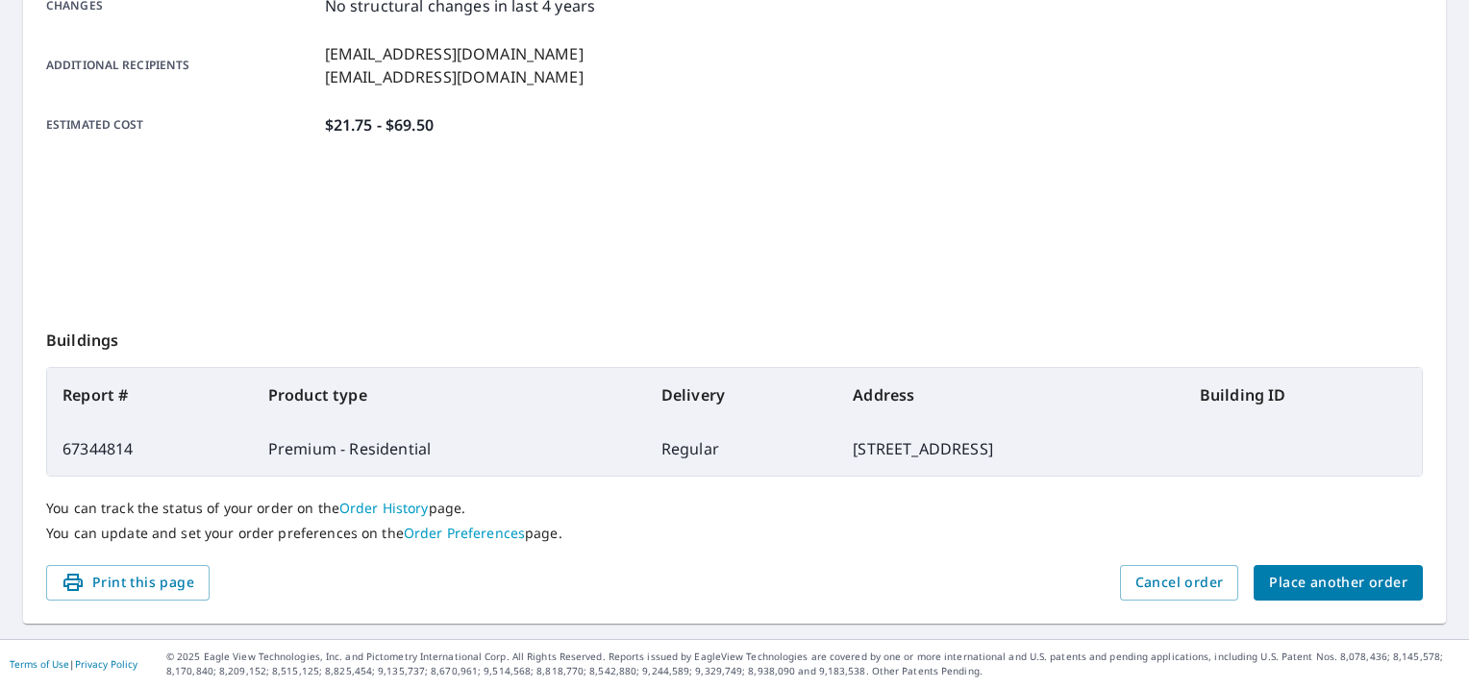
scroll to position [442, 0]
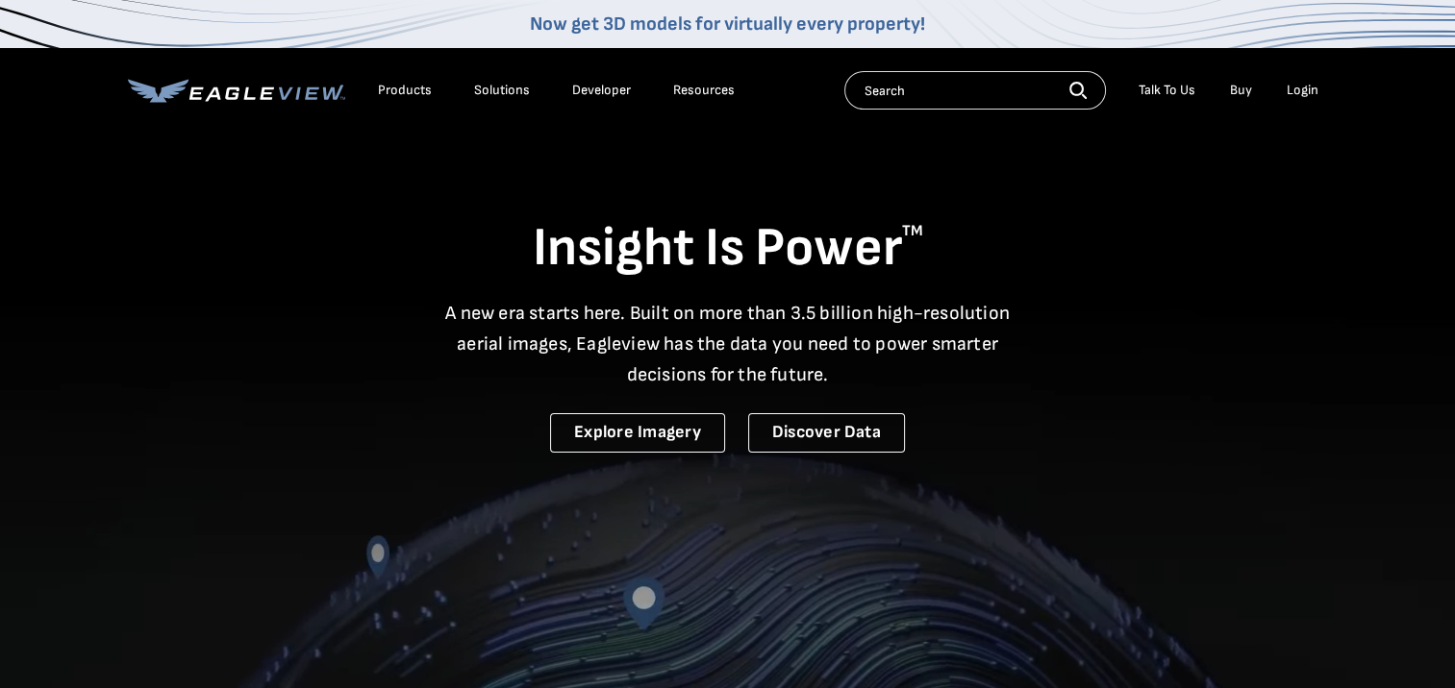
click at [1295, 88] on div "Login" at bounding box center [1303, 90] width 32 height 17
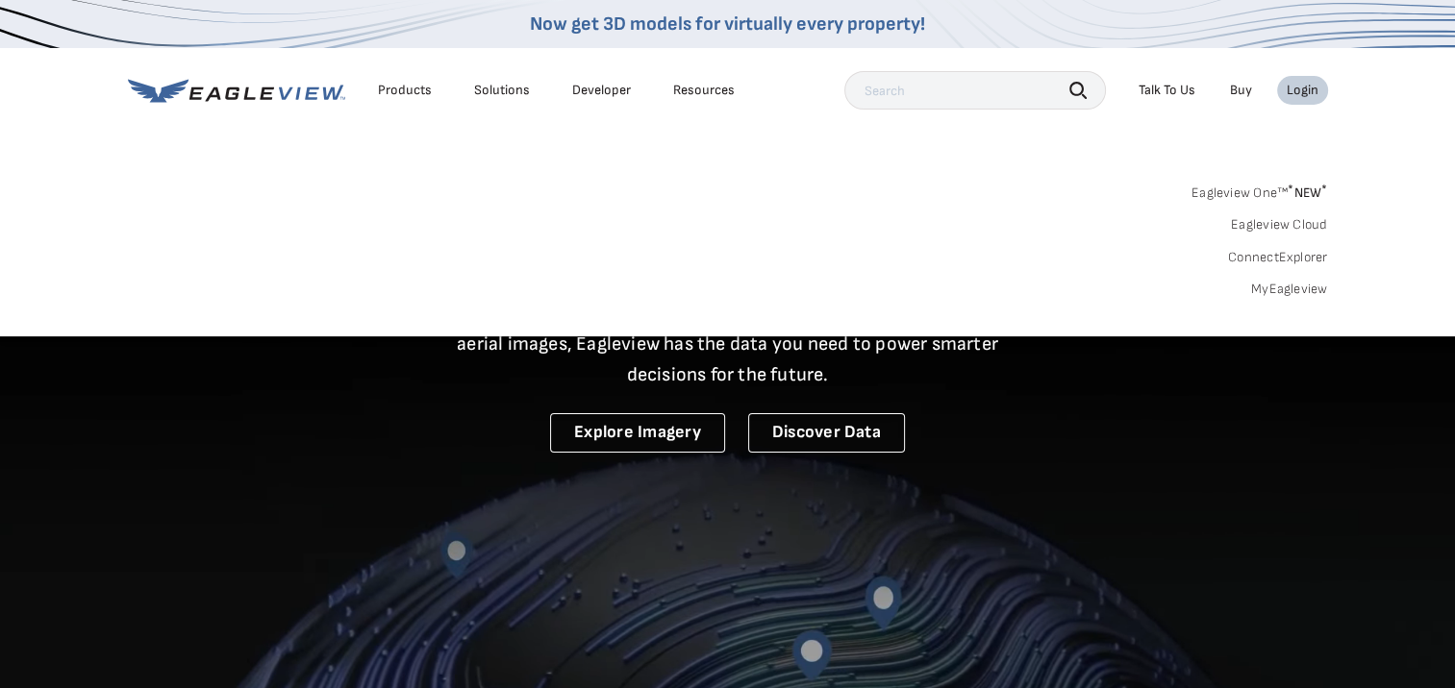
click at [1263, 288] on link "MyEagleview" at bounding box center [1289, 289] width 77 height 17
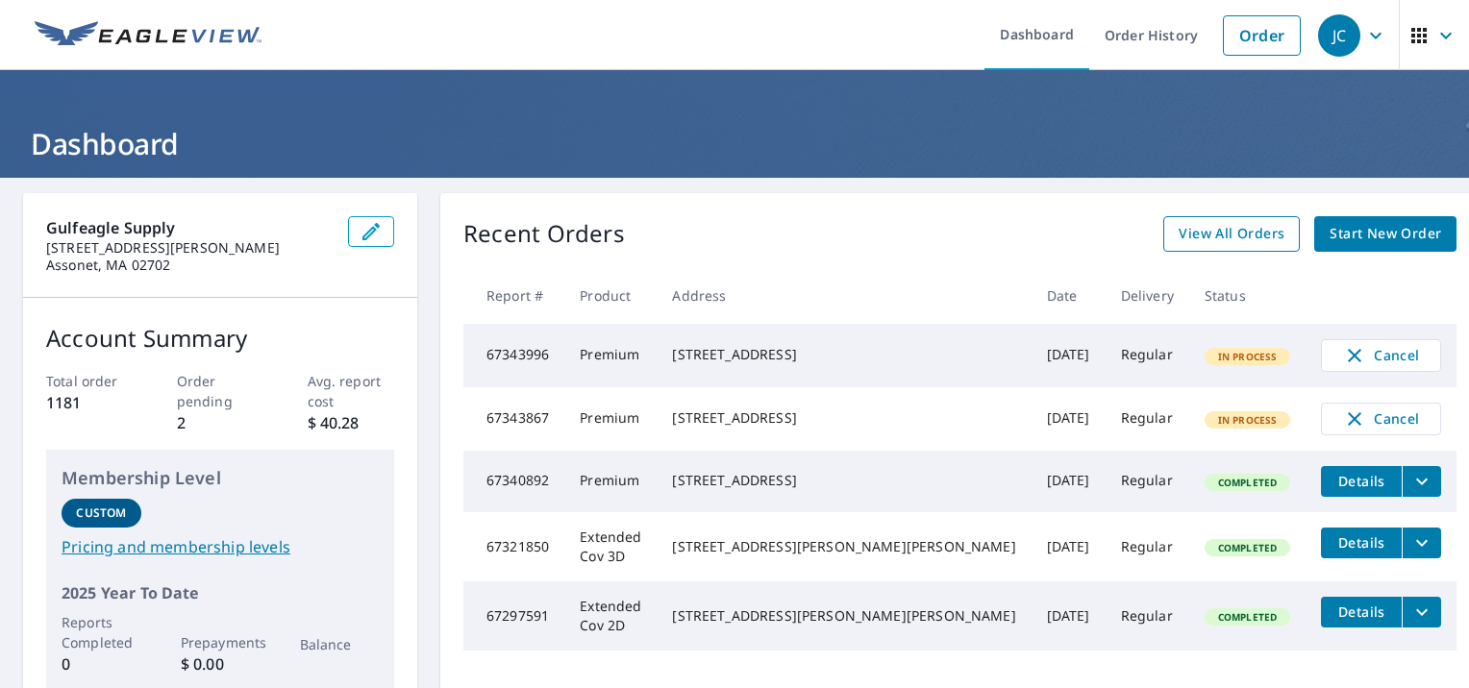
click at [1182, 237] on span "View All Orders" at bounding box center [1232, 234] width 106 height 24
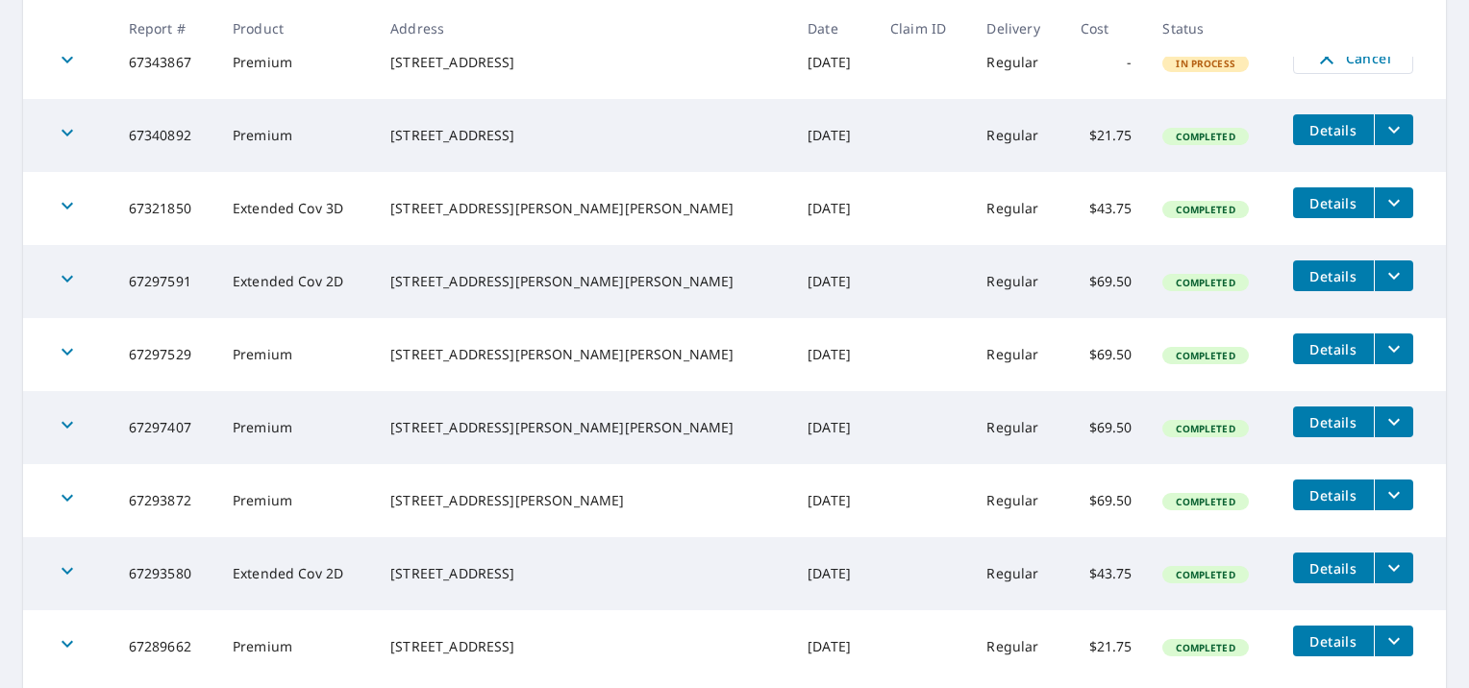
scroll to position [609, 0]
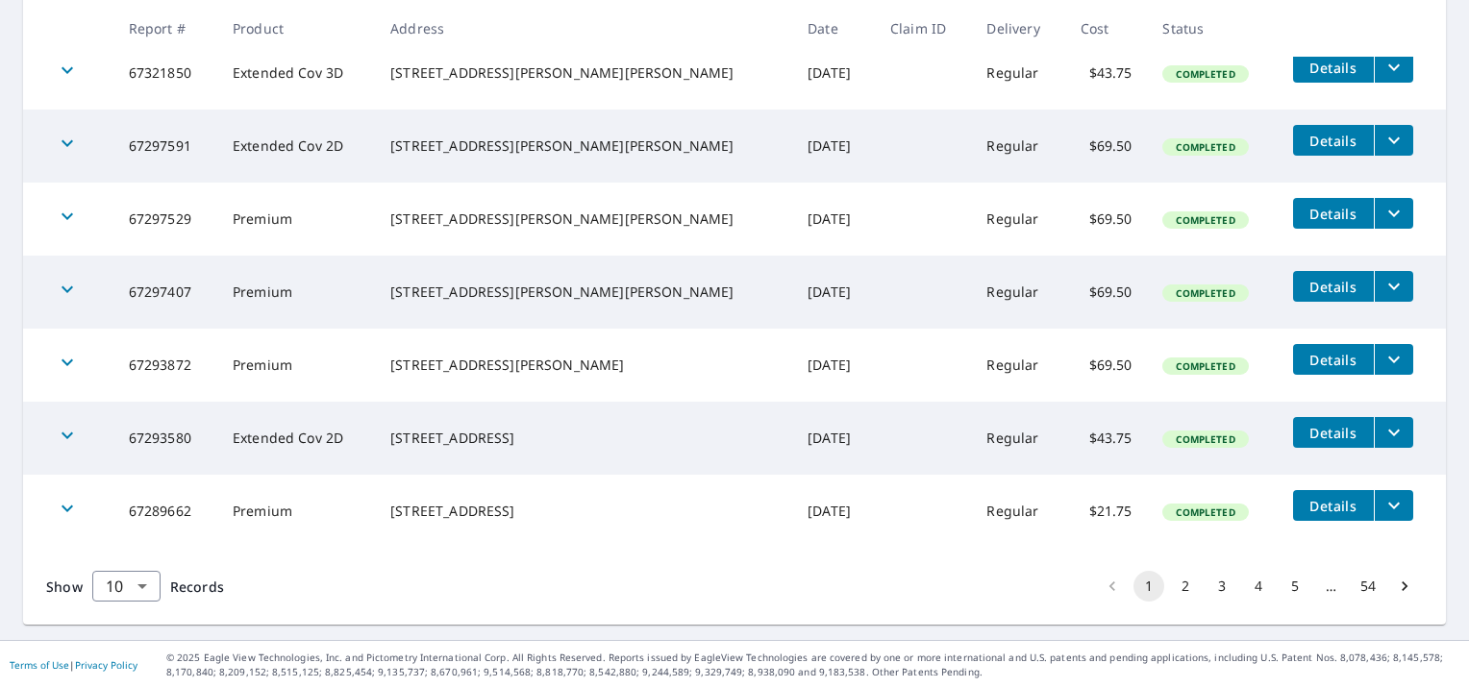
click at [1293, 429] on button "Details" at bounding box center [1333, 432] width 81 height 31
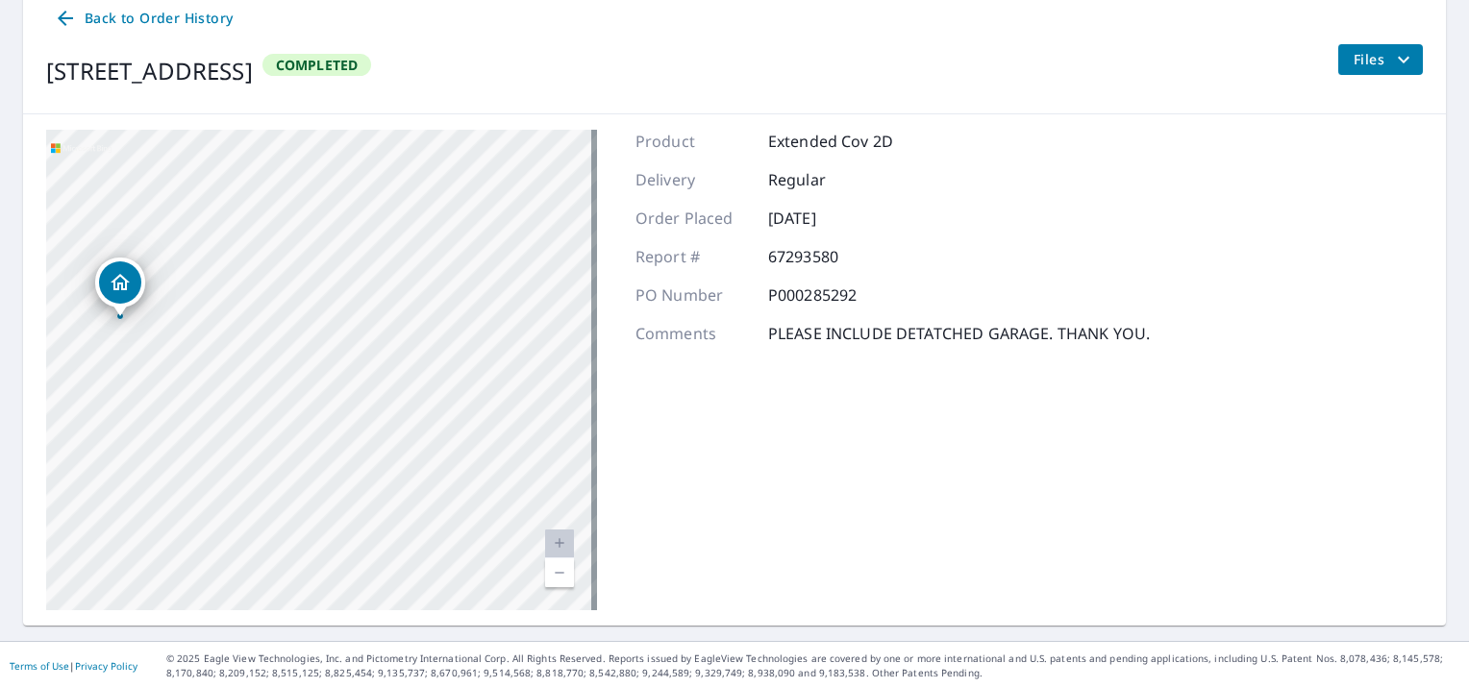
drag, startPoint x: 286, startPoint y: 285, endPoint x: 325, endPoint y: 377, distance: 100.4
click at [325, 377] on div "[STREET_ADDRESS]" at bounding box center [321, 370] width 551 height 481
drag, startPoint x: 185, startPoint y: 295, endPoint x: 186, endPoint y: 381, distance: 85.6
click at [186, 381] on div "[STREET_ADDRESS]" at bounding box center [321, 370] width 551 height 481
drag, startPoint x: 125, startPoint y: 379, endPoint x: 335, endPoint y: 327, distance: 216.0
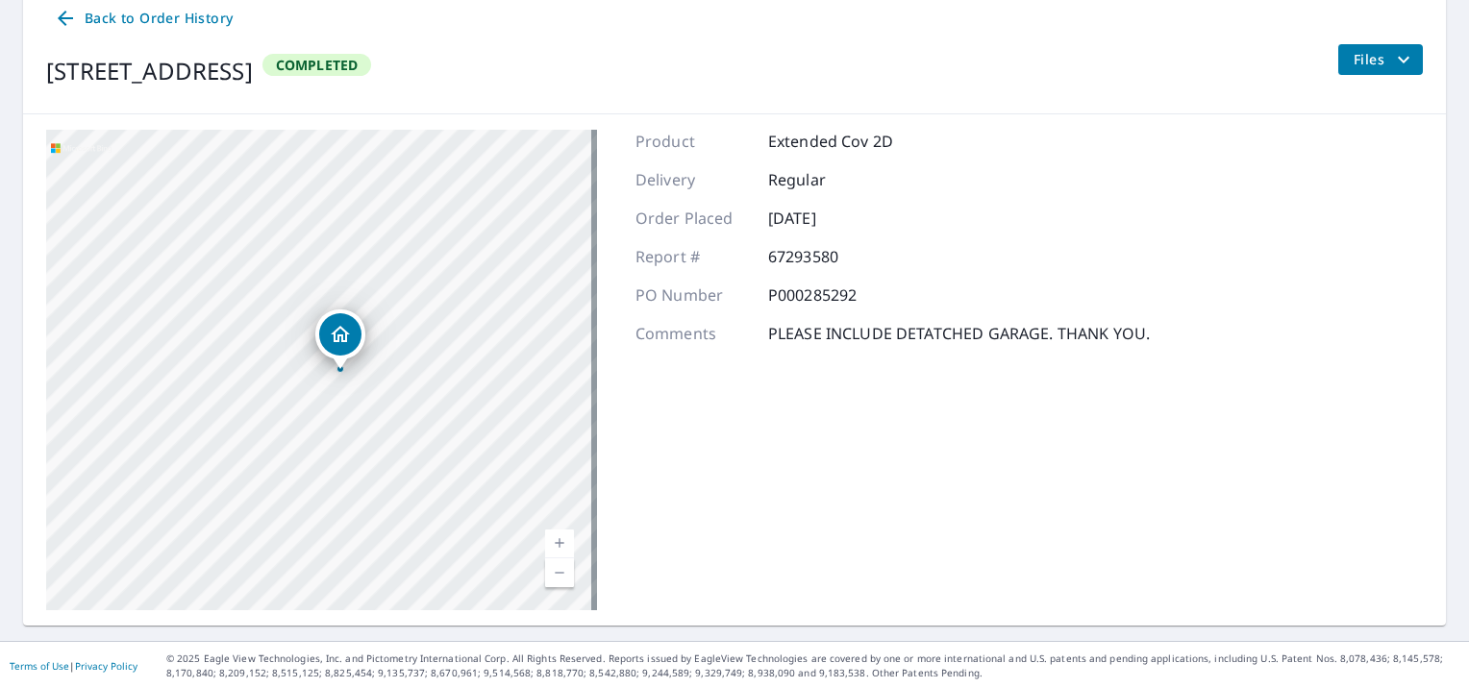
click at [335, 327] on icon "Dropped pin, building 1, Residential property, 232 New Bedford Rd Rochester, MA…" at bounding box center [340, 334] width 23 height 23
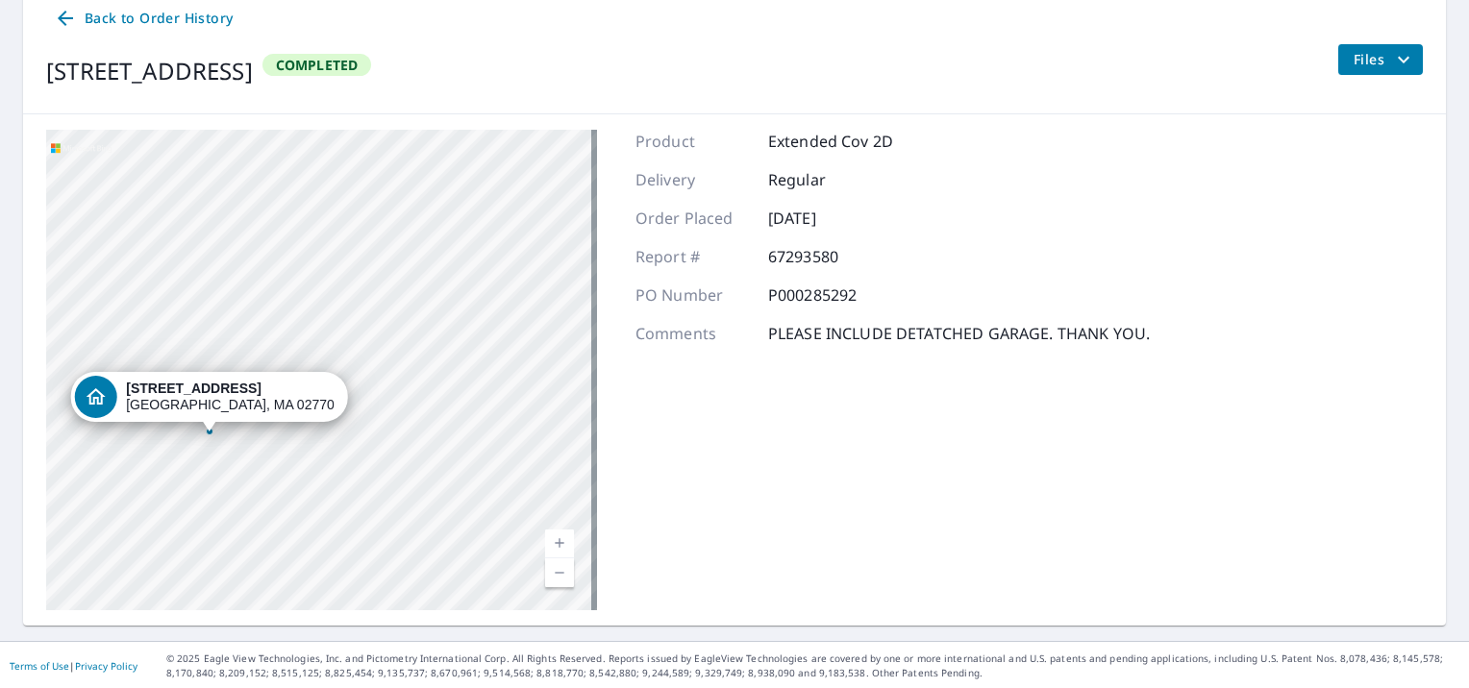
drag, startPoint x: 342, startPoint y: 376, endPoint x: 231, endPoint y: 442, distance: 129.8
click at [231, 442] on div "232 New Bedford Rd Rochester, MA 02770" at bounding box center [321, 370] width 551 height 481
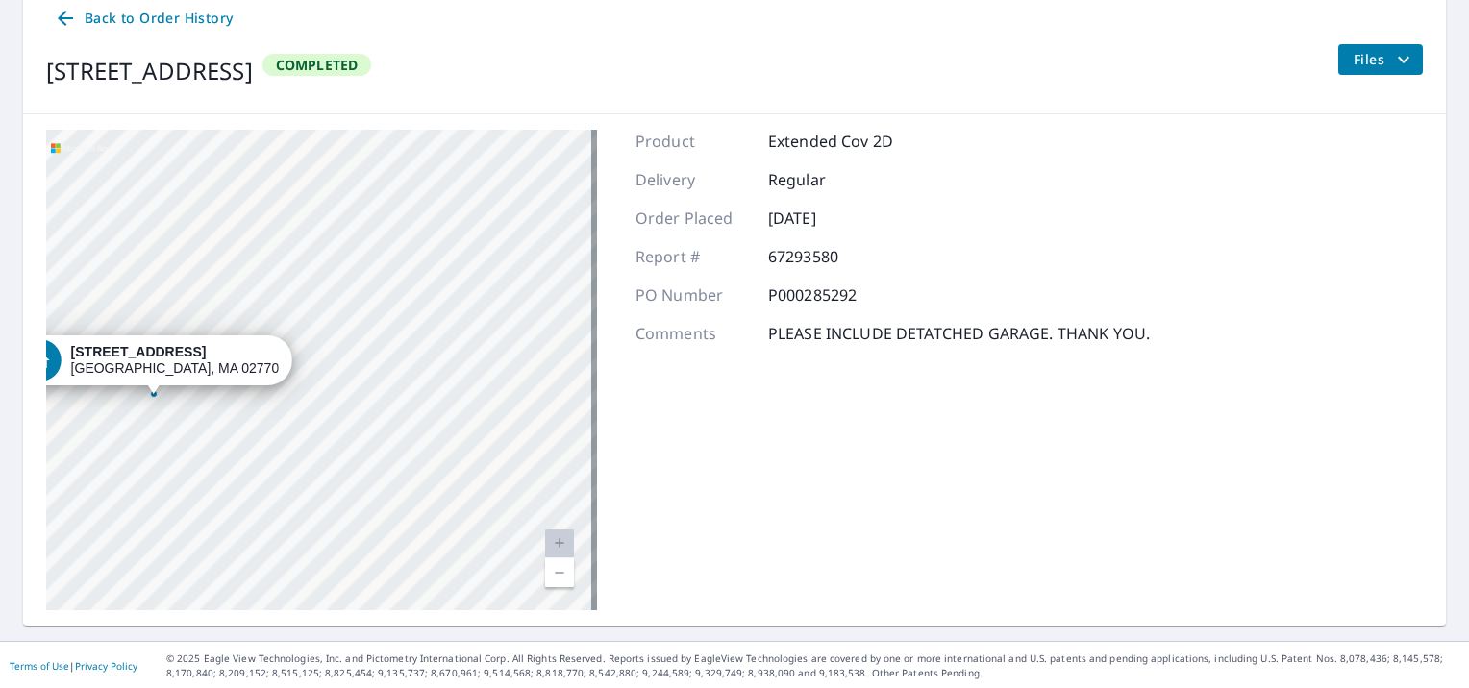
drag, startPoint x: 259, startPoint y: 350, endPoint x: 238, endPoint y: 395, distance: 49.5
click at [238, 395] on div "232 New Bedford Rd Rochester, MA 02770" at bounding box center [321, 370] width 551 height 481
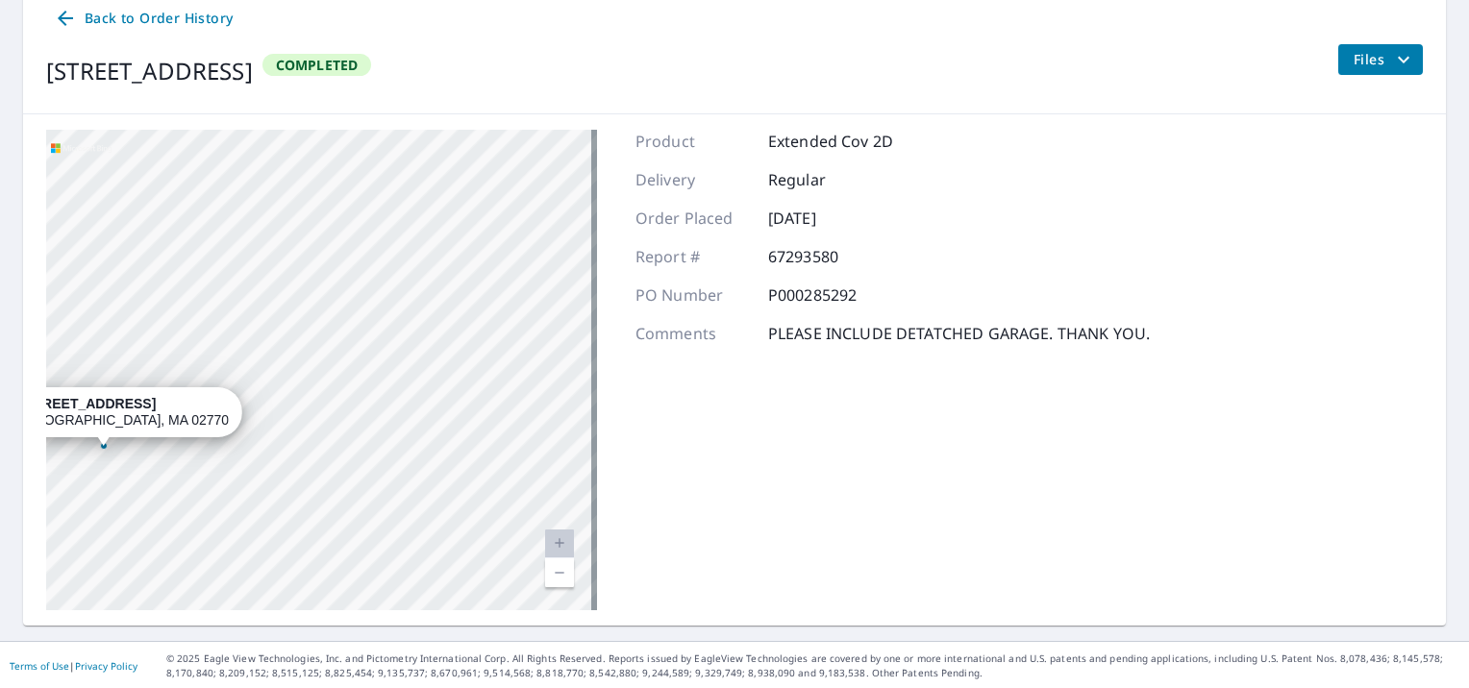
drag, startPoint x: 267, startPoint y: 287, endPoint x: 292, endPoint y: 338, distance: 57.6
click at [292, 338] on div "232 New Bedford Rd Rochester, MA 02770" at bounding box center [321, 370] width 551 height 481
